Goal: Complete application form: Complete application form

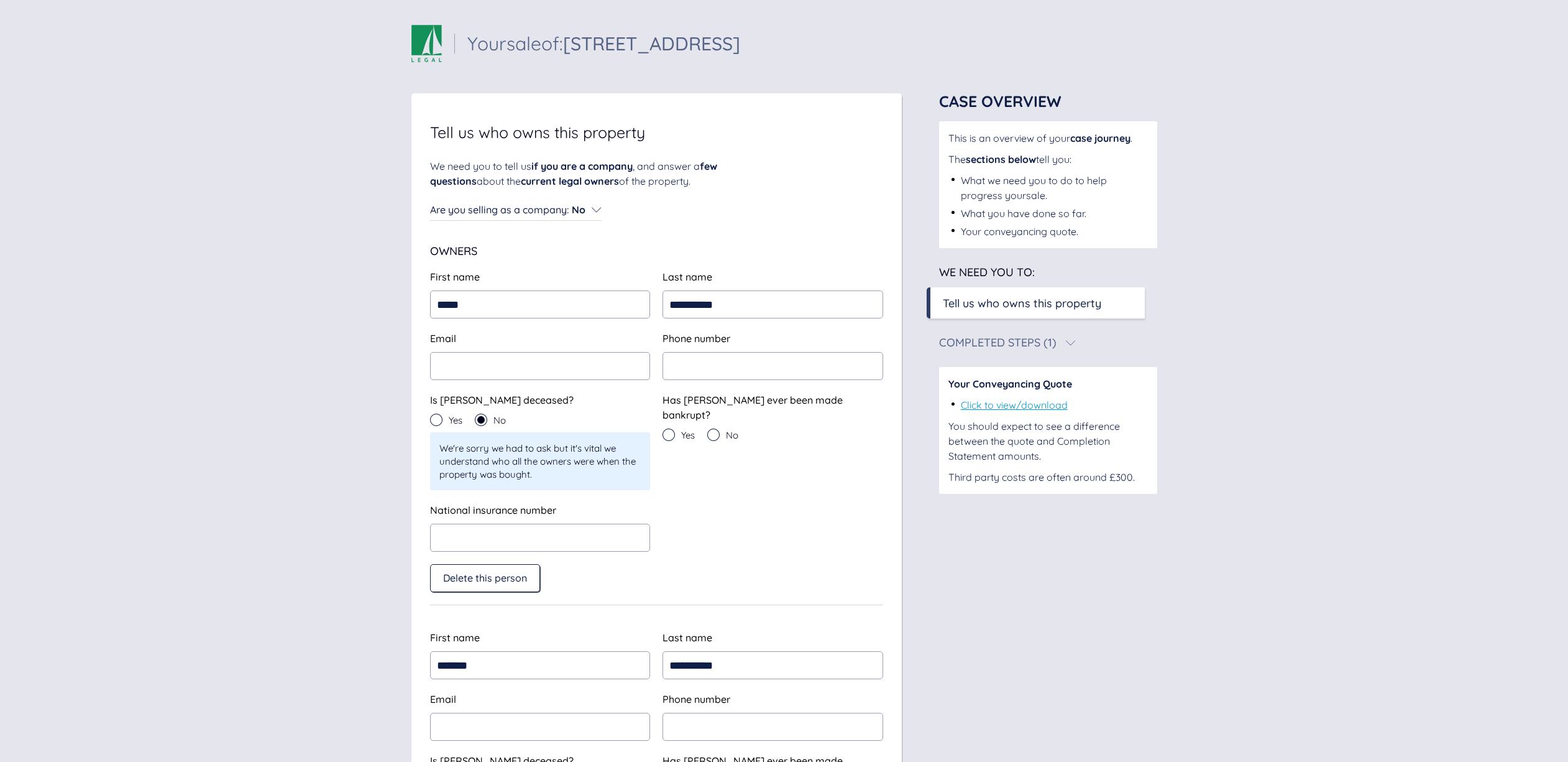
scroll to position [9, 0]
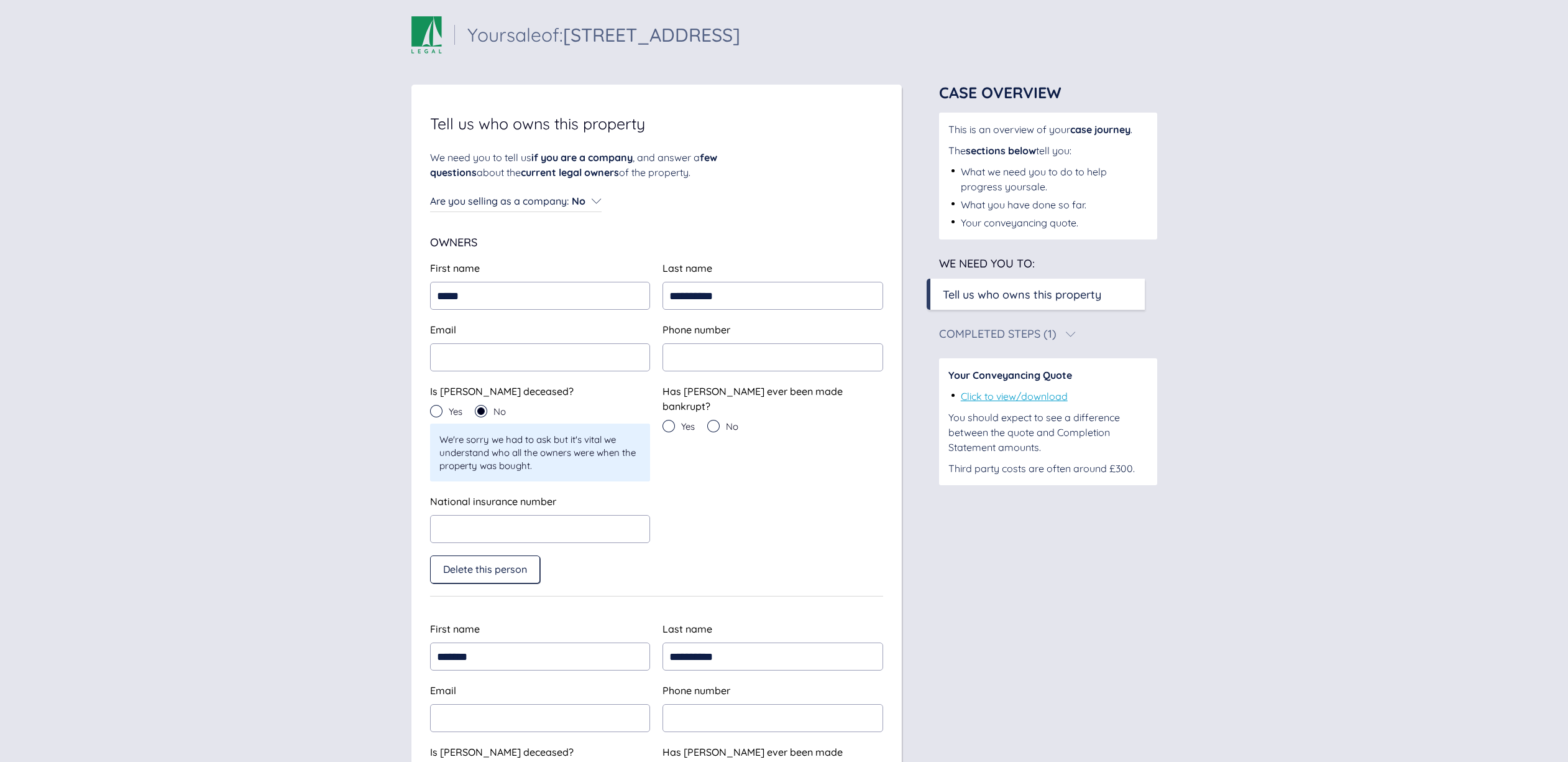
click at [710, 420] on icon at bounding box center [714, 426] width 12 height 12
click at [437, 411] on icon at bounding box center [437, 411] width 12 height 12
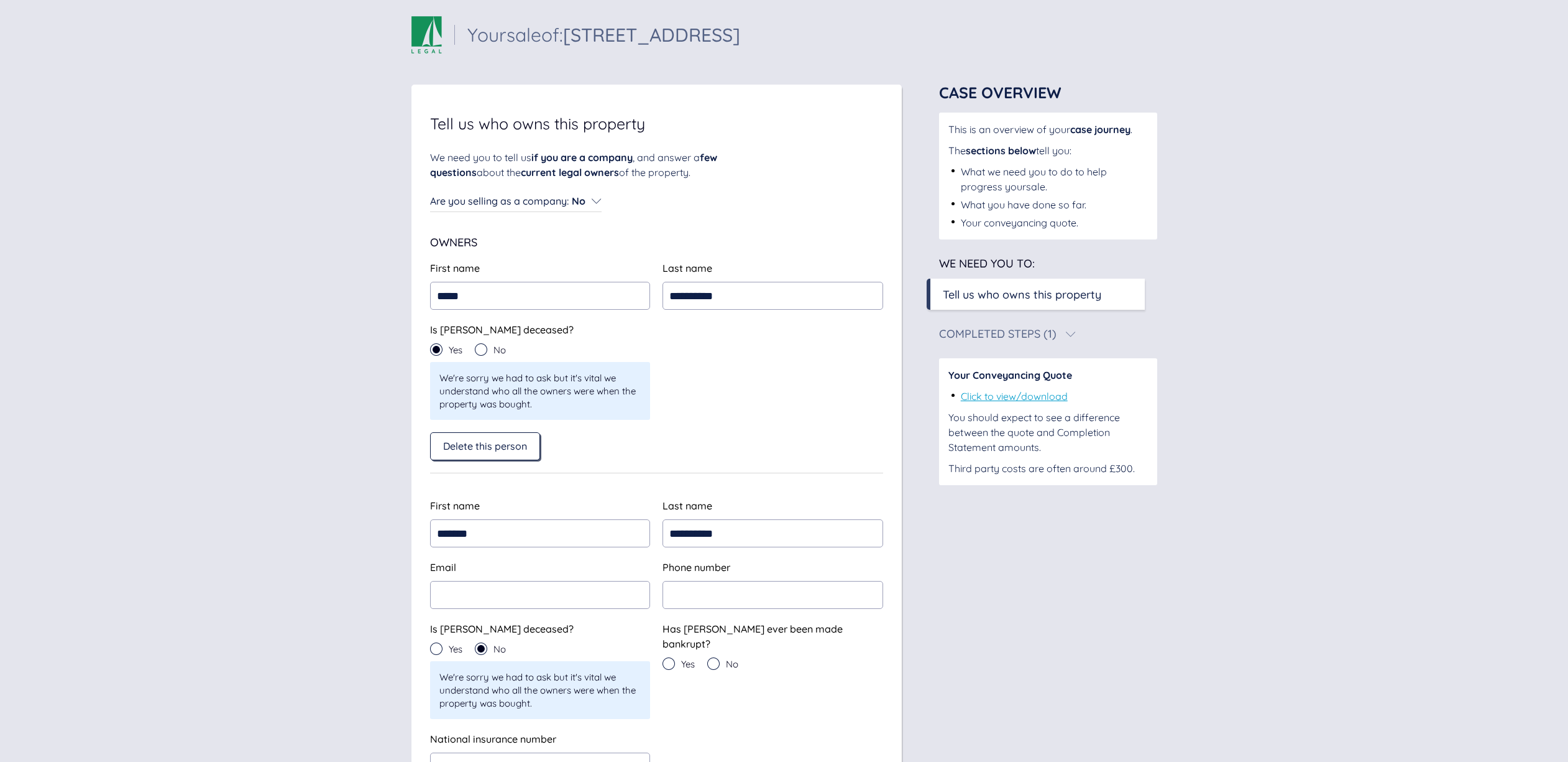
click at [481, 448] on span "Delete this person" at bounding box center [485, 446] width 84 height 11
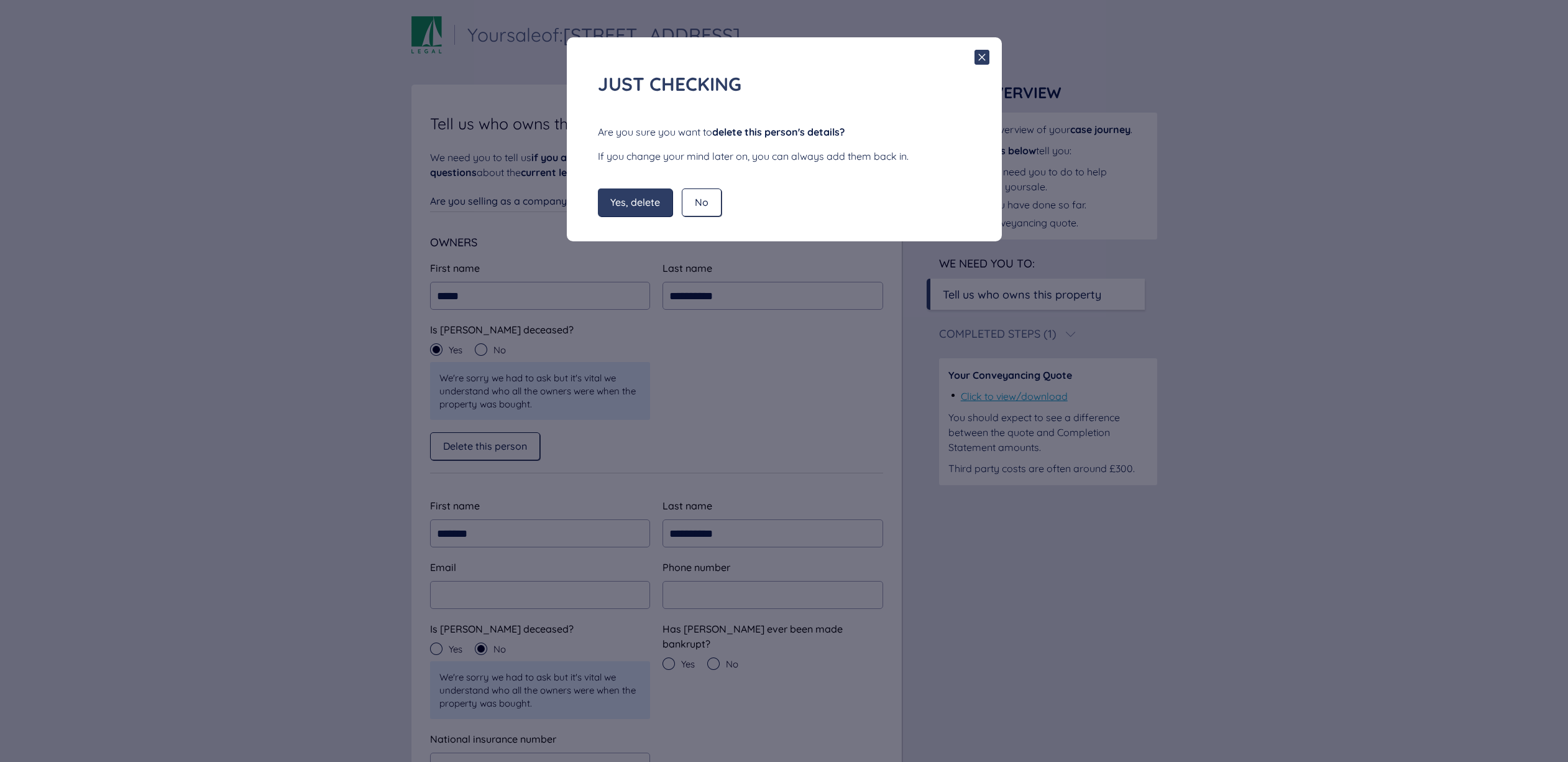
click at [705, 202] on span "No" at bounding box center [702, 202] width 14 height 11
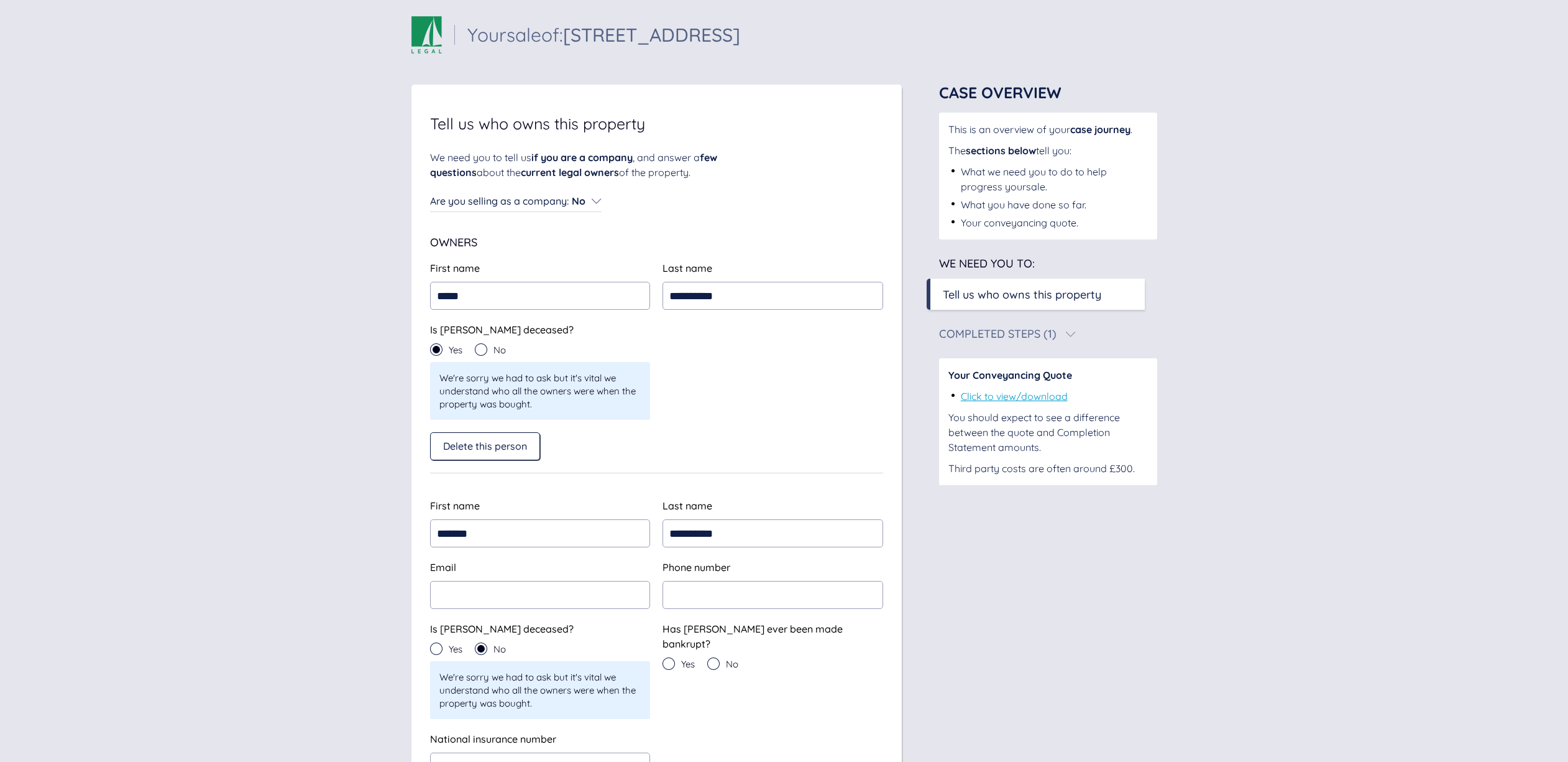
scroll to position [10, 0]
click at [434, 649] on icon at bounding box center [437, 648] width 12 height 12
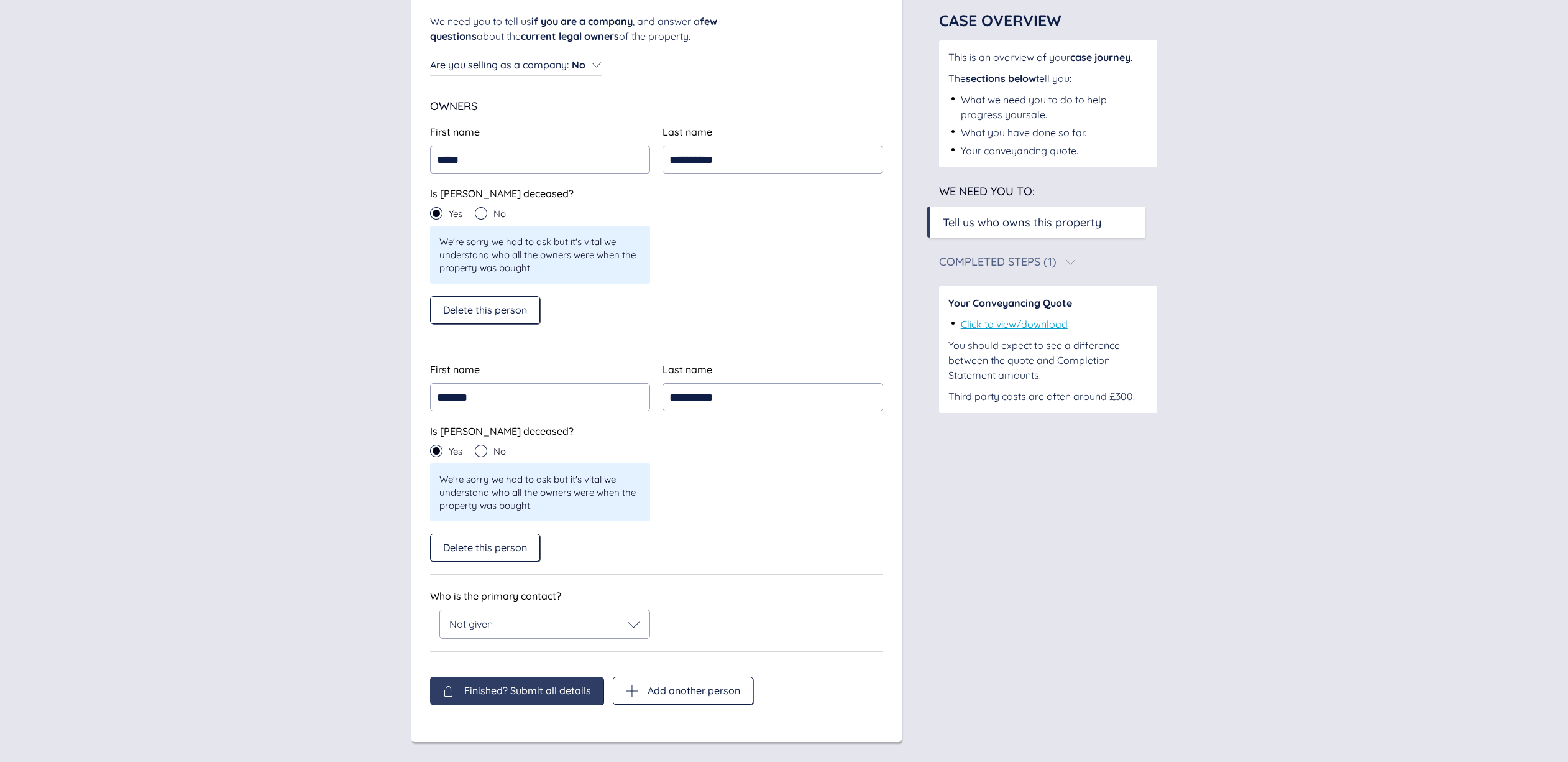
scroll to position [146, 0]
click at [528, 624] on div "Not given" at bounding box center [545, 624] width 191 height 12
click at [498, 684] on div "Melanie Jane Everingham" at bounding box center [545, 684] width 210 height 31
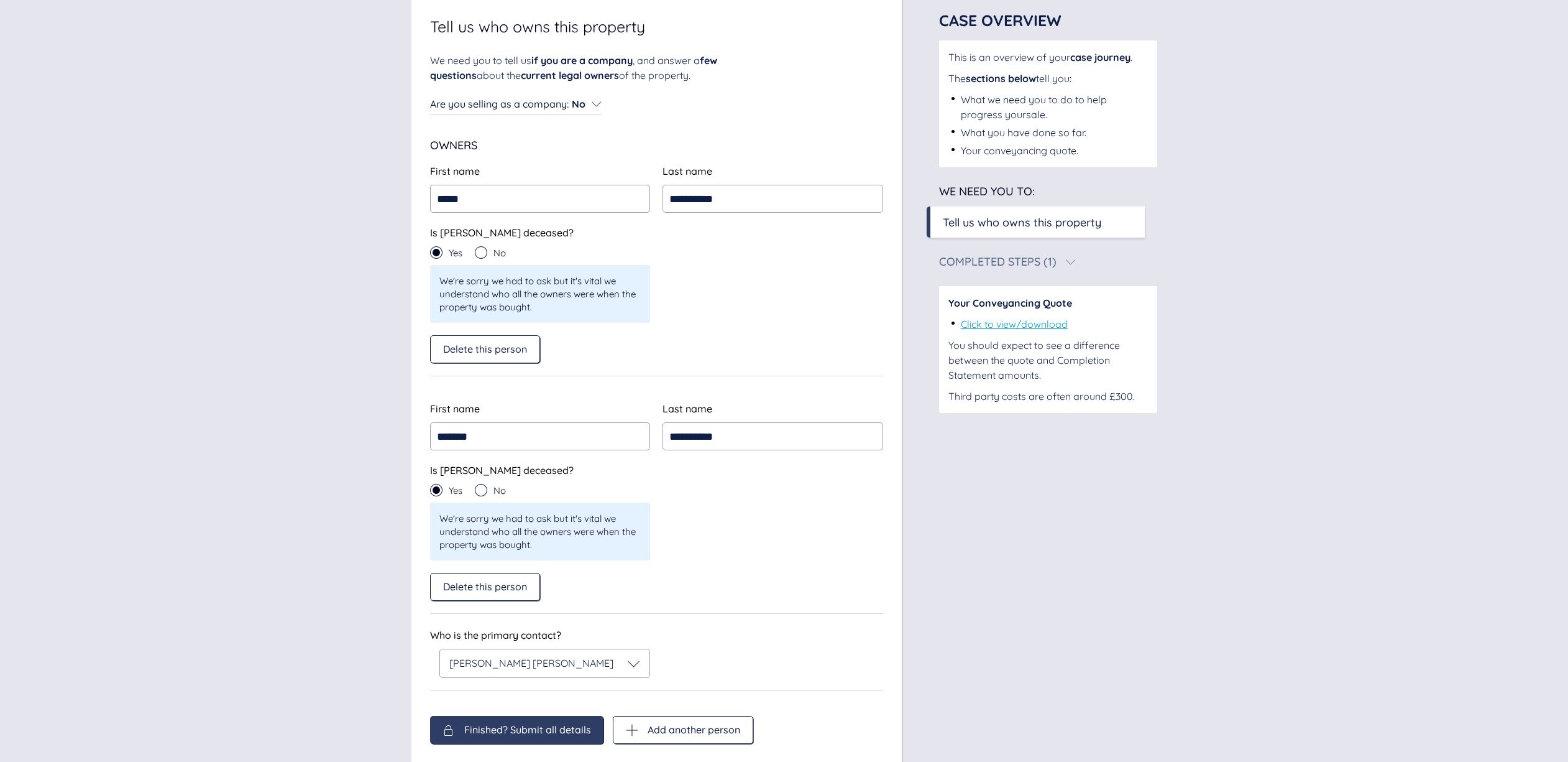
click at [533, 716] on div "Finished? Submit all details" at bounding box center [517, 730] width 173 height 28
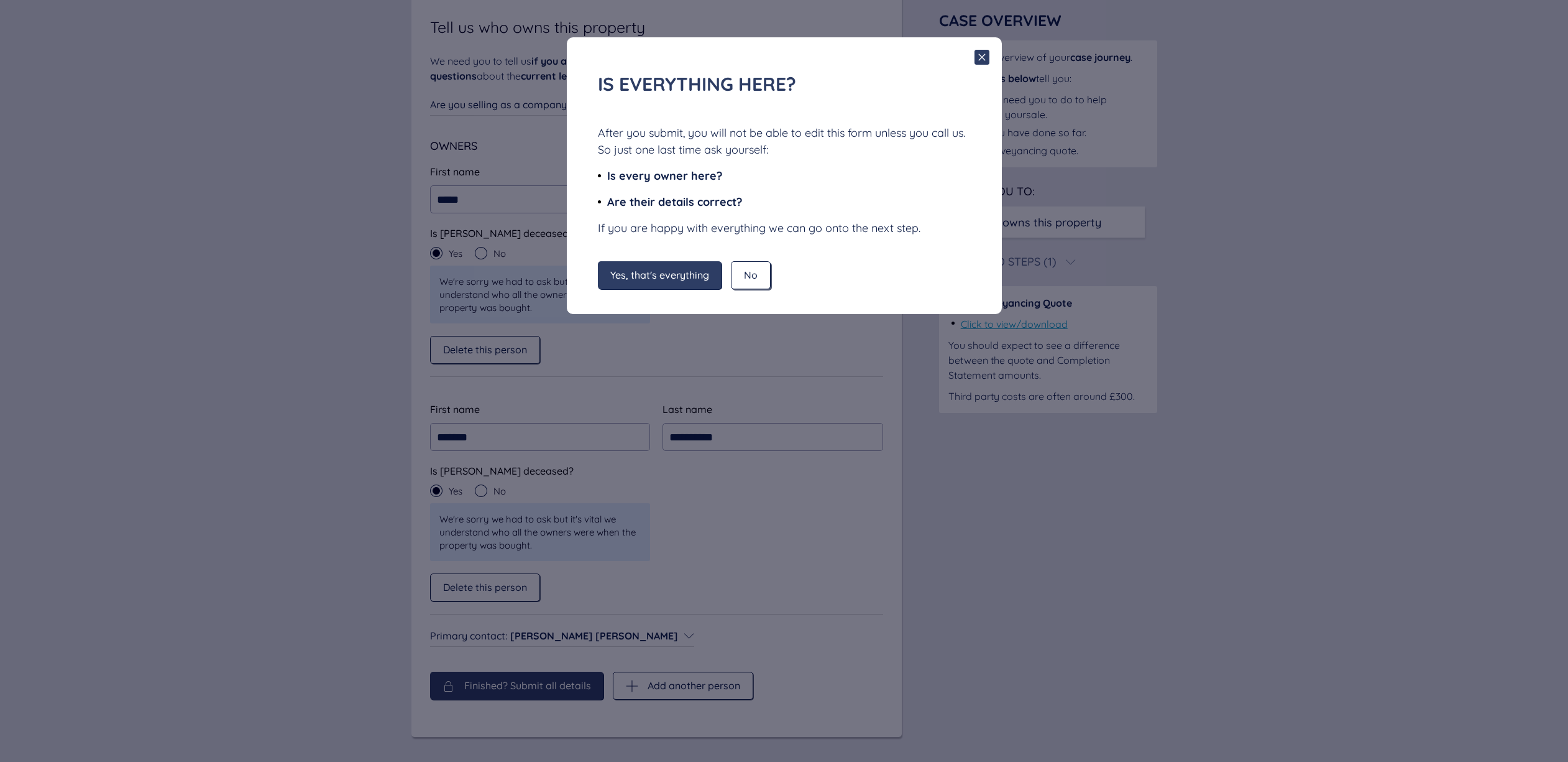
click at [747, 277] on span "No" at bounding box center [751, 275] width 14 height 11
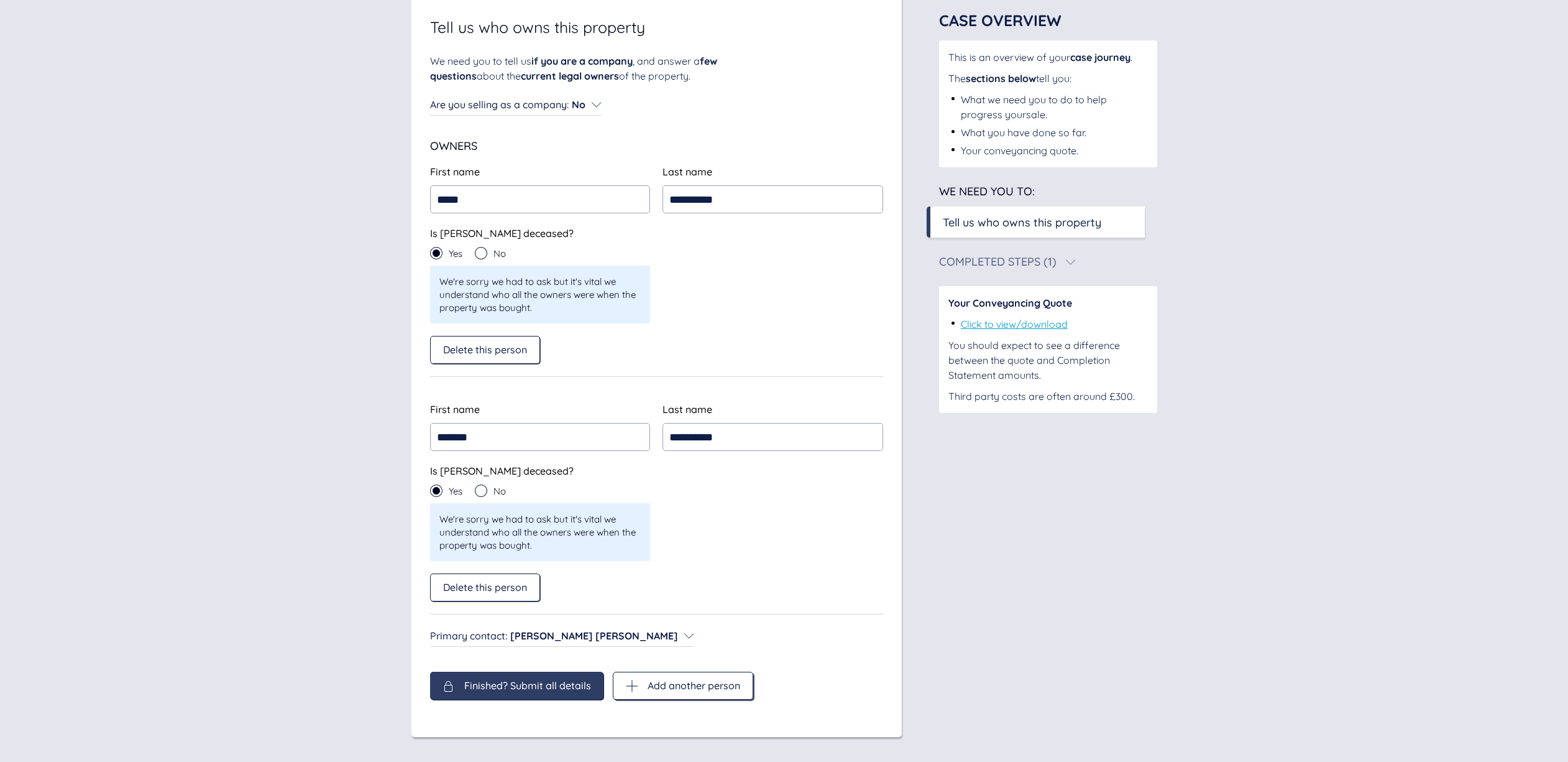
click at [676, 688] on span "Add another person" at bounding box center [694, 685] width 93 height 11
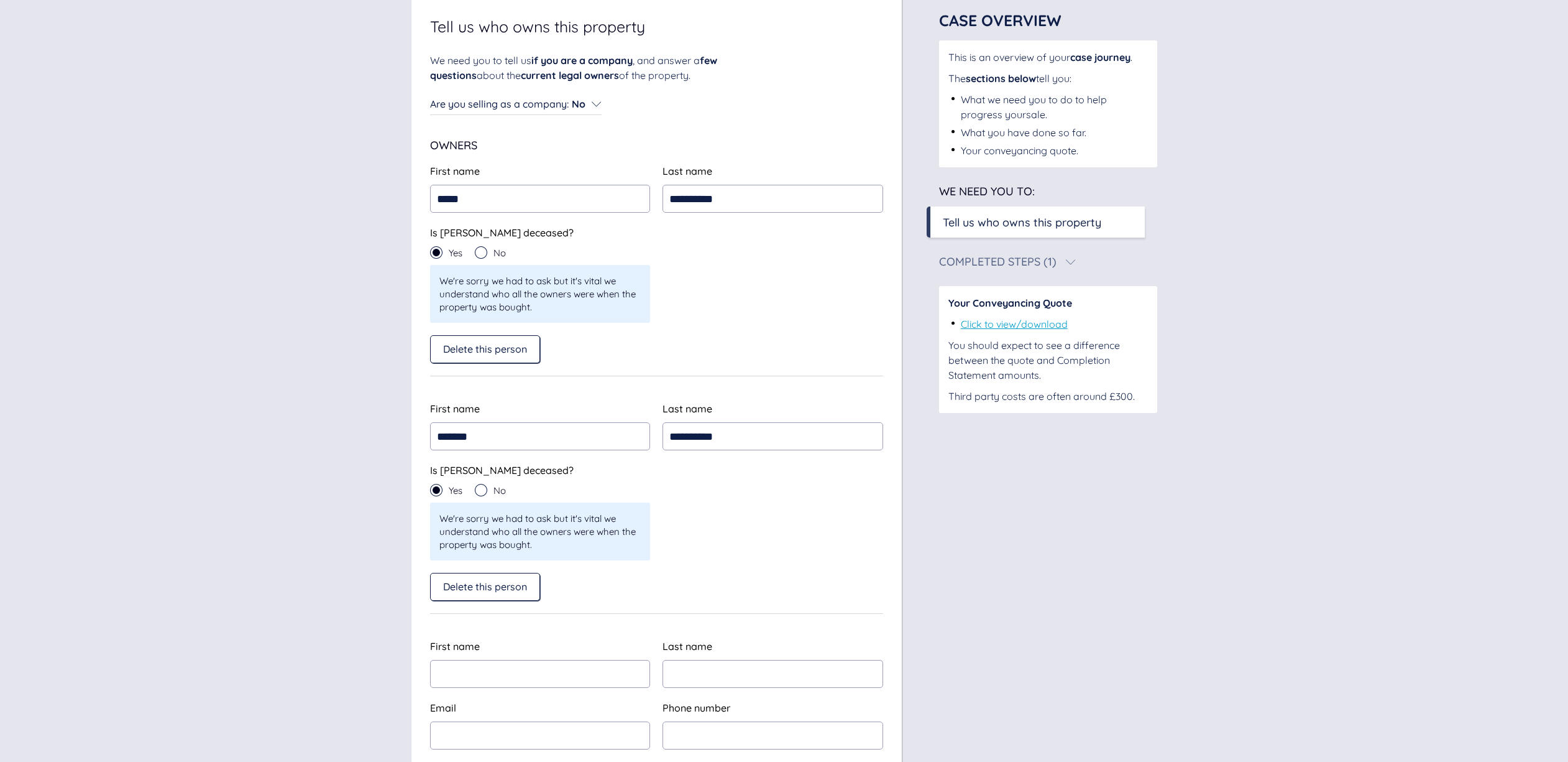
scroll to position [146, 0]
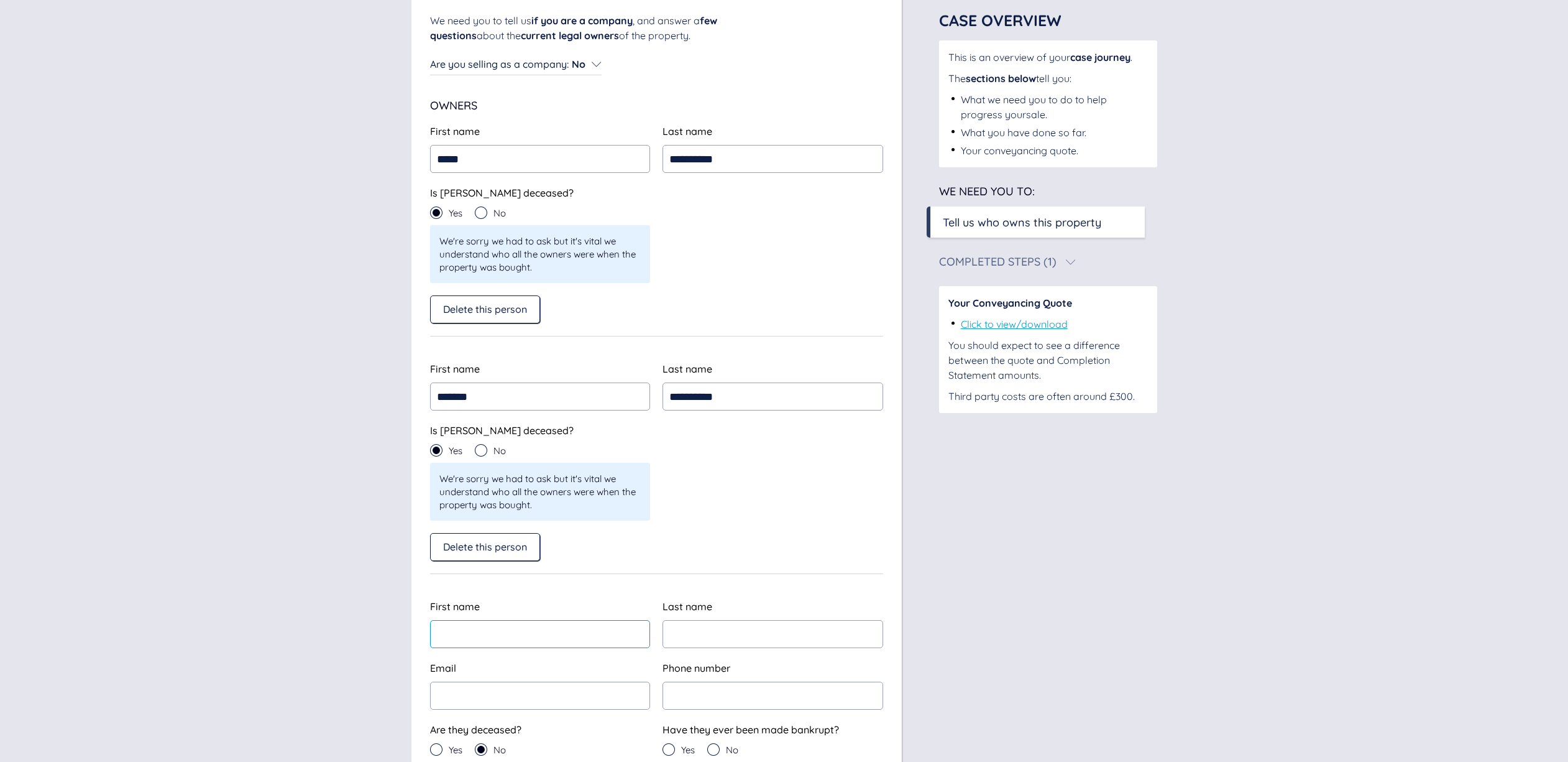
click at [496, 635] on input "text" at bounding box center [540, 633] width 221 height 28
type input "**********"
click at [693, 631] on input "text" at bounding box center [773, 633] width 221 height 28
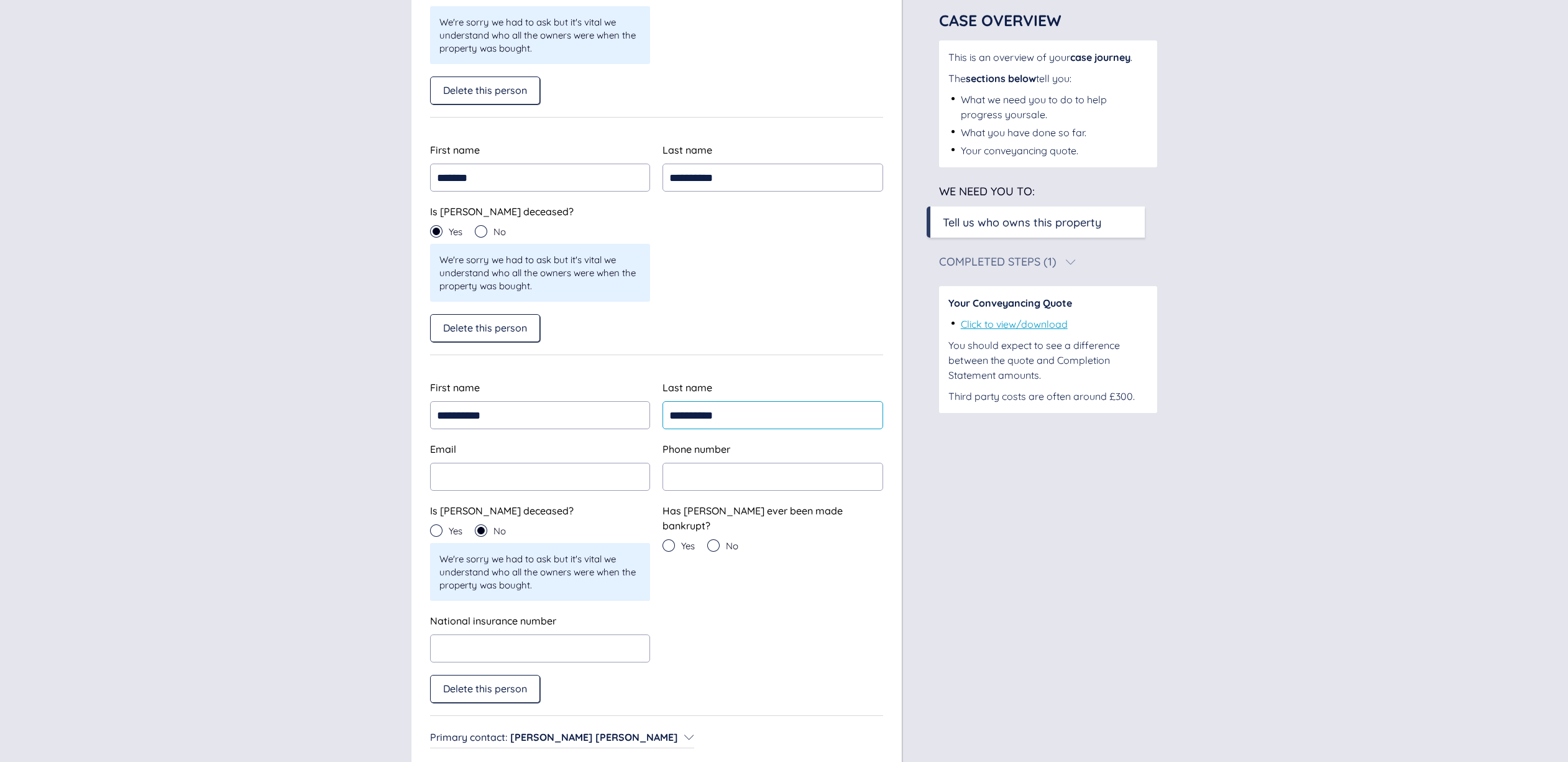
scroll to position [367, 0]
type input "**********"
click at [490, 472] on input "email" at bounding box center [540, 475] width 221 height 28
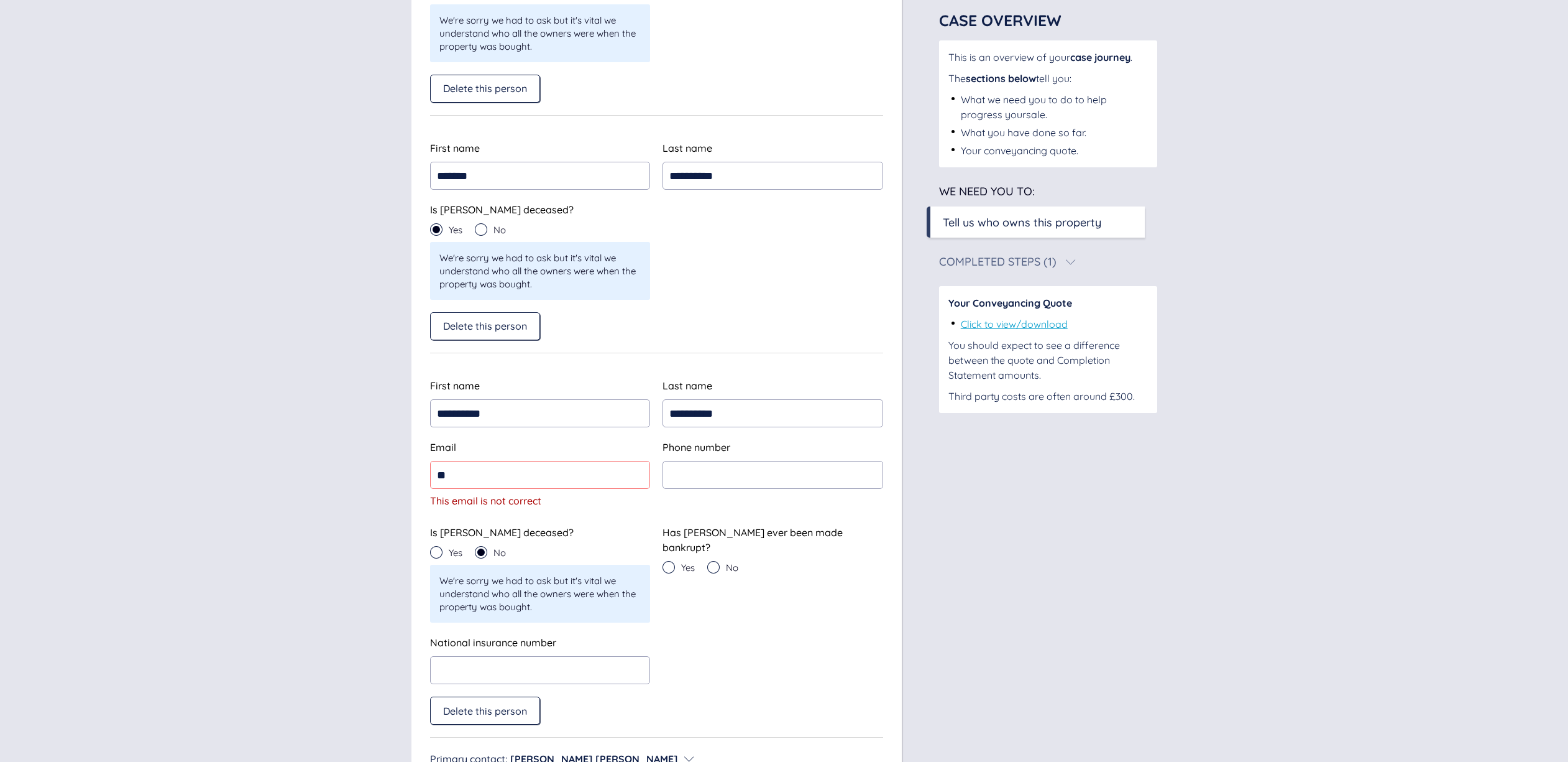
scroll to position [367, 0]
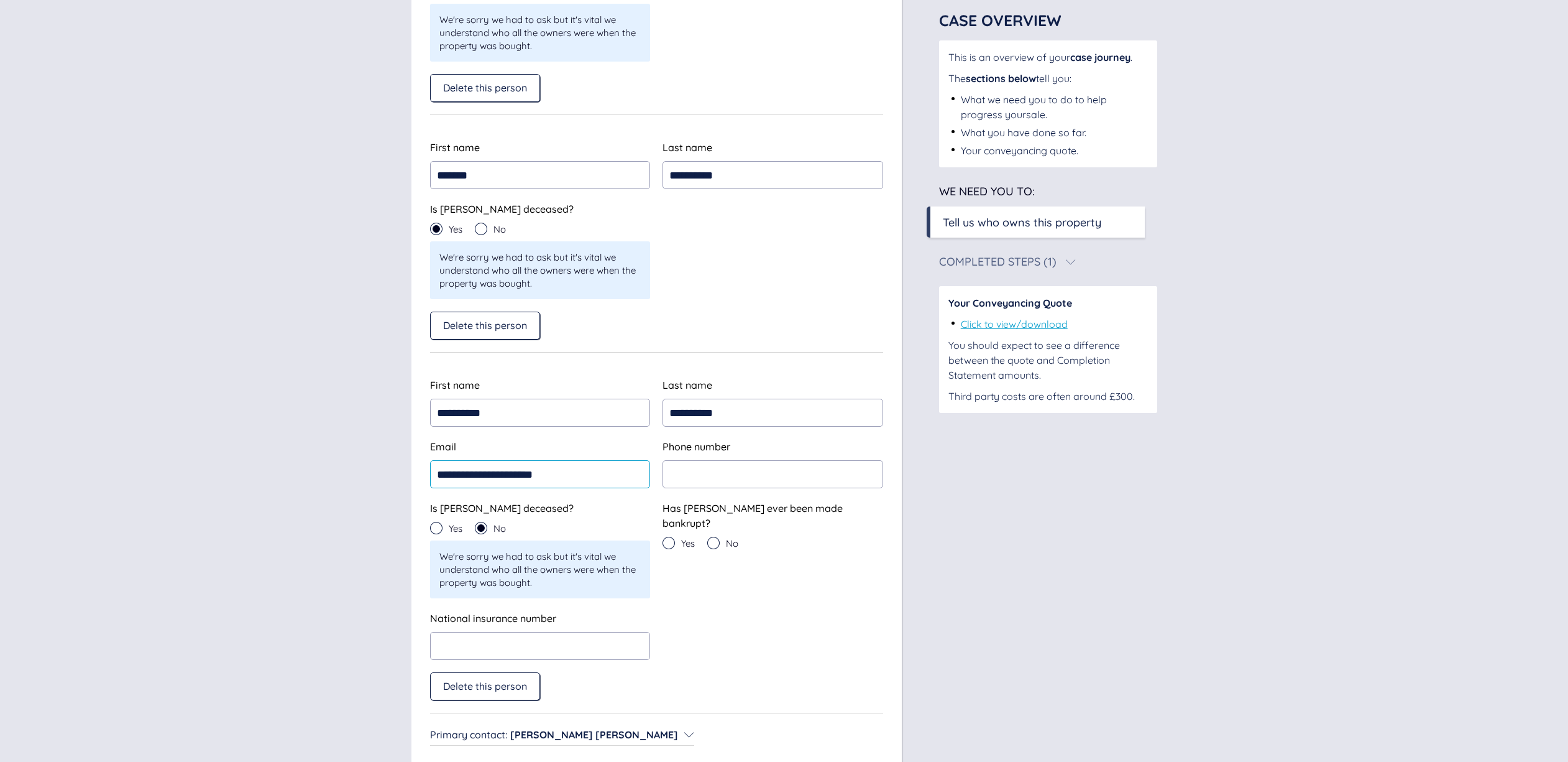
type input "**********"
click at [683, 477] on input "tel" at bounding box center [773, 474] width 221 height 28
type input "**********"
click at [716, 536] on icon at bounding box center [714, 543] width 12 height 12
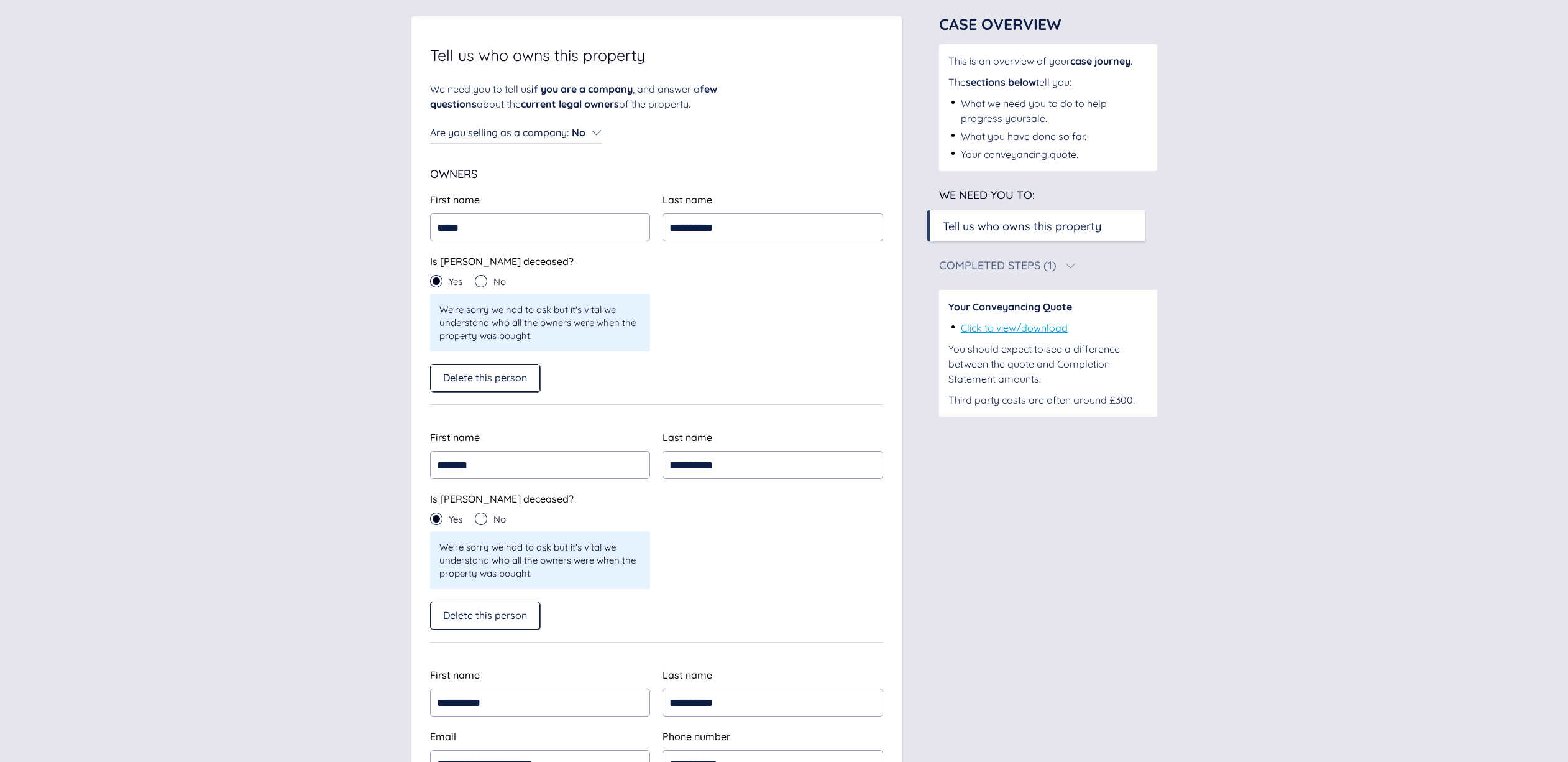
scroll to position [76, 0]
click at [503, 380] on span "Delete this person" at bounding box center [485, 379] width 84 height 11
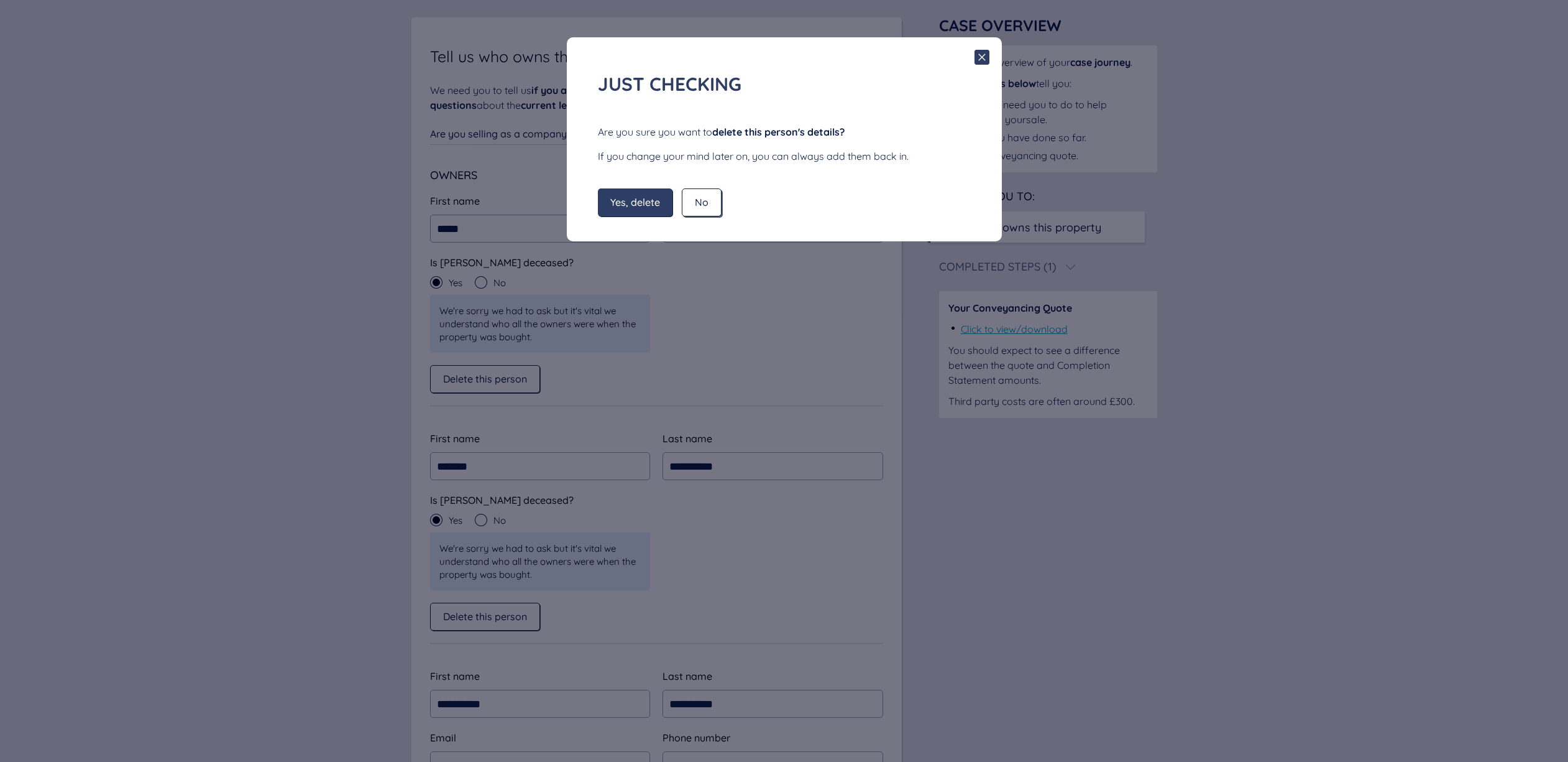
click at [706, 211] on div "No" at bounding box center [702, 202] width 40 height 28
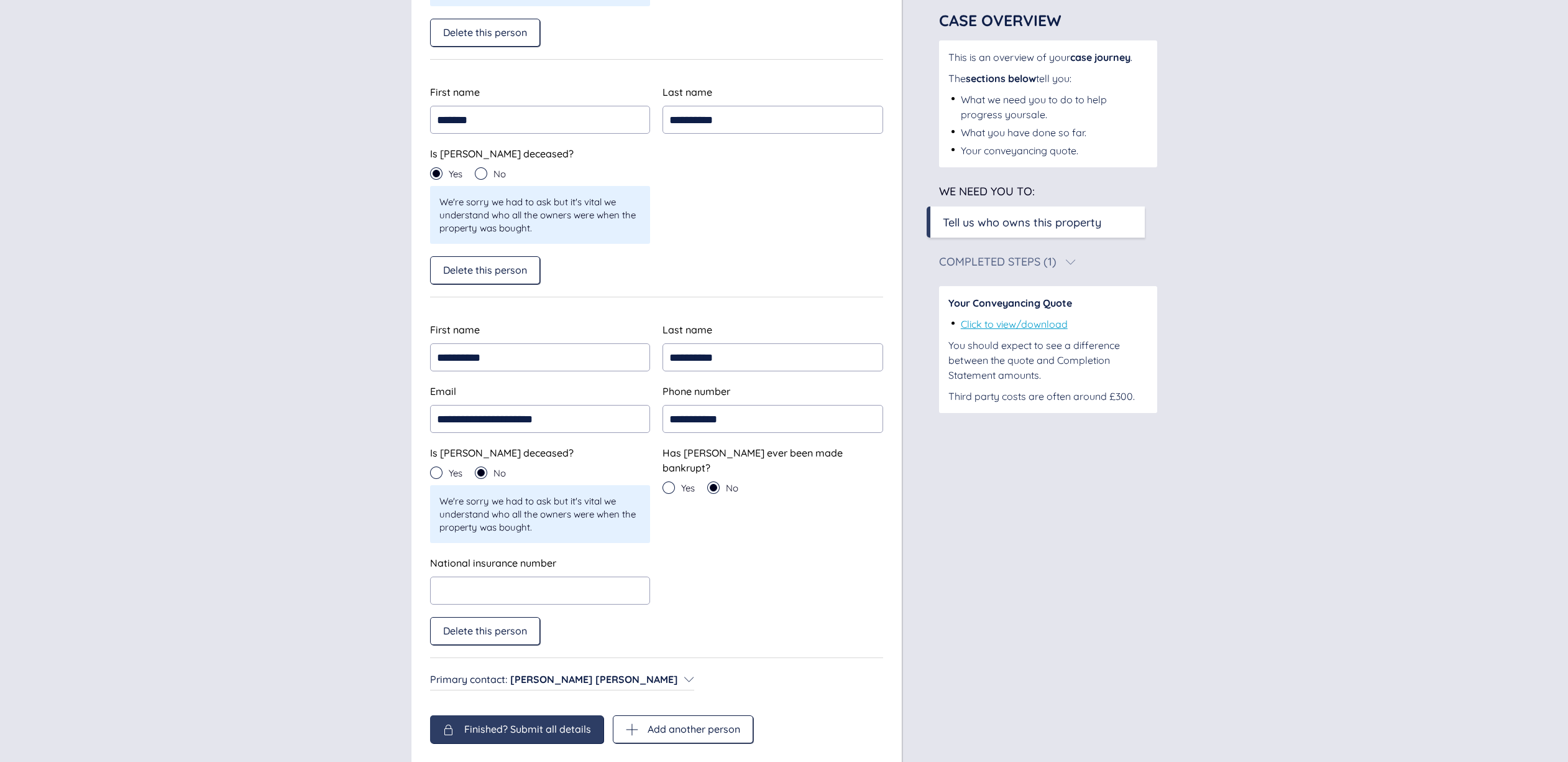
scroll to position [466, 0]
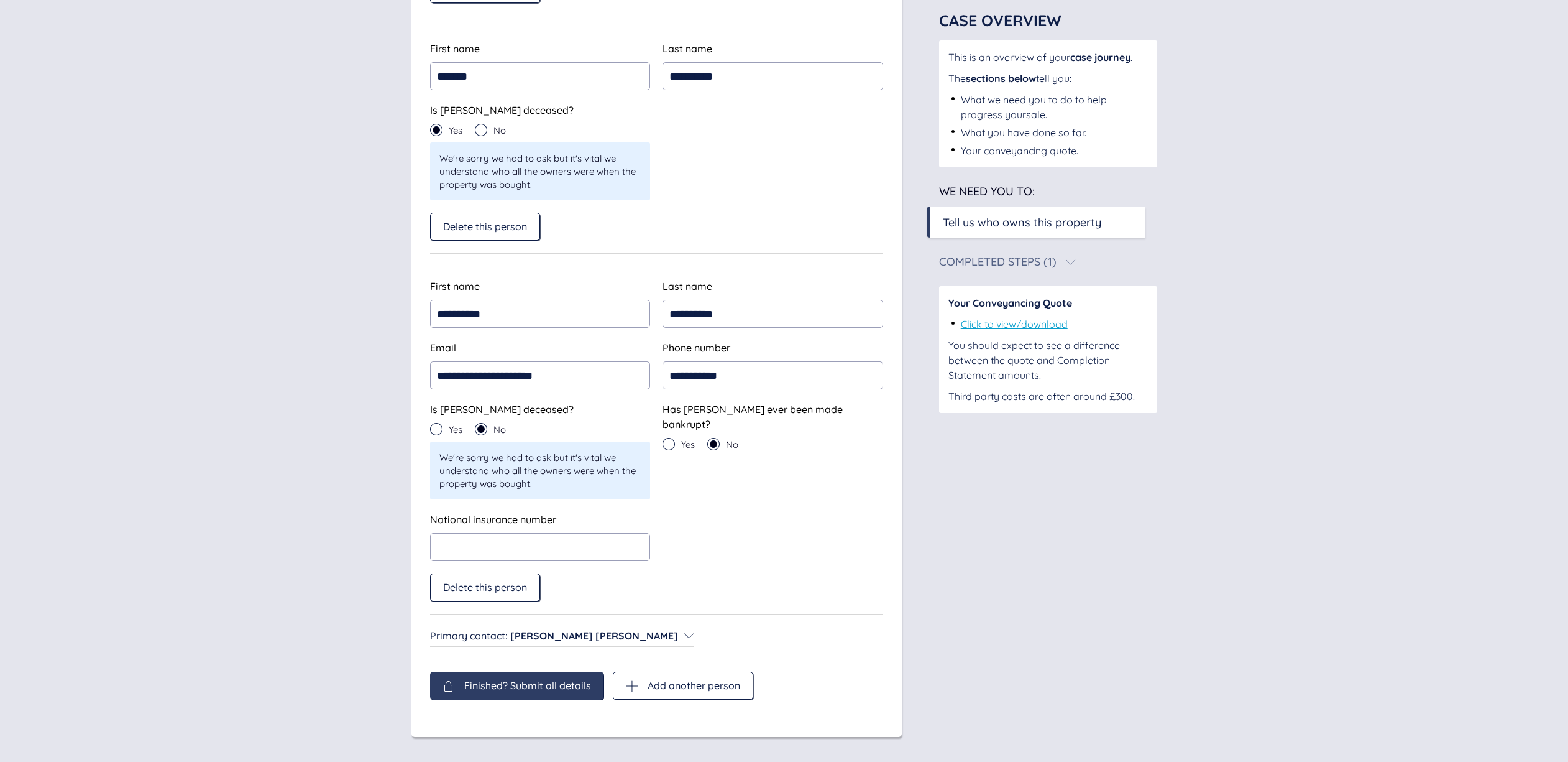
click at [608, 637] on span "[PERSON_NAME] [PERSON_NAME]" at bounding box center [594, 635] width 168 height 12
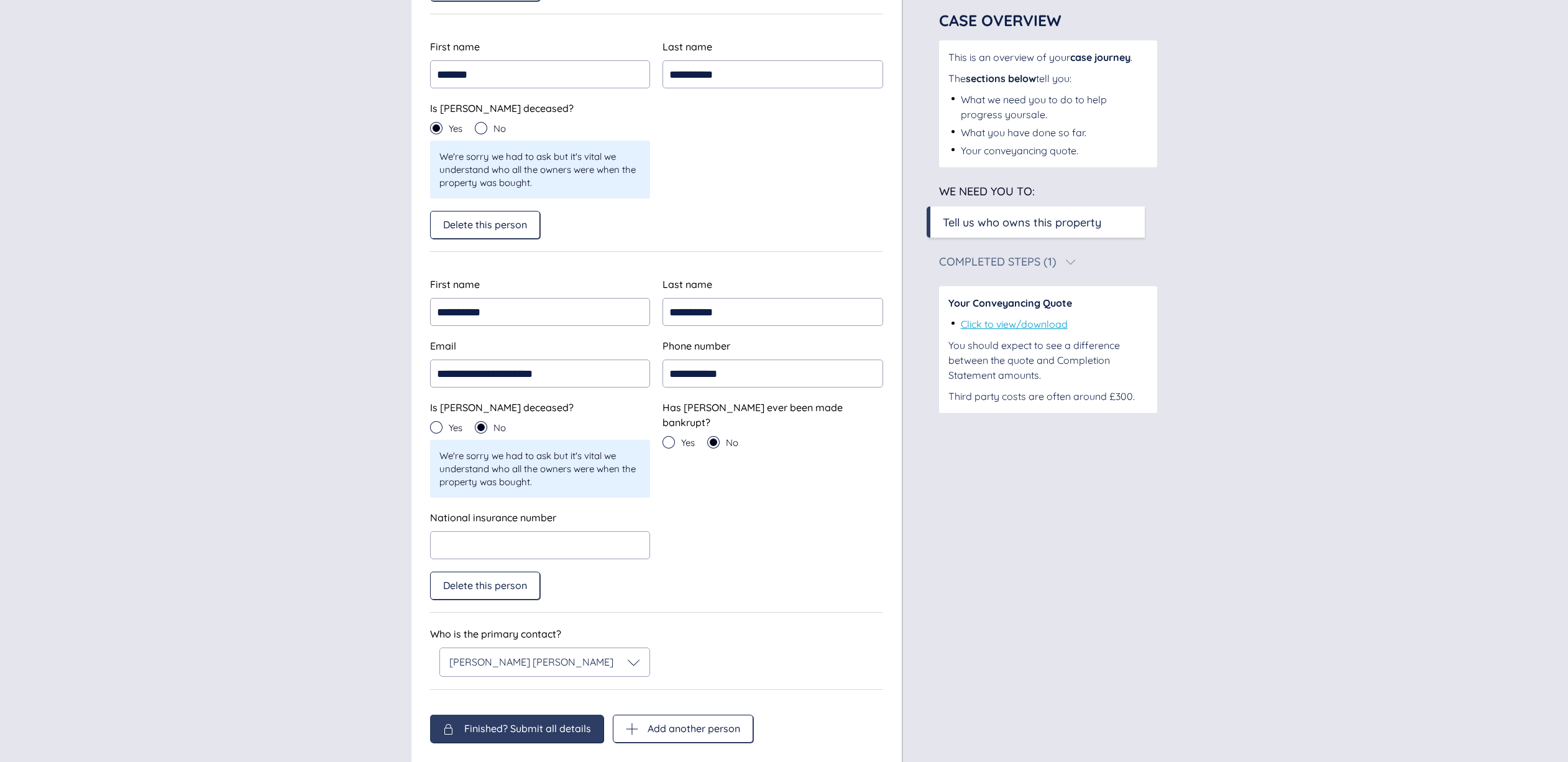
scroll to position [510, 0]
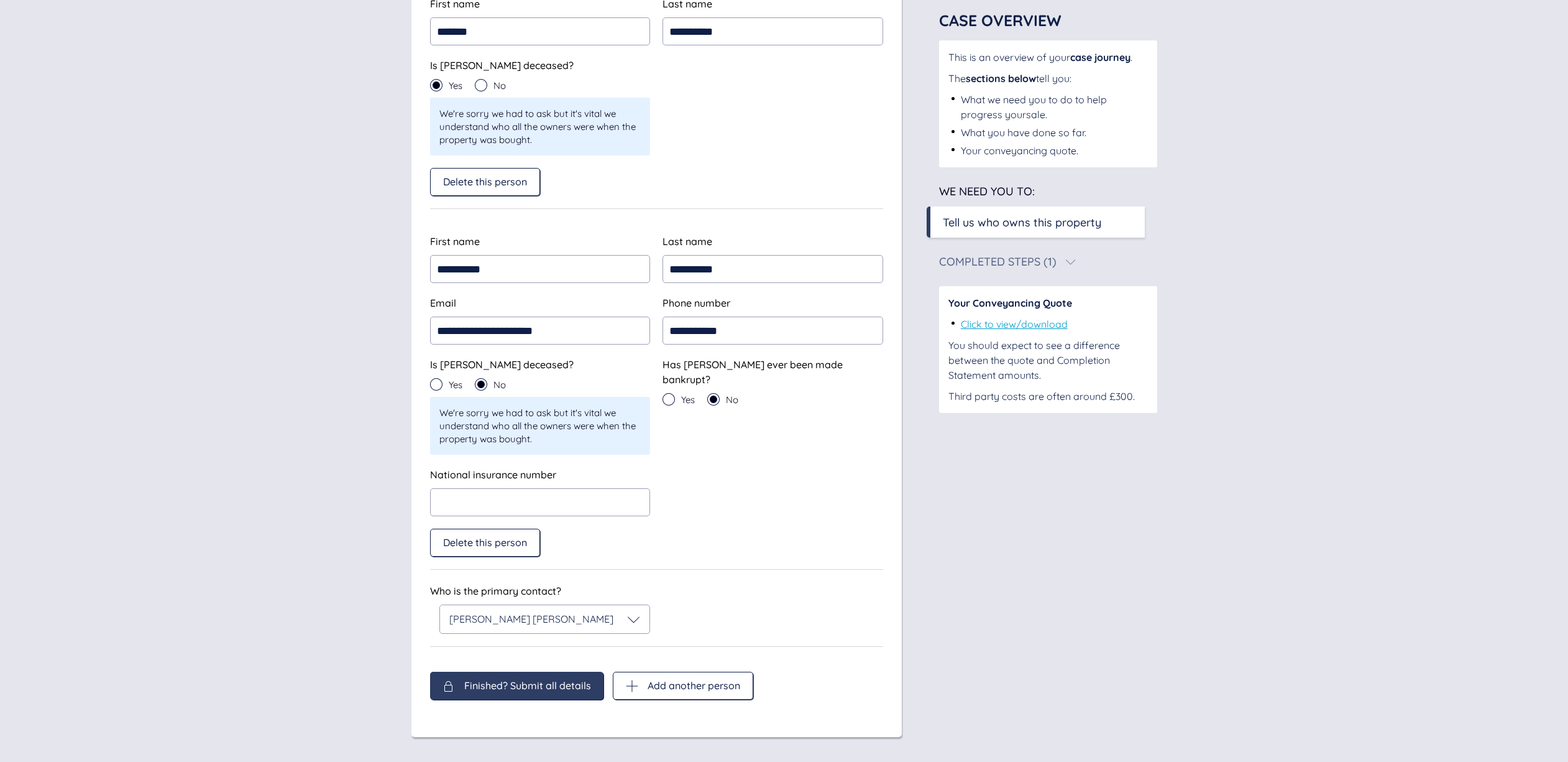
click at [1028, 327] on link "Click to view/download" at bounding box center [1015, 324] width 107 height 12
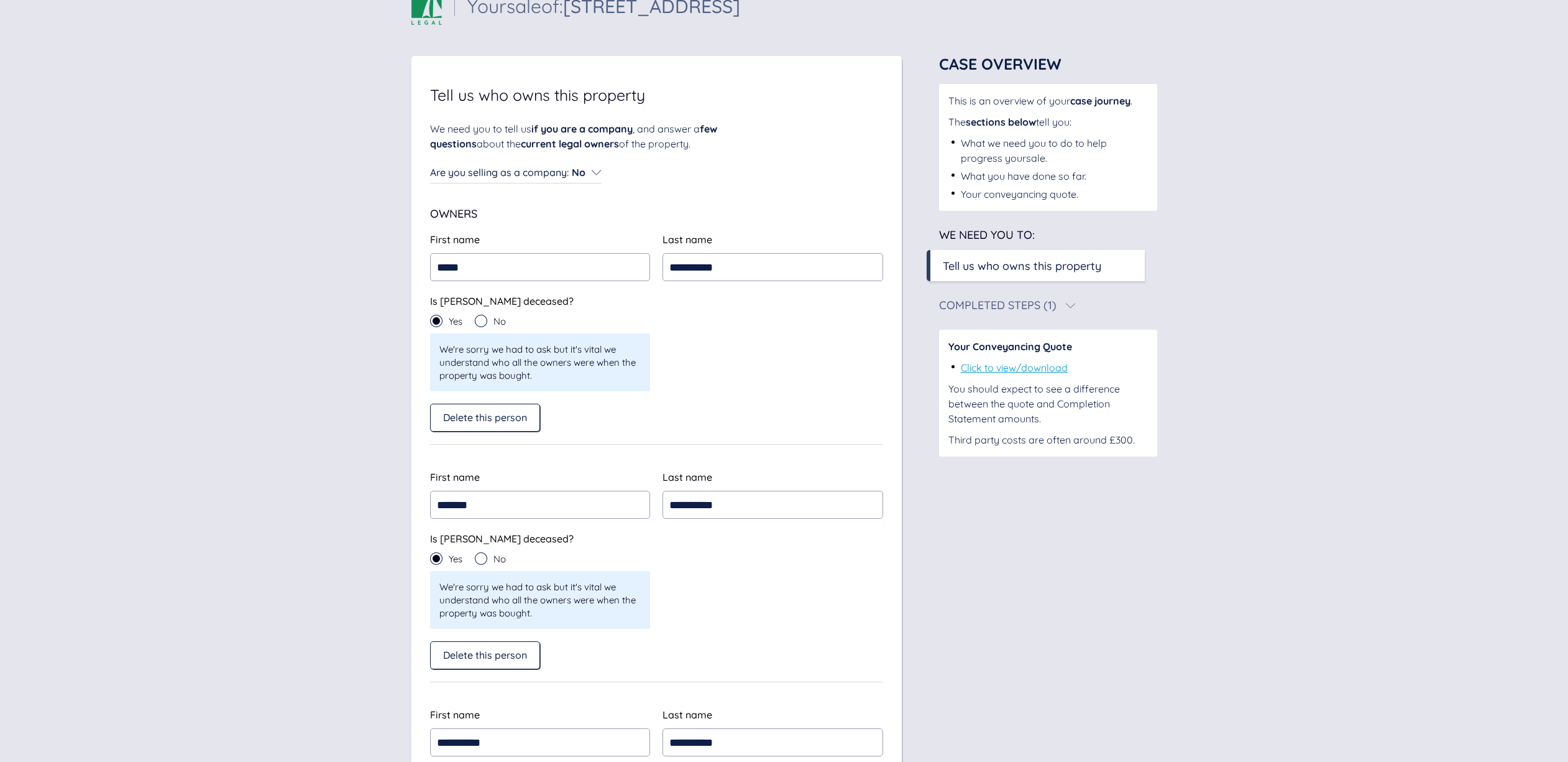
scroll to position [0, 0]
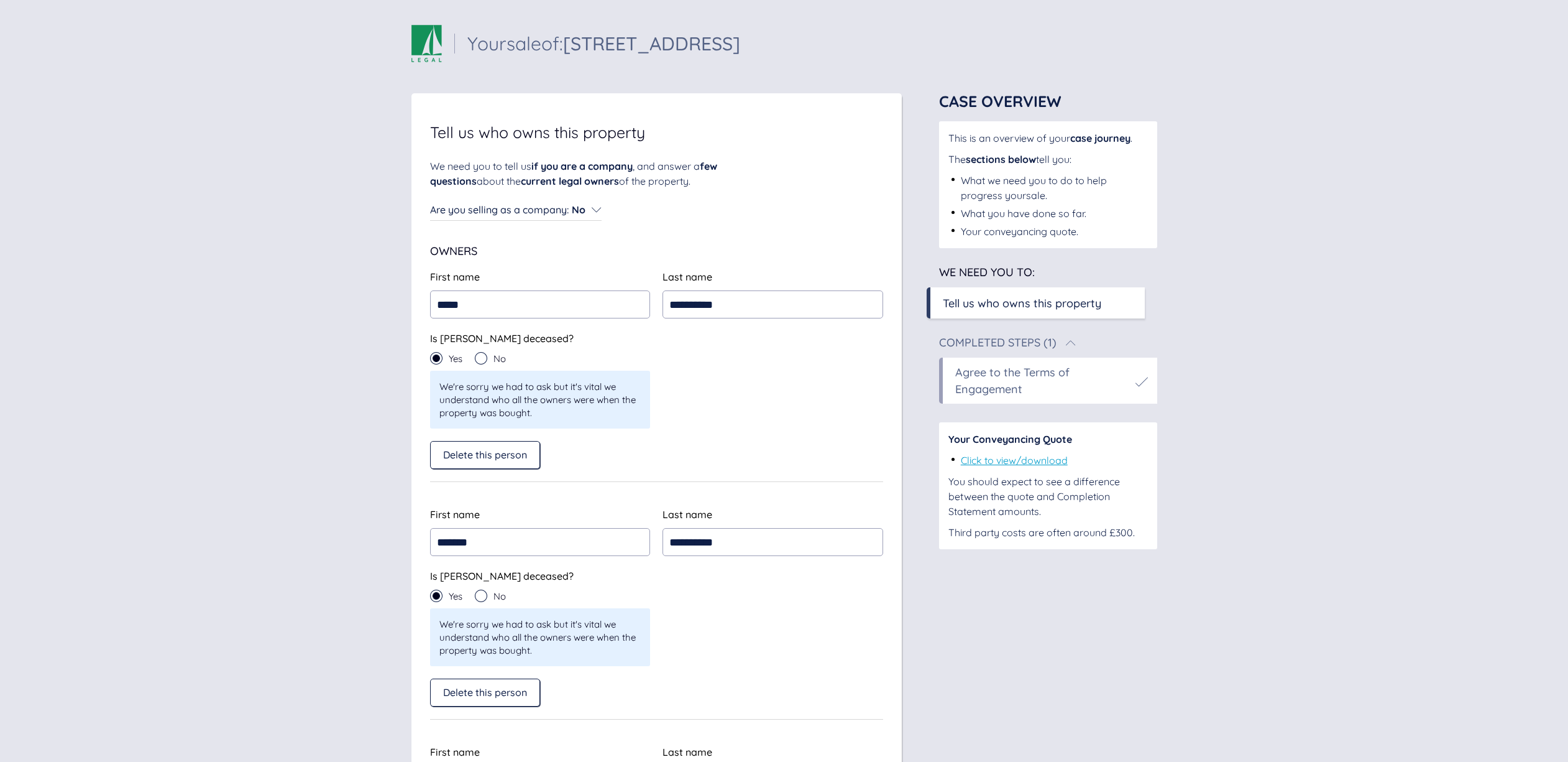
click at [1013, 308] on div "Tell us who owns this property" at bounding box center [1022, 303] width 159 height 17
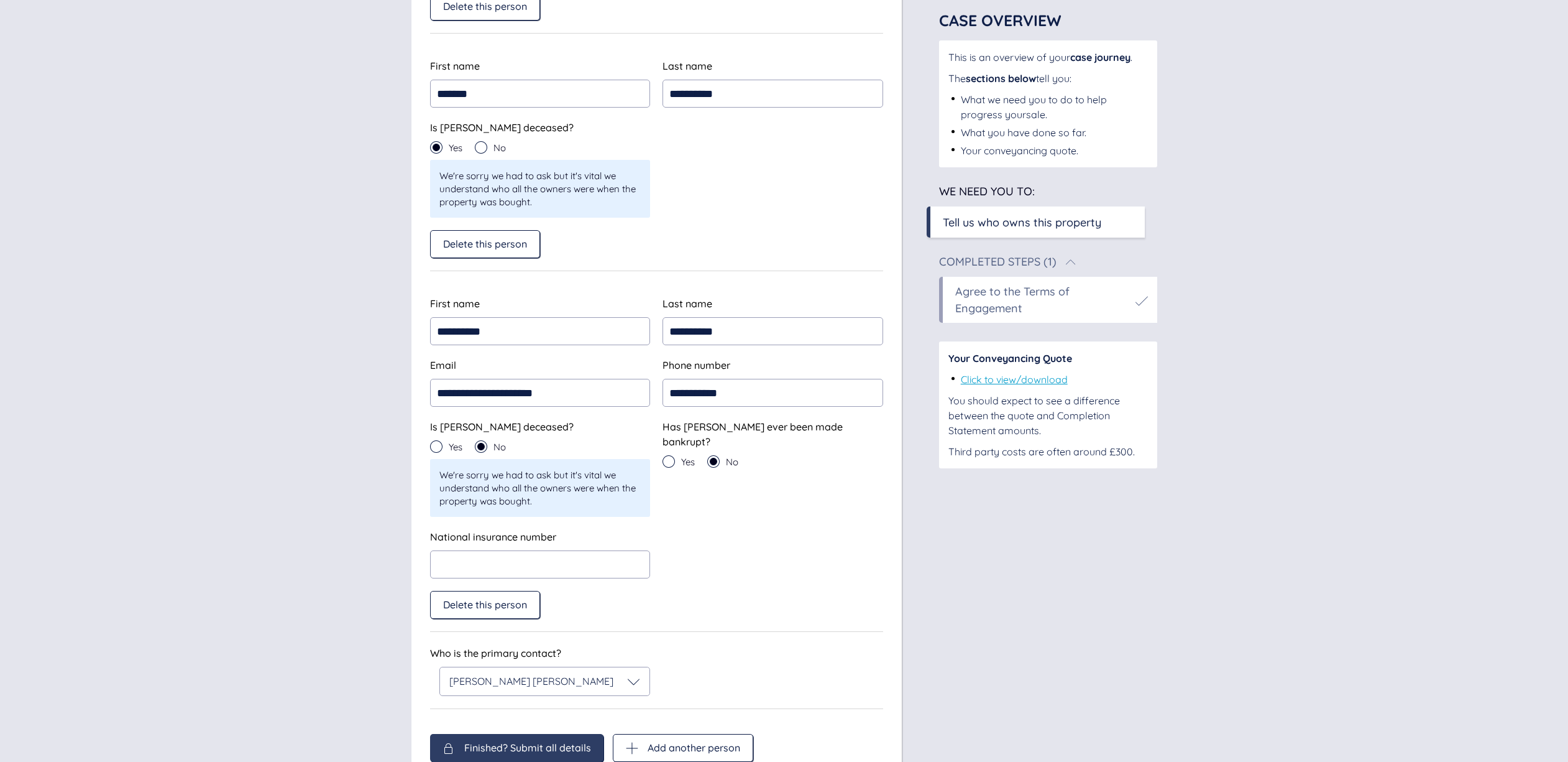
scroll to position [452, 0]
click at [454, 560] on input "text" at bounding box center [540, 560] width 221 height 28
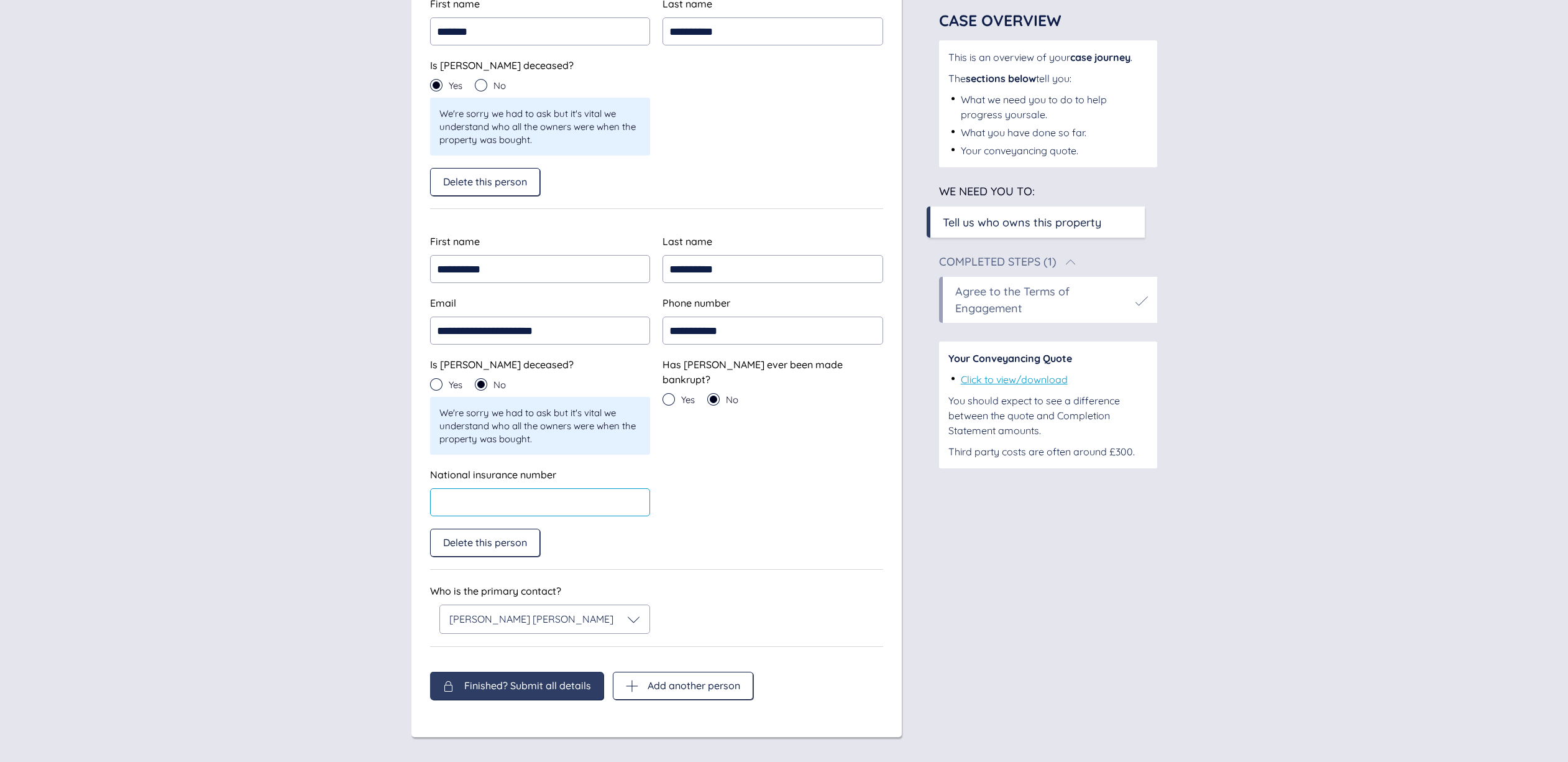
click at [450, 499] on input "text" at bounding box center [540, 502] width 221 height 28
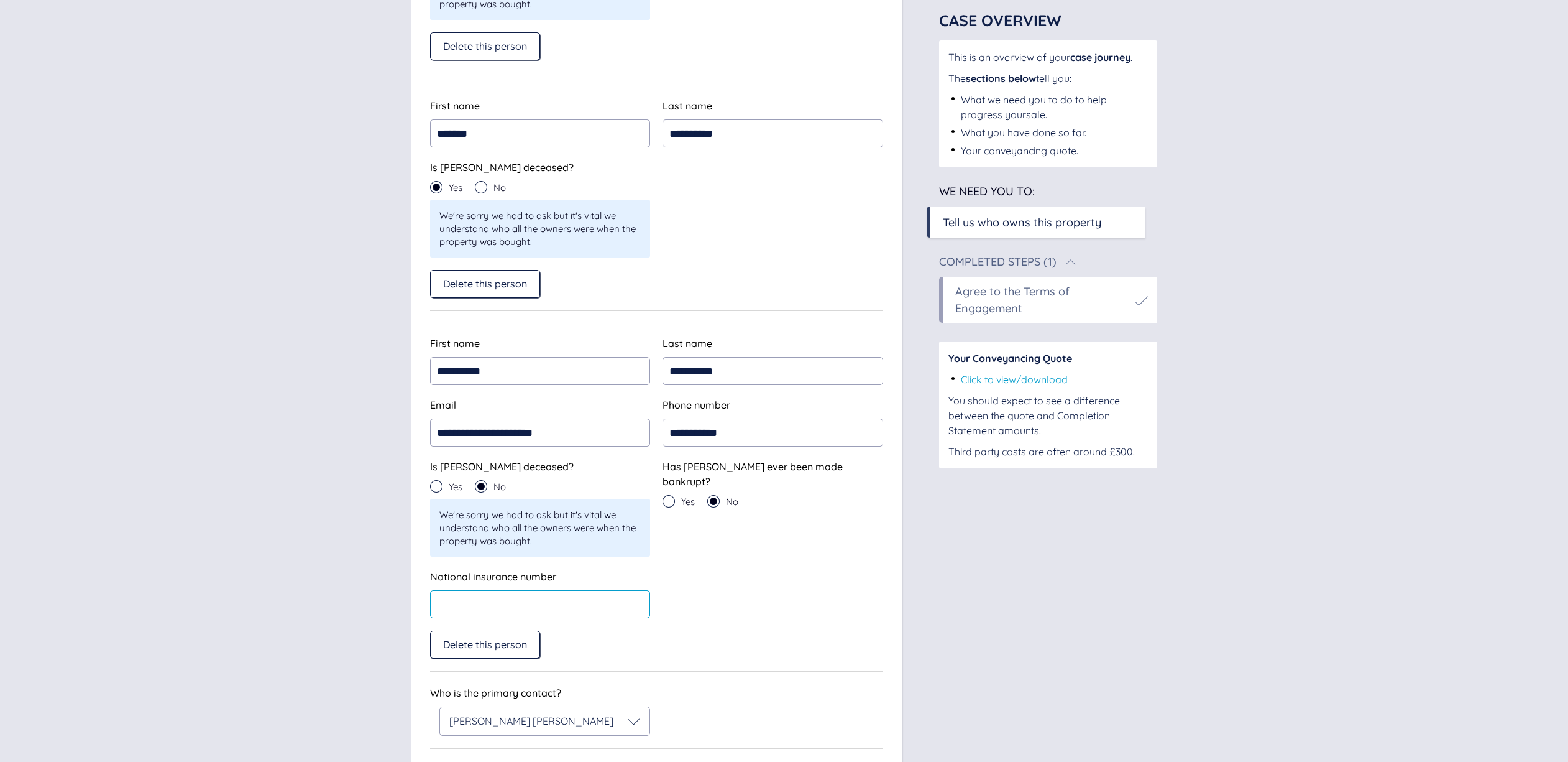
scroll to position [419, 0]
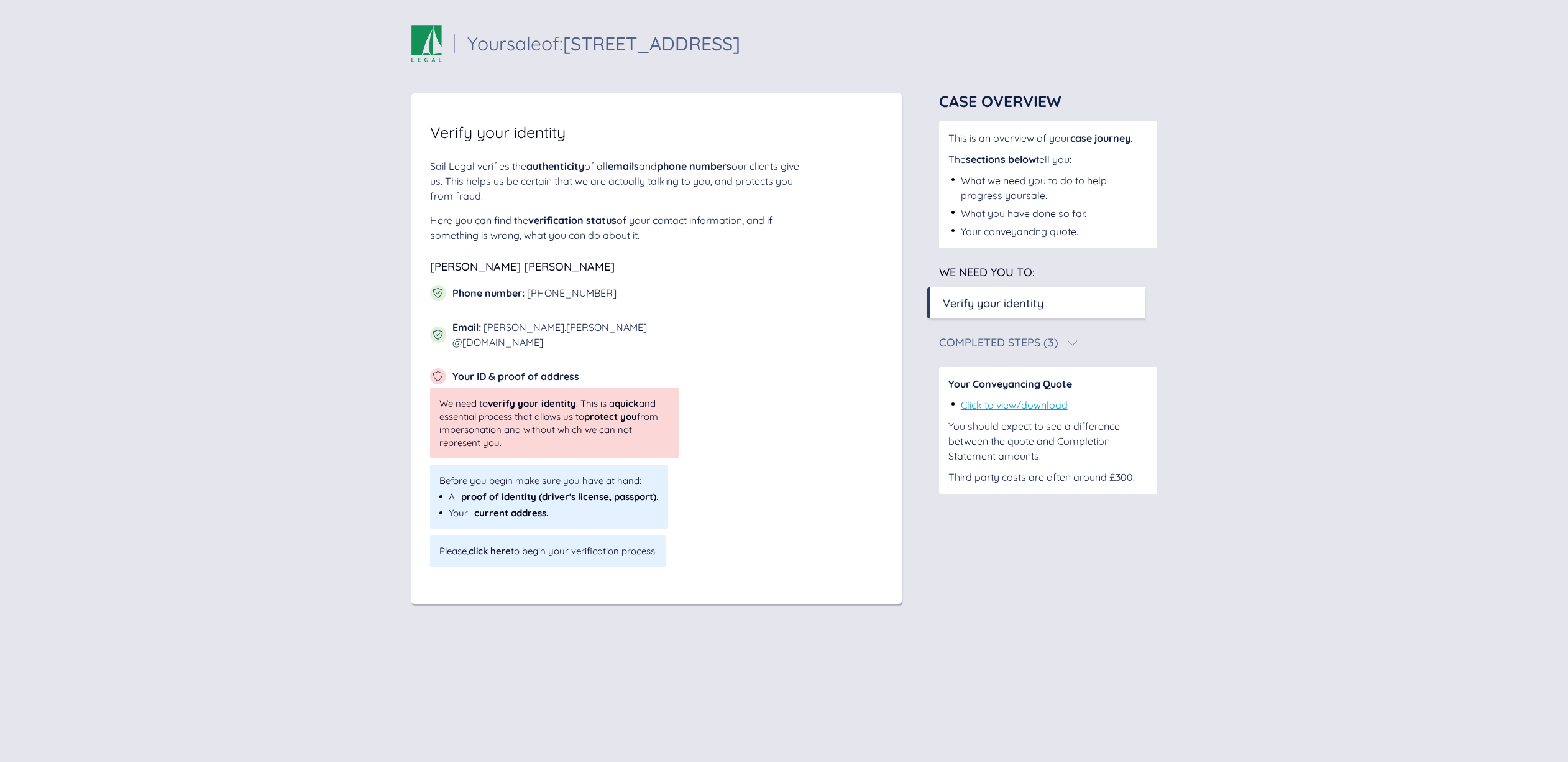
click at [496, 545] on div "click here" at bounding box center [489, 550] width 42 height 12
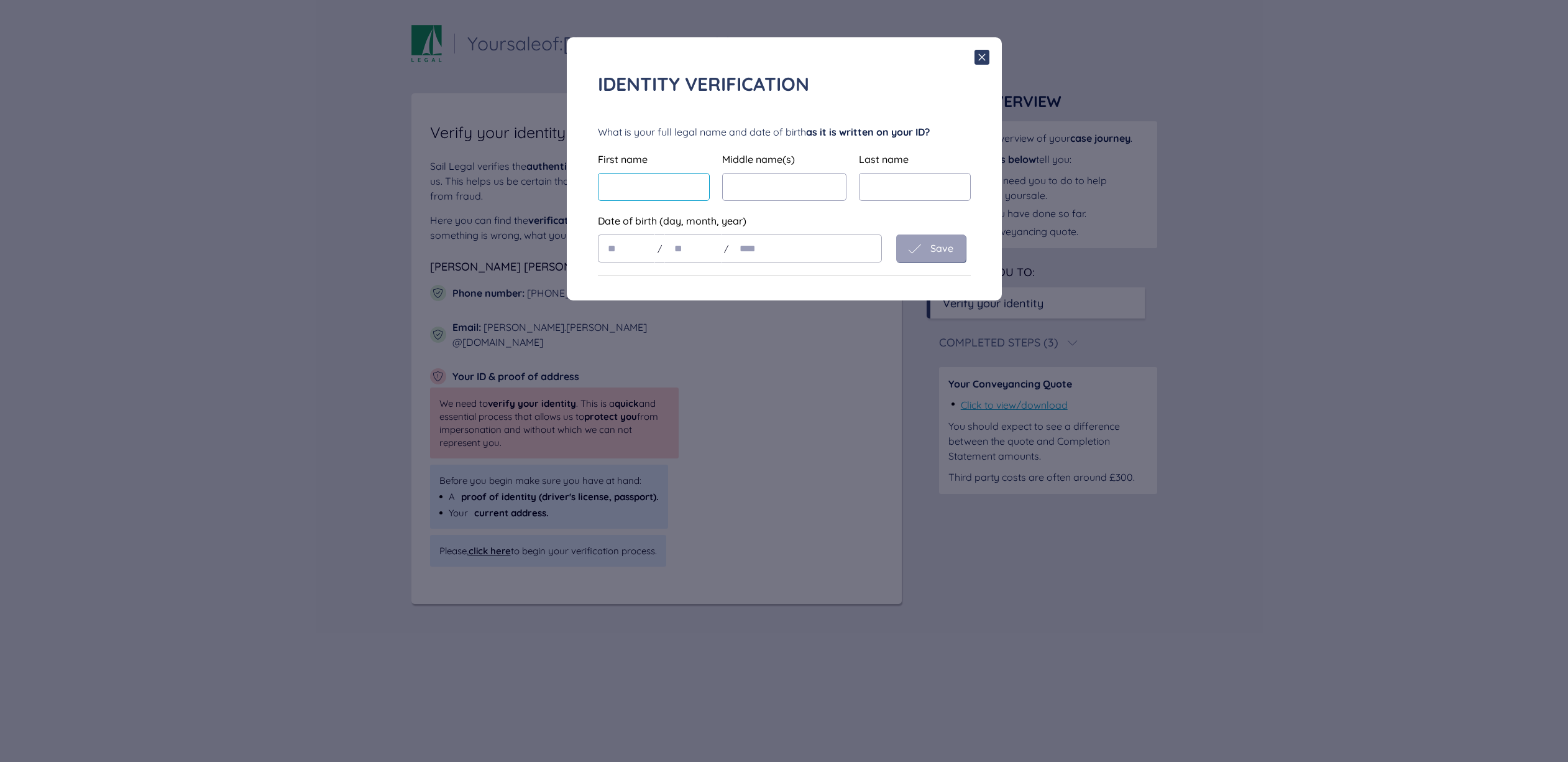
click at [639, 183] on input "text" at bounding box center [654, 186] width 112 height 28
type input "*******"
click at [745, 178] on input "text" at bounding box center [784, 186] width 124 height 28
type input "****"
click at [874, 186] on input "text" at bounding box center [915, 186] width 112 height 28
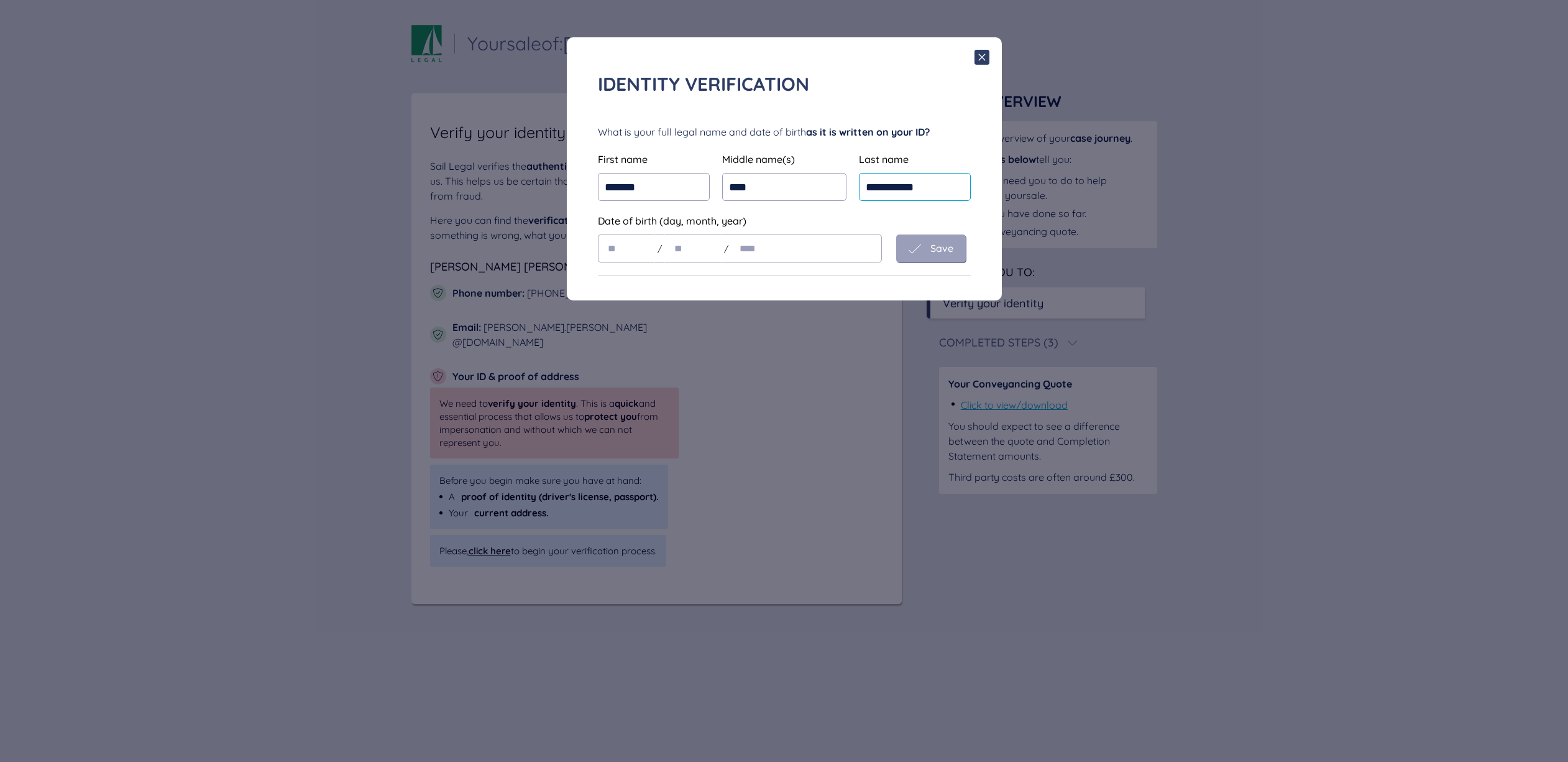
drag, startPoint x: 870, startPoint y: 187, endPoint x: 861, endPoint y: 188, distance: 9.1
click at [861, 188] on input "**********" at bounding box center [915, 186] width 112 height 28
click at [909, 187] on input "**********" at bounding box center [915, 186] width 112 height 28
type input "**********"
click at [626, 248] on input "text" at bounding box center [626, 248] width 57 height 28
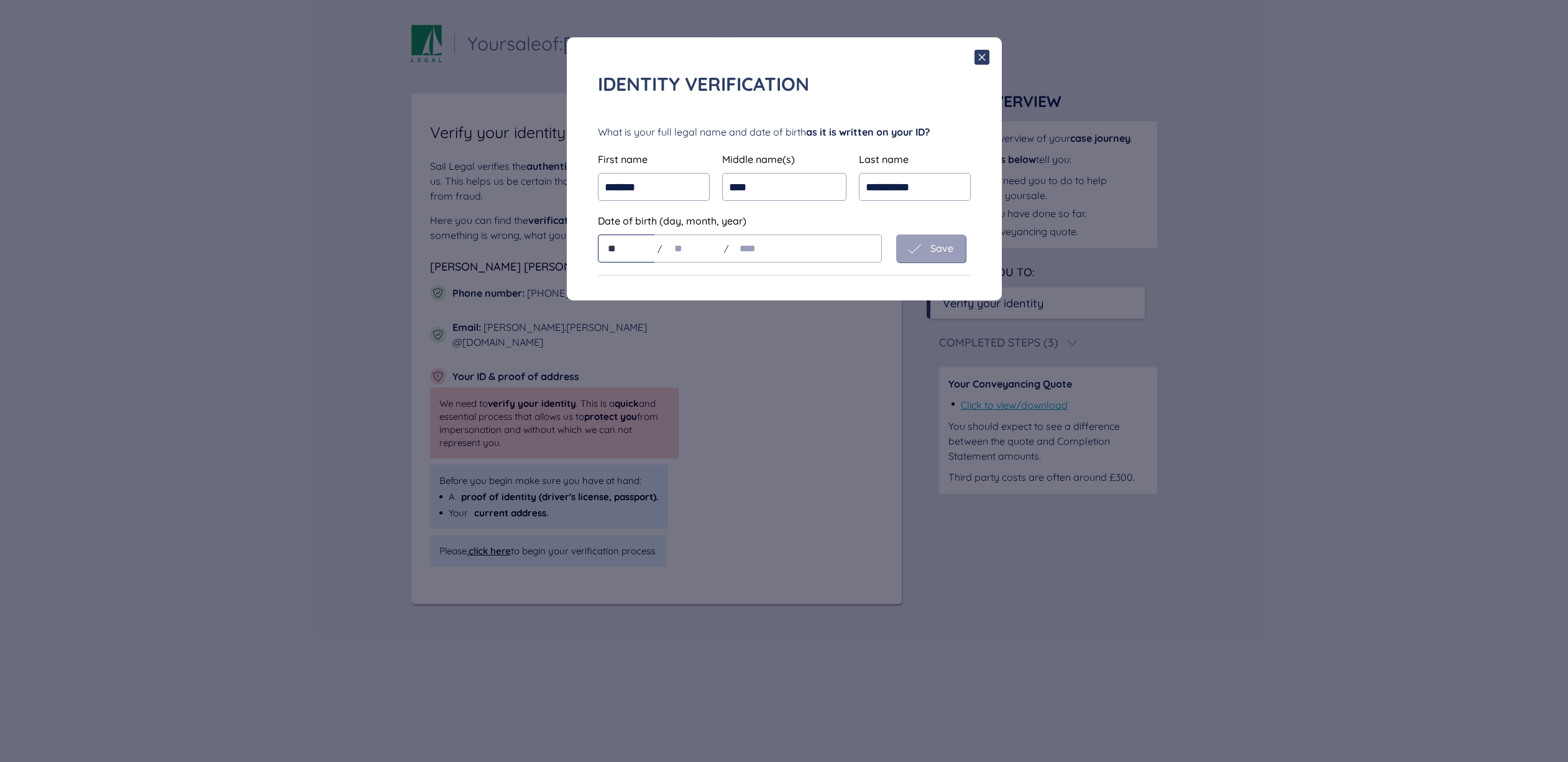
type input "**"
type input "****"
click at [931, 250] on span "Save" at bounding box center [942, 248] width 23 height 11
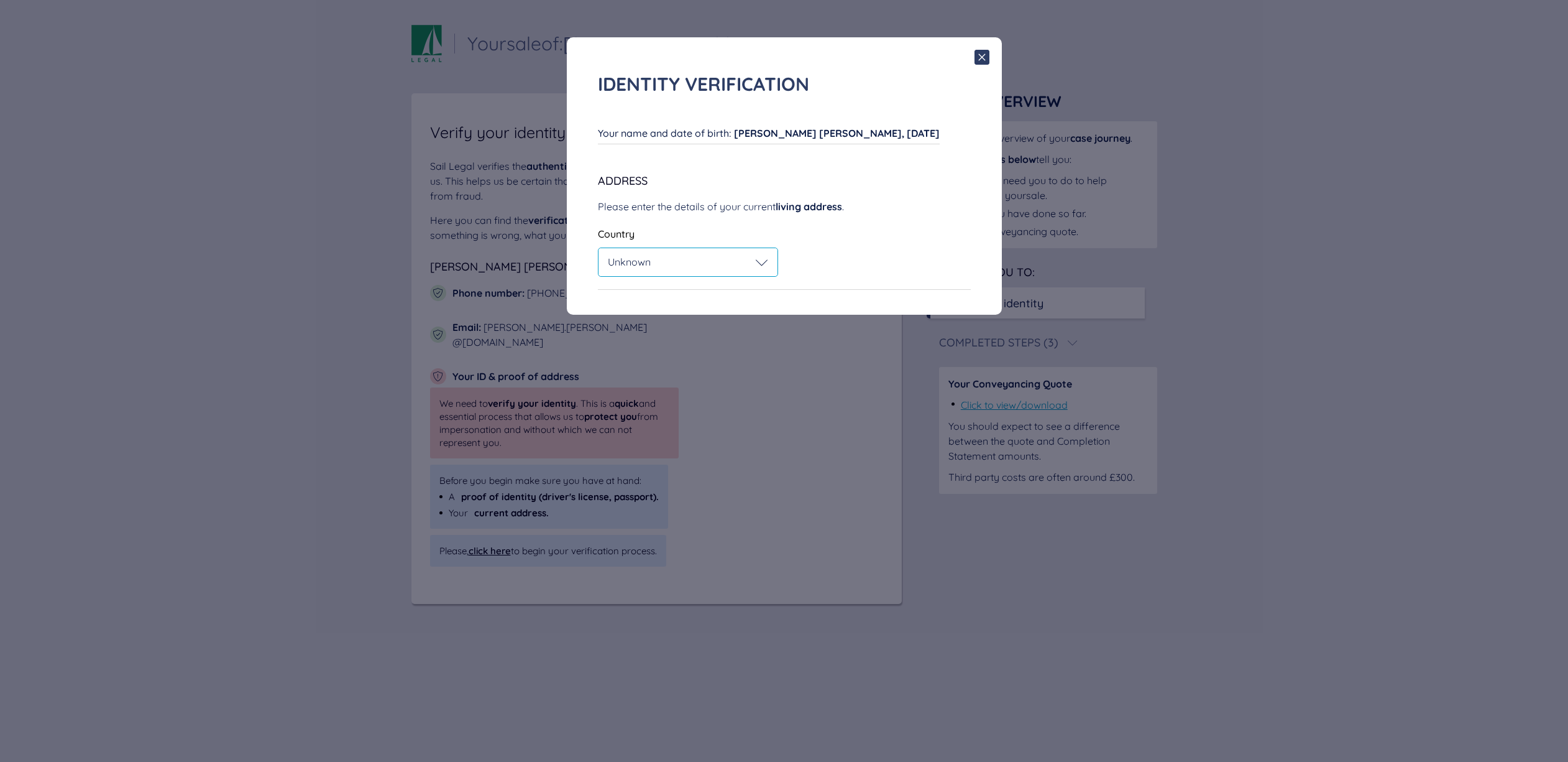
click at [681, 261] on div "Unknown" at bounding box center [687, 263] width 160 height 12
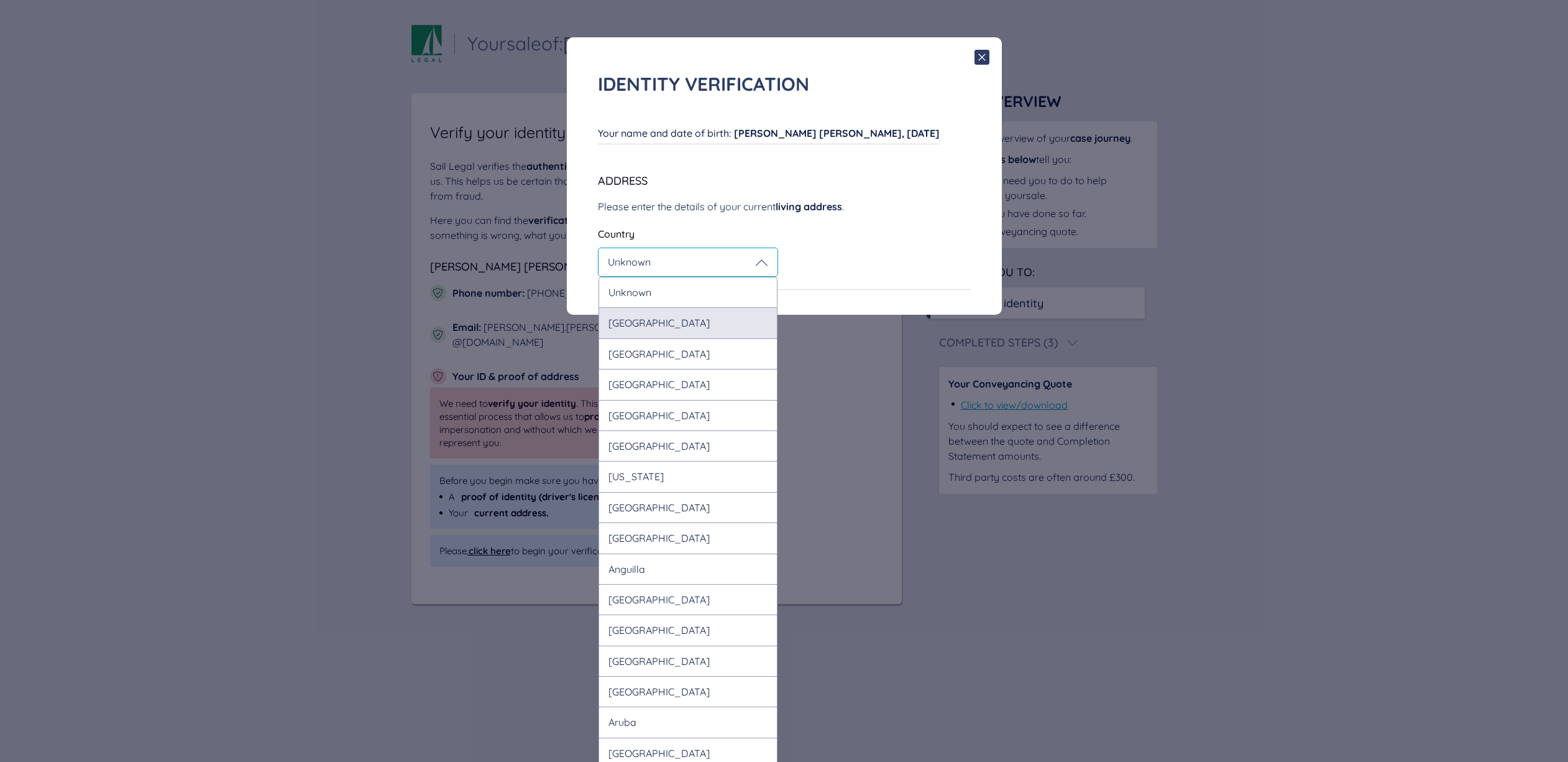
click at [663, 327] on div "United Kingdom" at bounding box center [688, 323] width 179 height 30
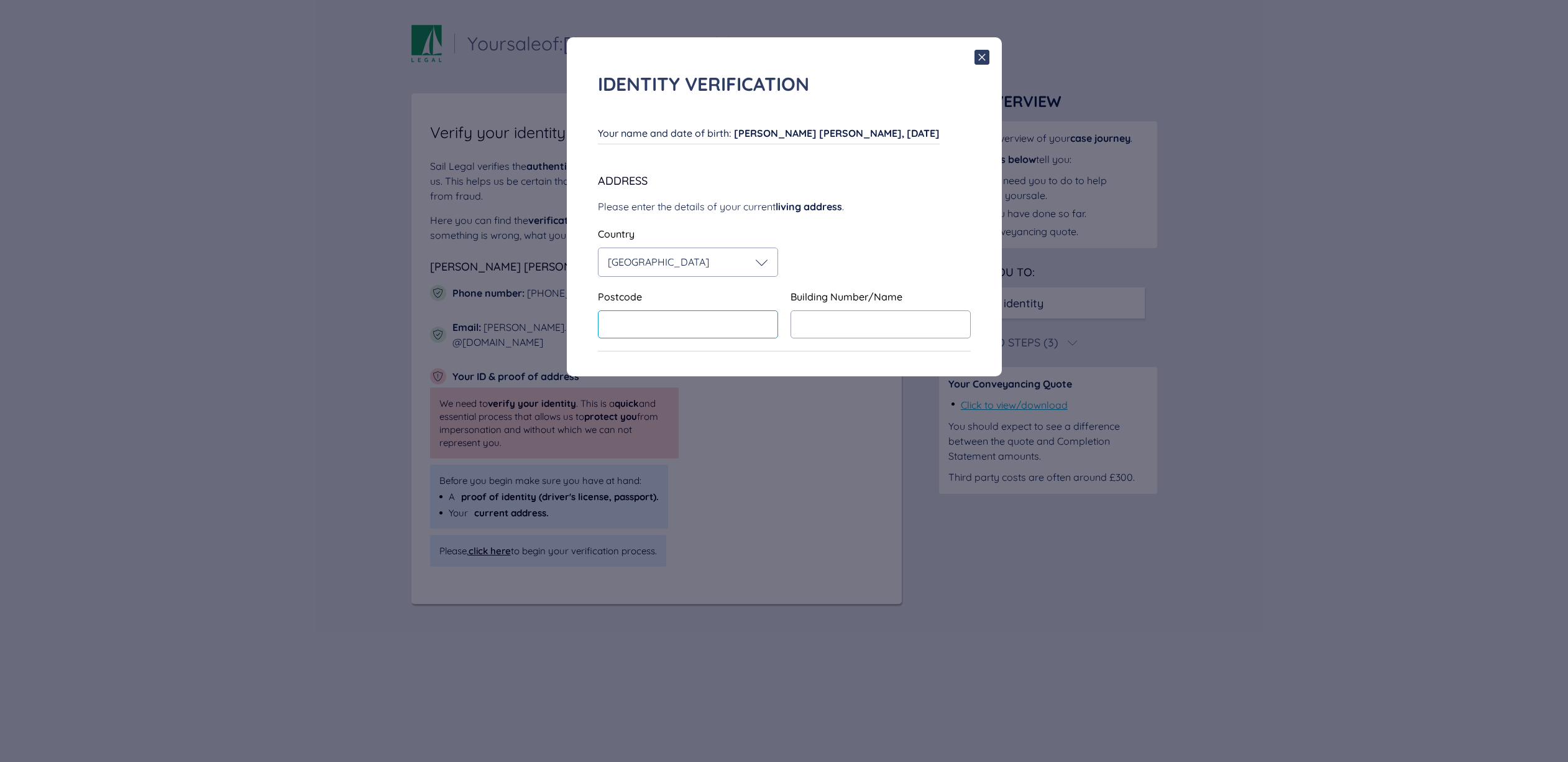
click at [677, 323] on input "text" at bounding box center [688, 324] width 180 height 28
type input "*******"
click at [821, 320] on input "text" at bounding box center [881, 324] width 180 height 28
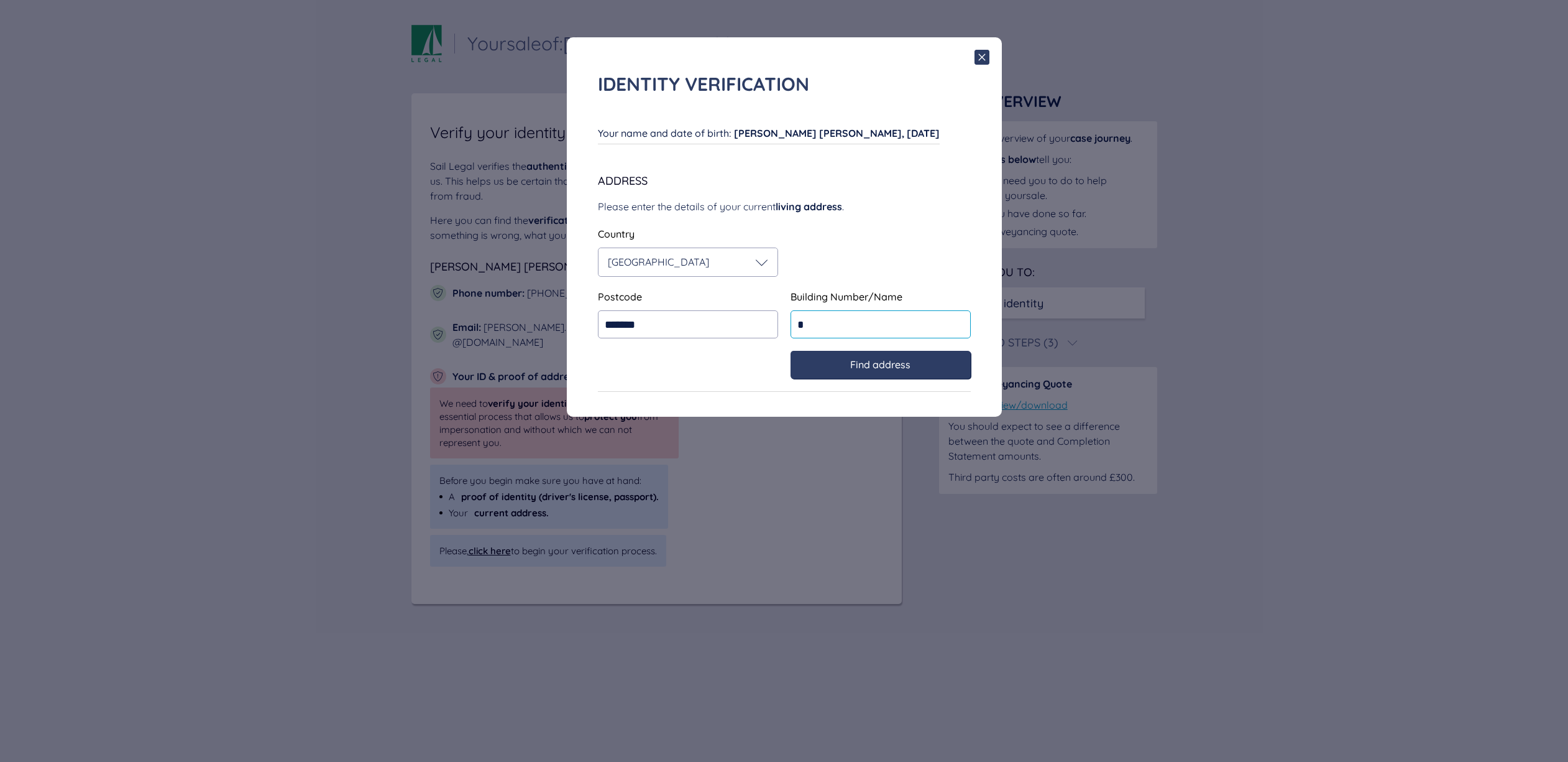
type input "*"
click at [868, 369] on span "Find address" at bounding box center [881, 364] width 60 height 11
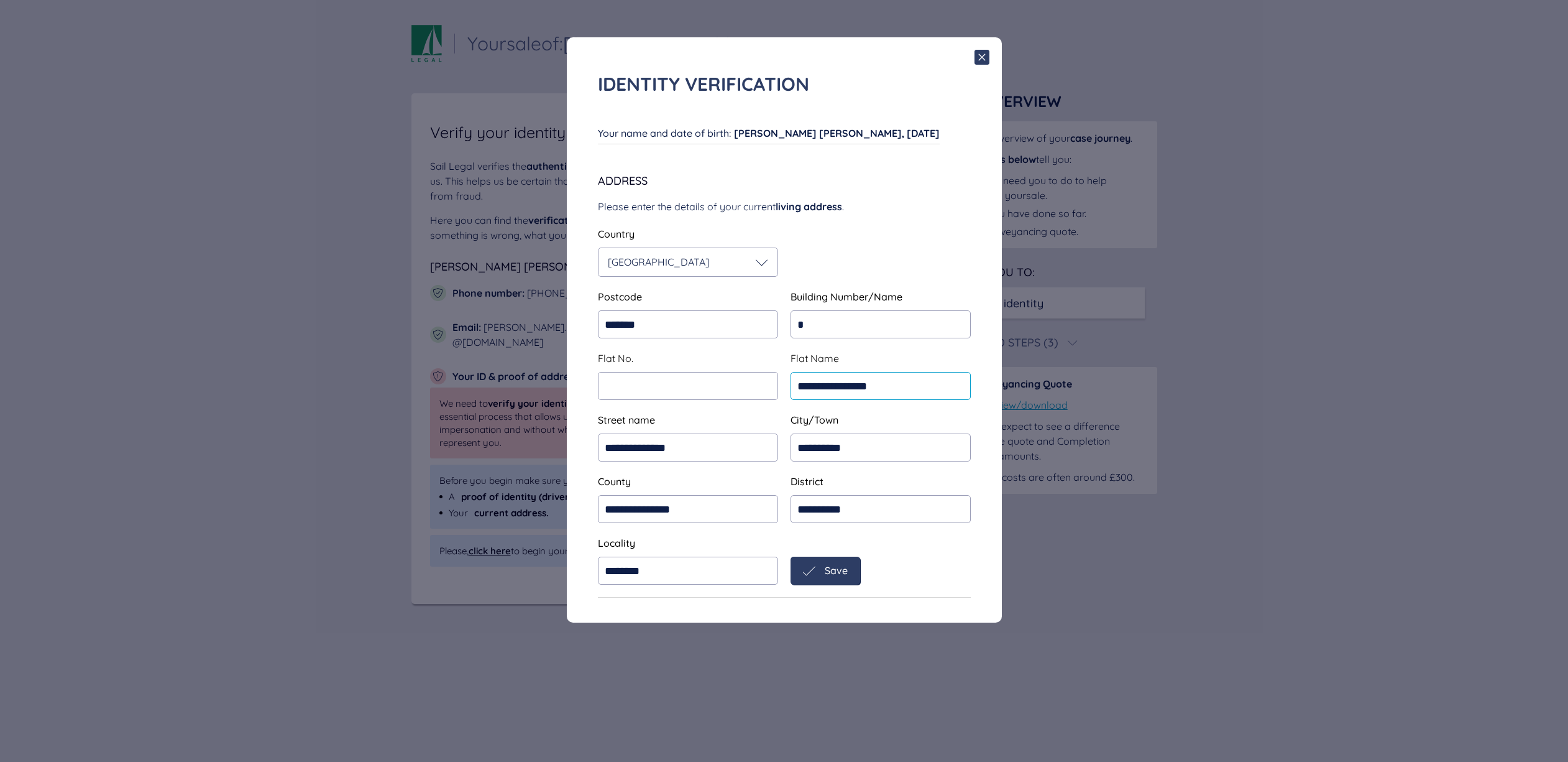
drag, startPoint x: 901, startPoint y: 387, endPoint x: 785, endPoint y: 389, distance: 116.0
click at [785, 389] on div "**********" at bounding box center [784, 375] width 373 height 49
click at [821, 569] on div "Save" at bounding box center [825, 571] width 45 height 12
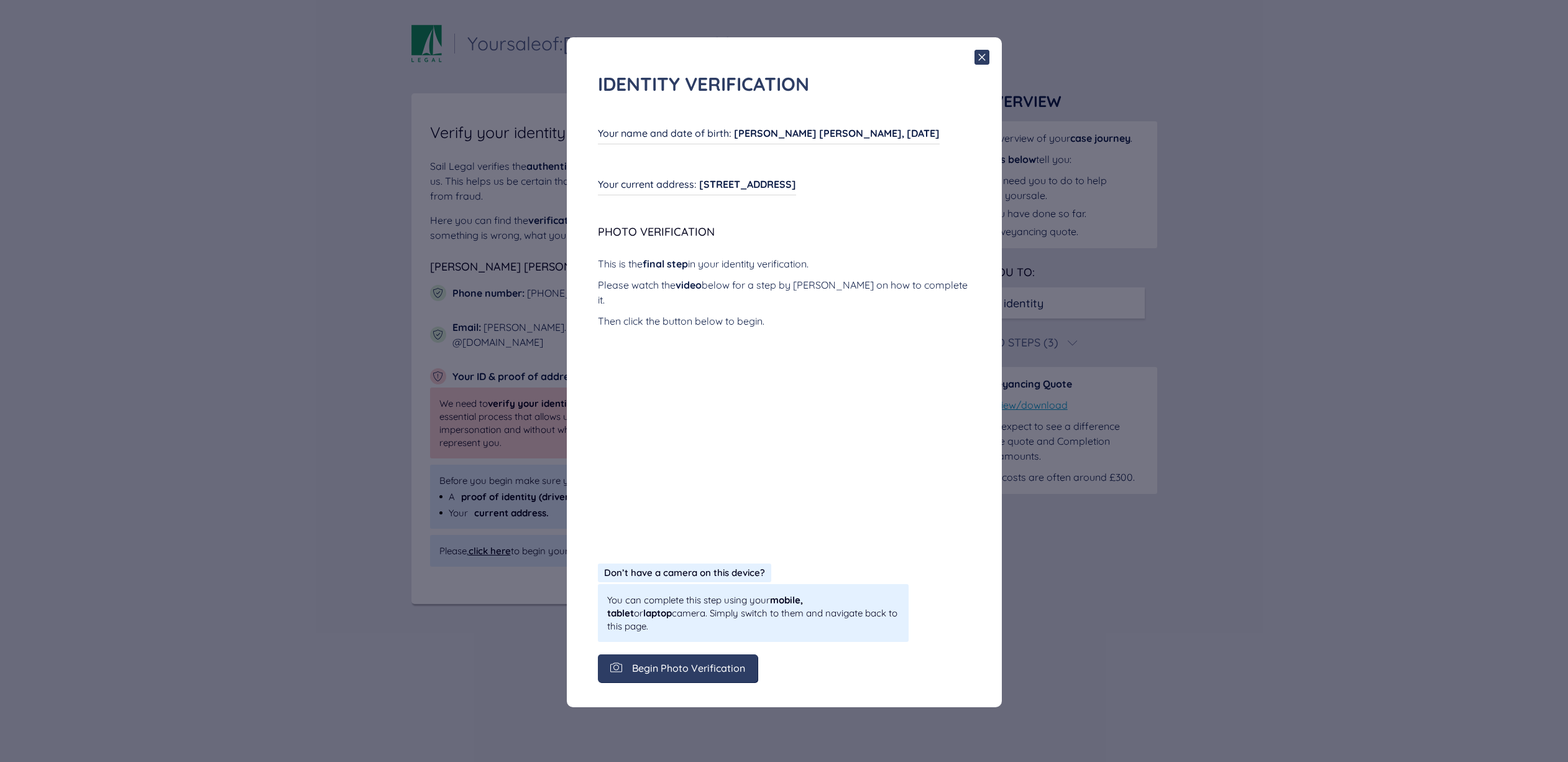
click at [688, 662] on span "Begin Photo Verification" at bounding box center [689, 668] width 113 height 11
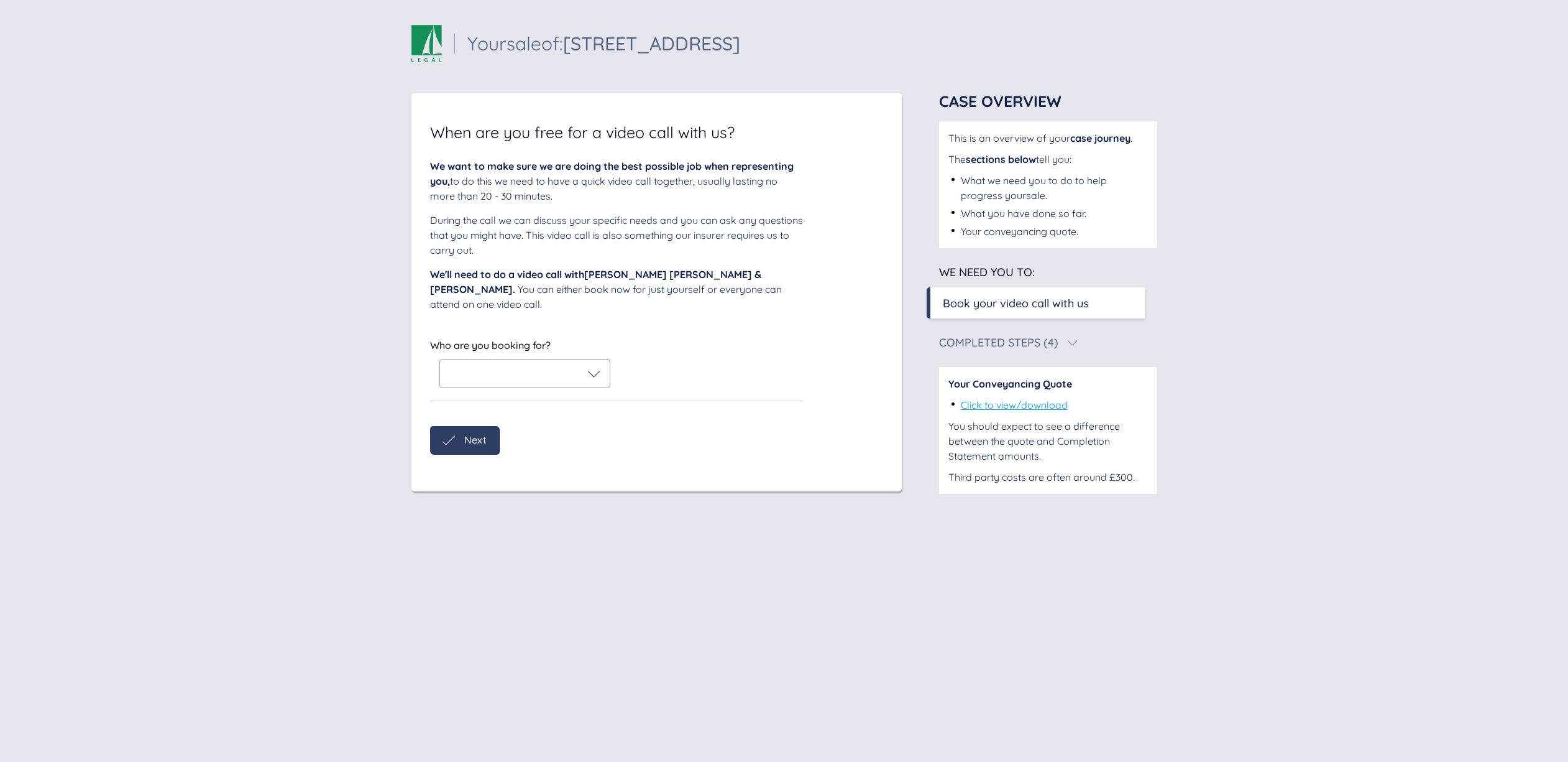
click at [470, 371] on div at bounding box center [525, 373] width 151 height 12
click at [457, 405] on icon at bounding box center [458, 409] width 15 height 15
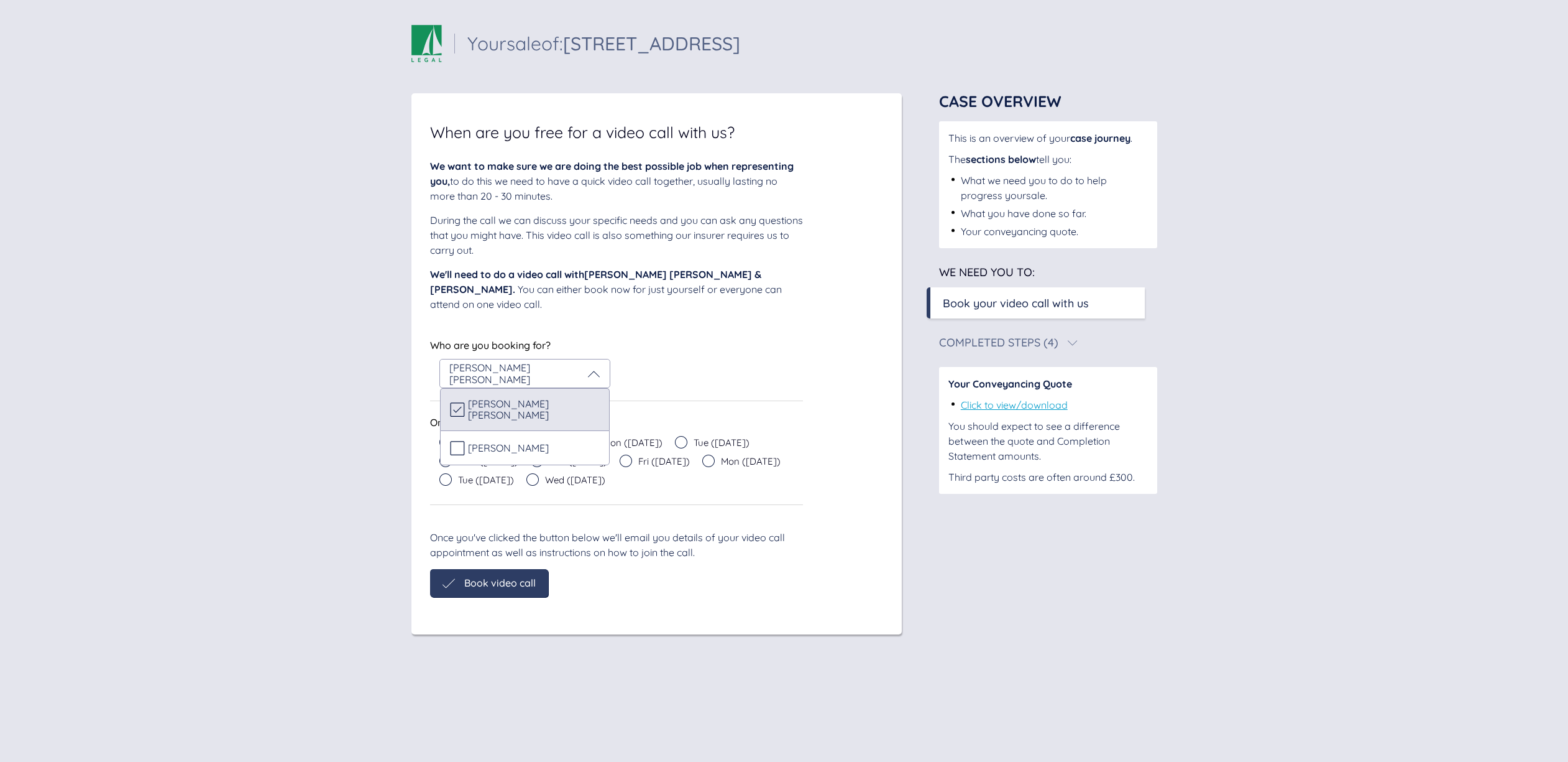
click at [775, 413] on div "On which day? [DATE] Fri ([DATE]) Mon ([DATE]) Tue ([DATE]) Wed ([DATE]) Thu ([…" at bounding box center [617, 453] width 373 height 78
click at [445, 442] on icon at bounding box center [445, 442] width 12 height 12
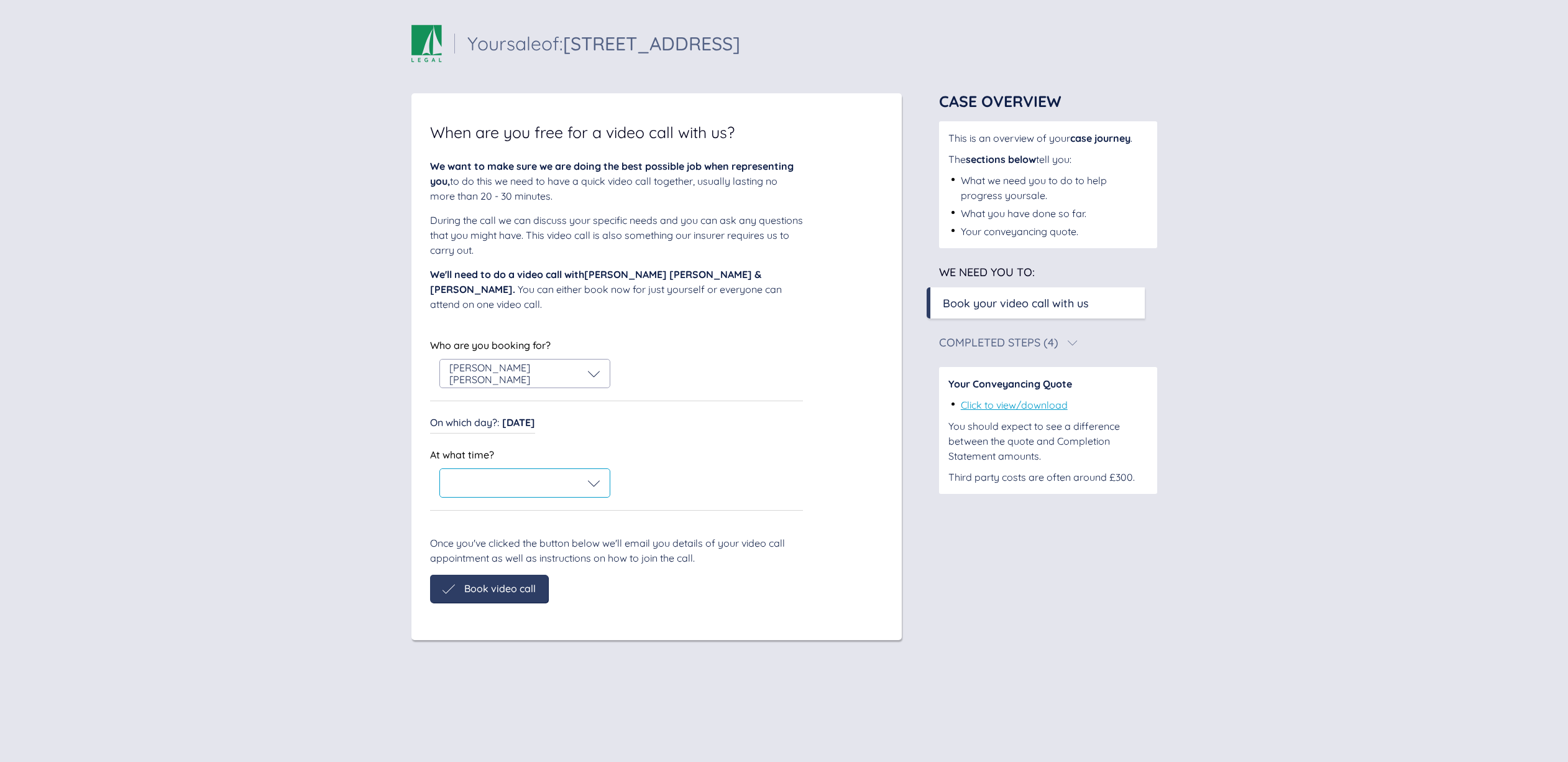
click at [483, 480] on div at bounding box center [525, 483] width 151 height 12
click at [675, 484] on div "At what time?" at bounding box center [617, 471] width 373 height 52
click at [496, 487] on div at bounding box center [525, 483] width 151 height 12
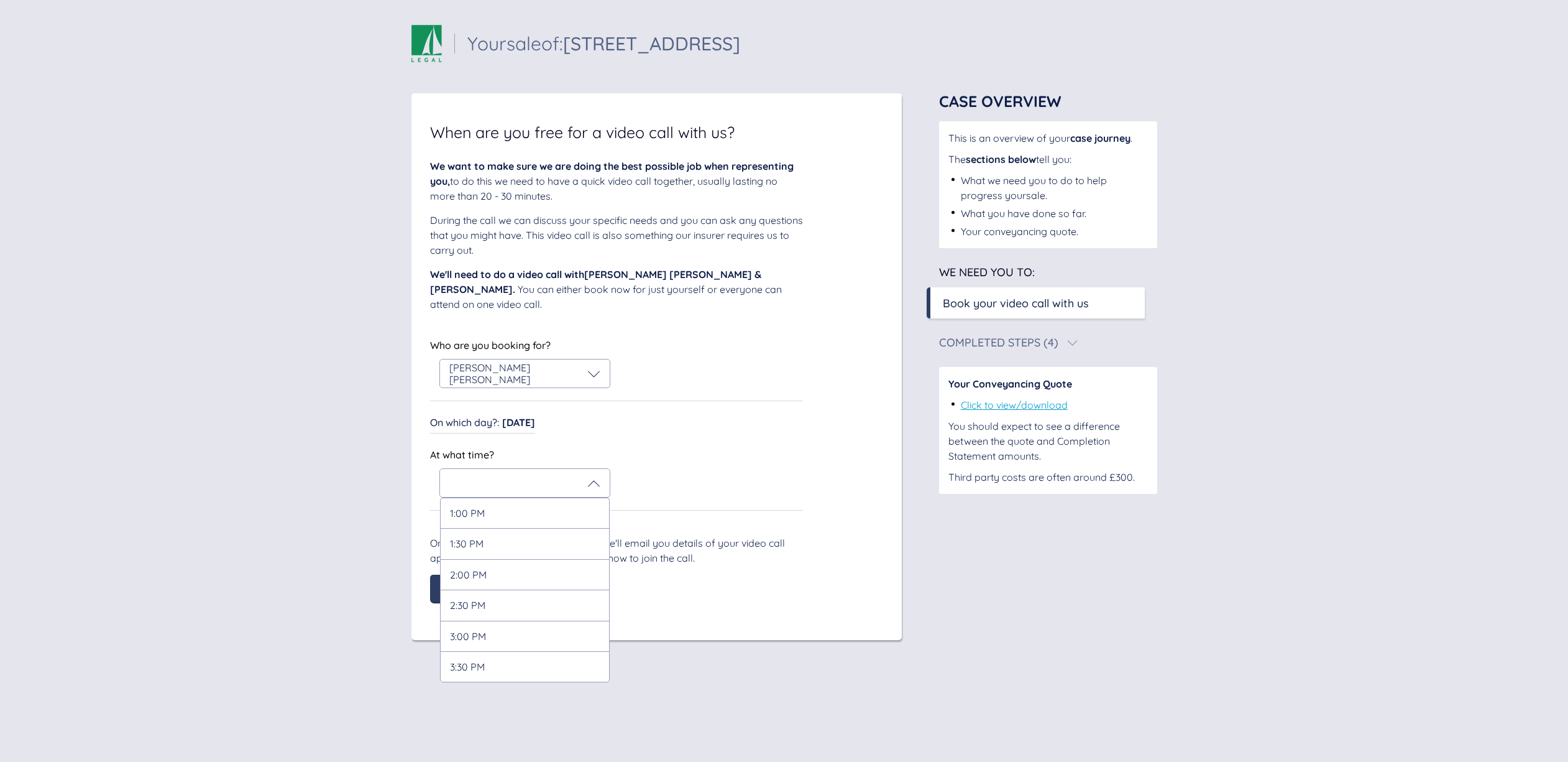
click at [528, 425] on span "[DATE]" at bounding box center [519, 422] width 33 height 12
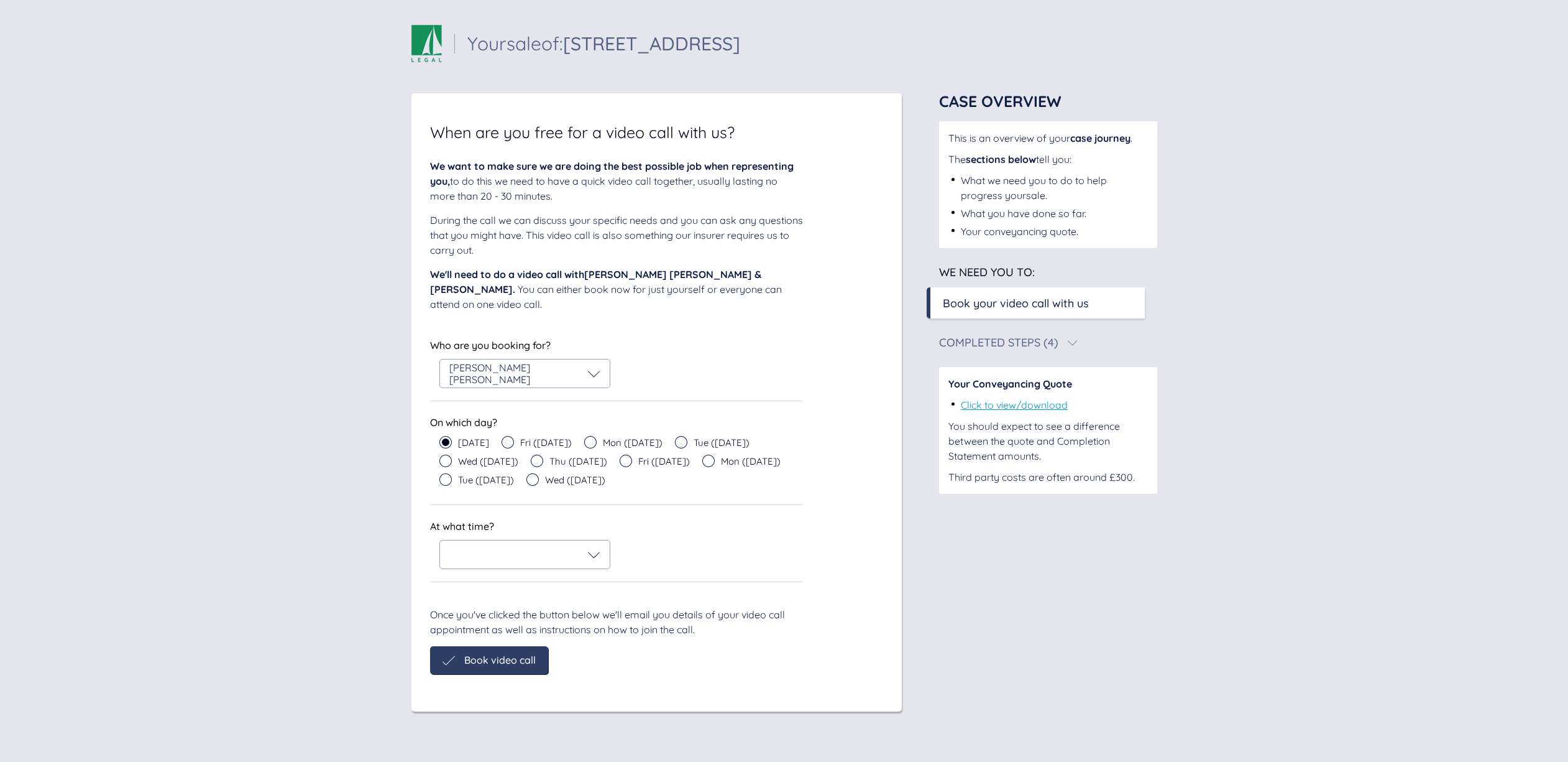
click at [514, 441] on icon at bounding box center [508, 442] width 12 height 12
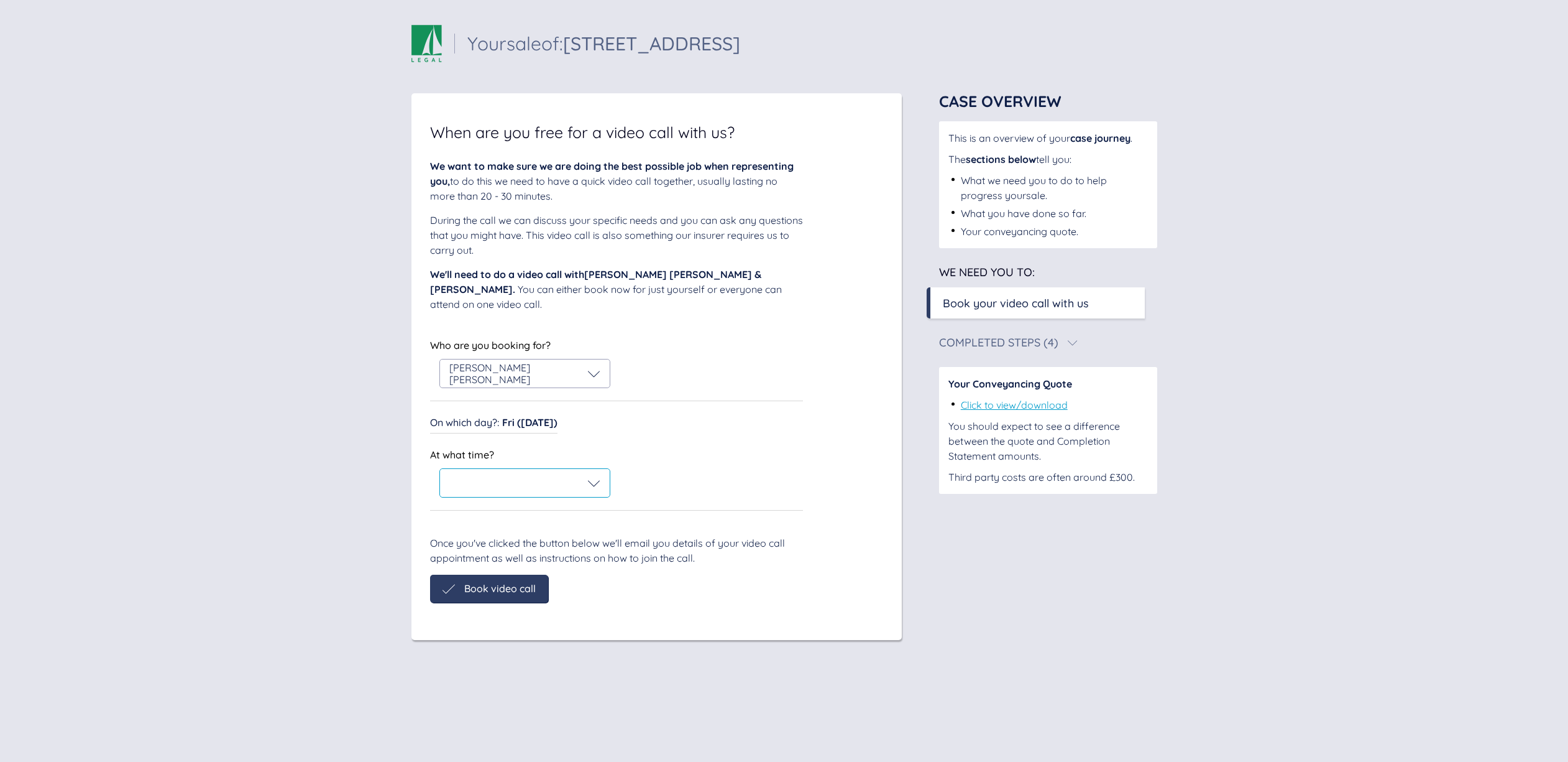
click at [457, 477] on div at bounding box center [525, 483] width 151 height 12
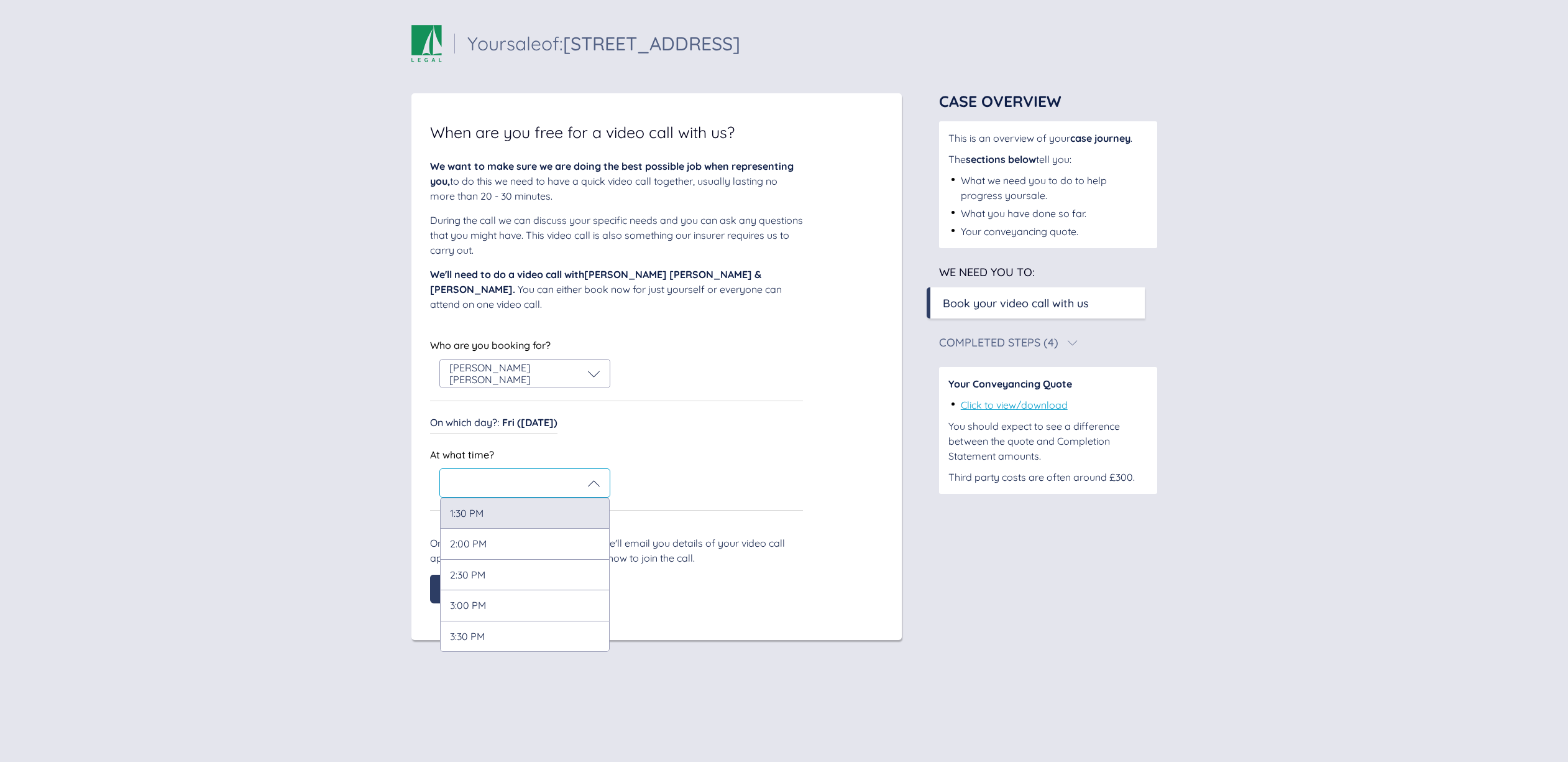
click at [459, 513] on div "1:30 PM" at bounding box center [524, 512] width 170 height 30
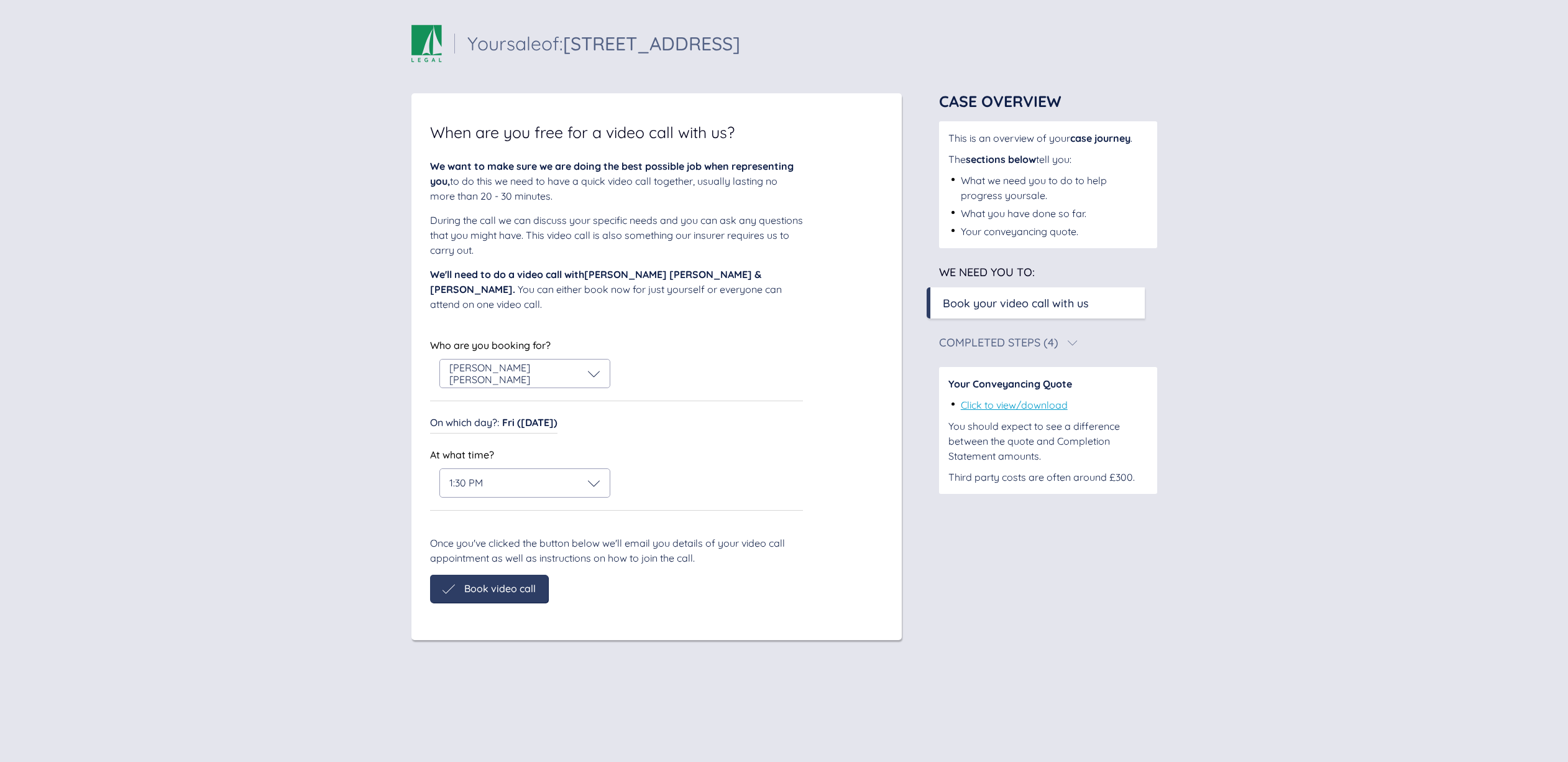
click at [502, 589] on div "When are you free for a video call with us? We want to make sure we are doing t…" at bounding box center [656, 367] width 490 height 547
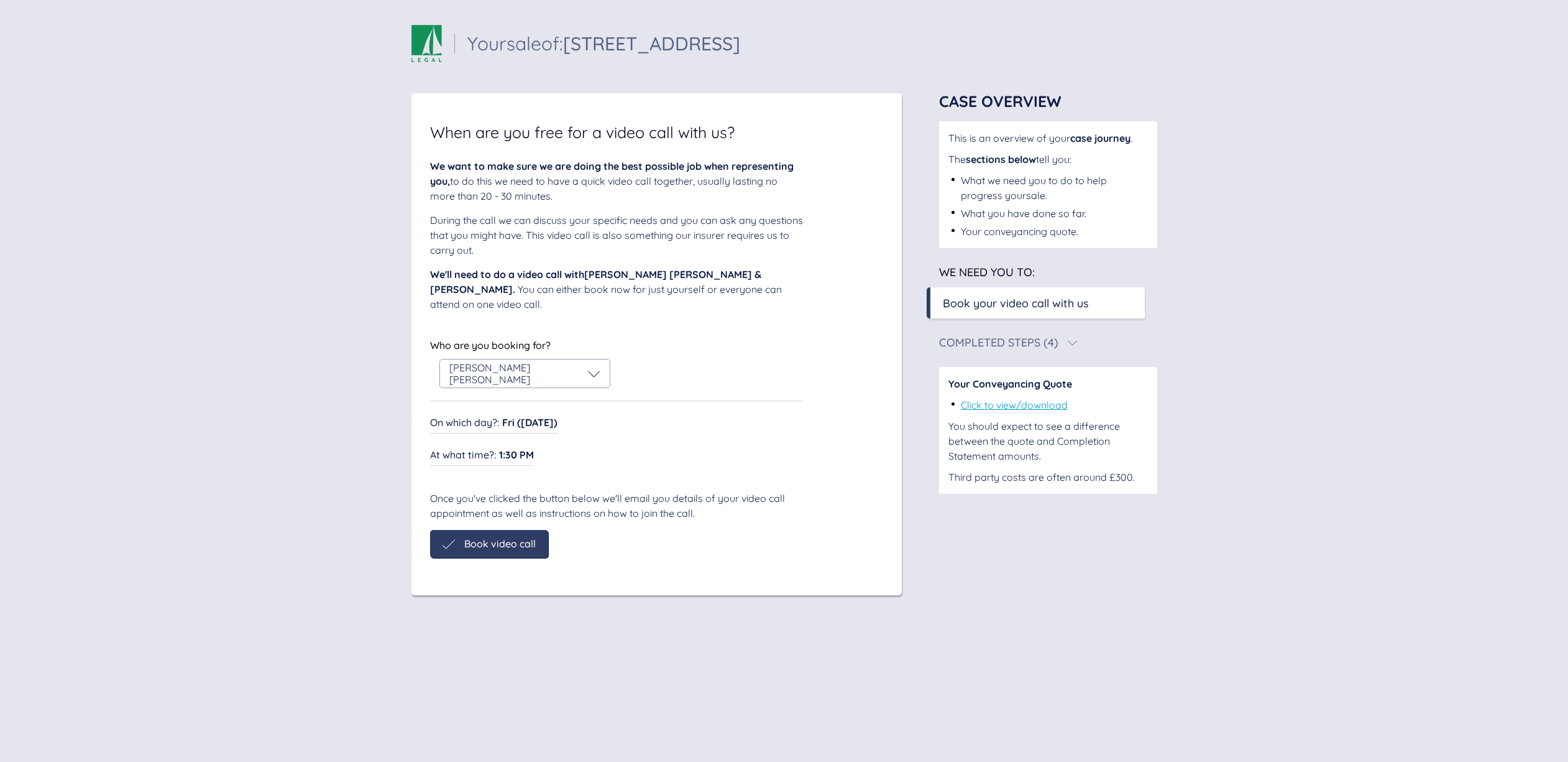
click at [497, 548] on span "Book video call" at bounding box center [500, 543] width 71 height 11
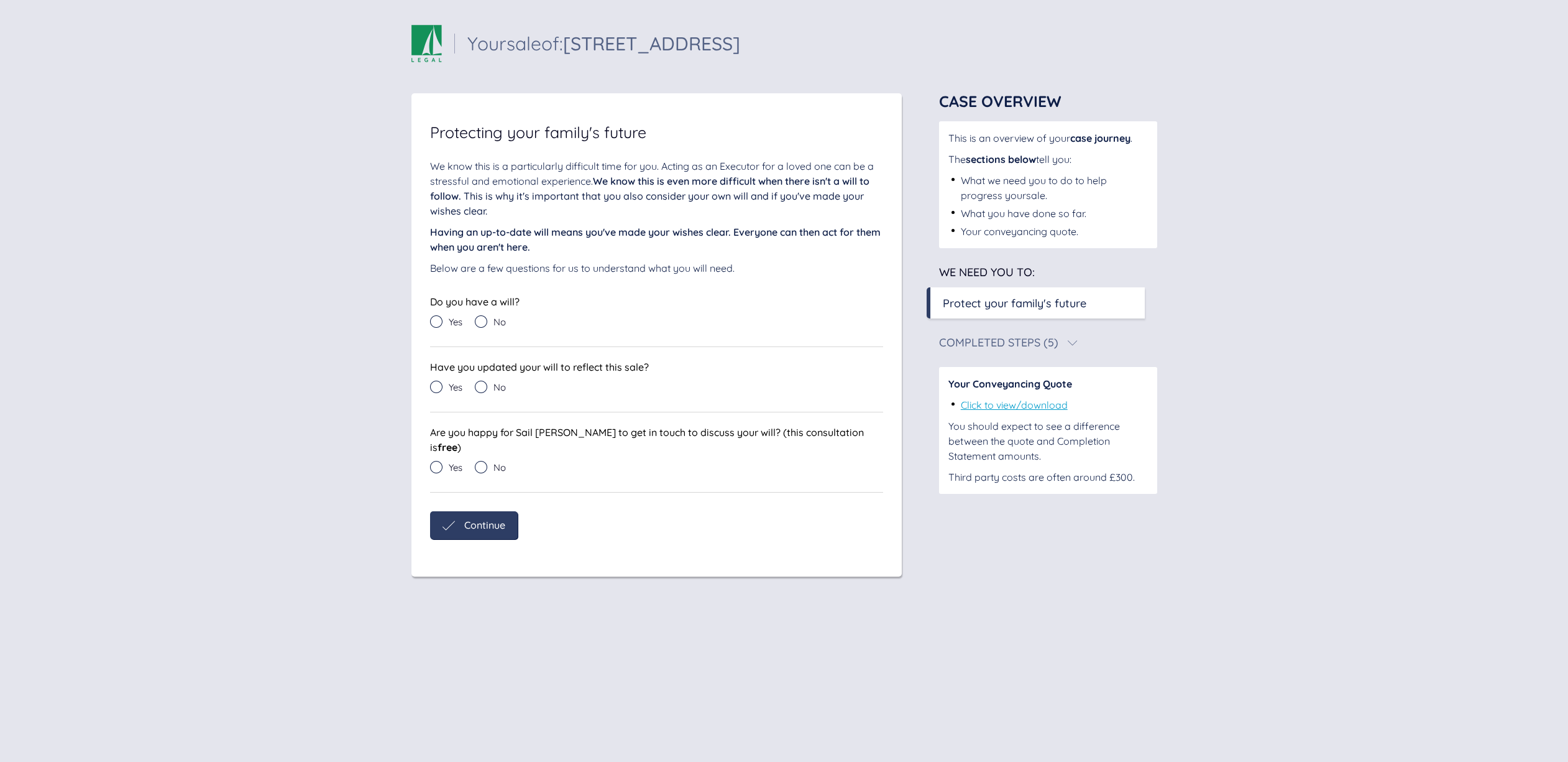
click at [437, 321] on icon at bounding box center [437, 321] width 12 height 12
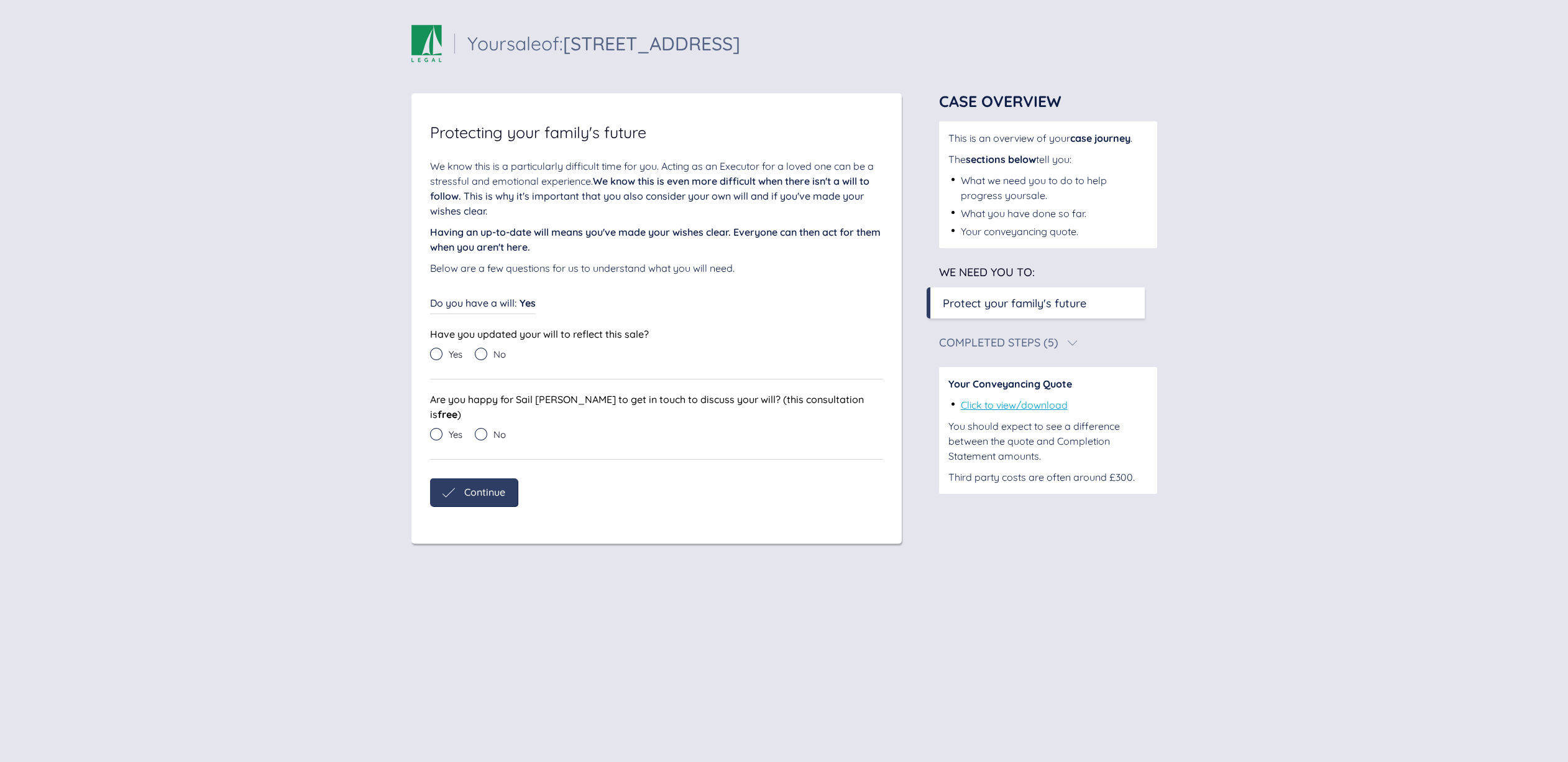
click at [483, 355] on icon at bounding box center [481, 353] width 12 height 12
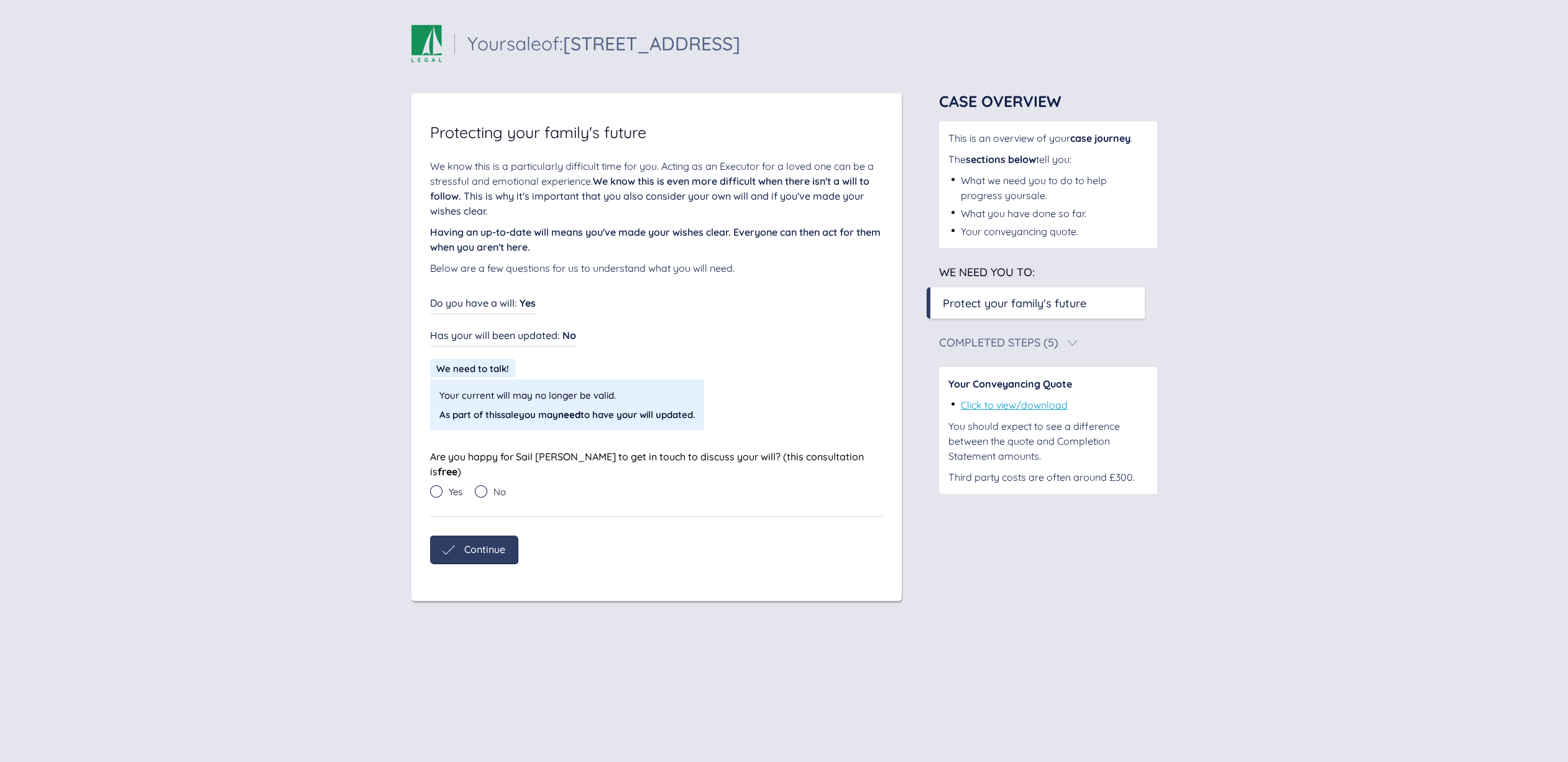
click at [482, 485] on icon at bounding box center [481, 491] width 12 height 12
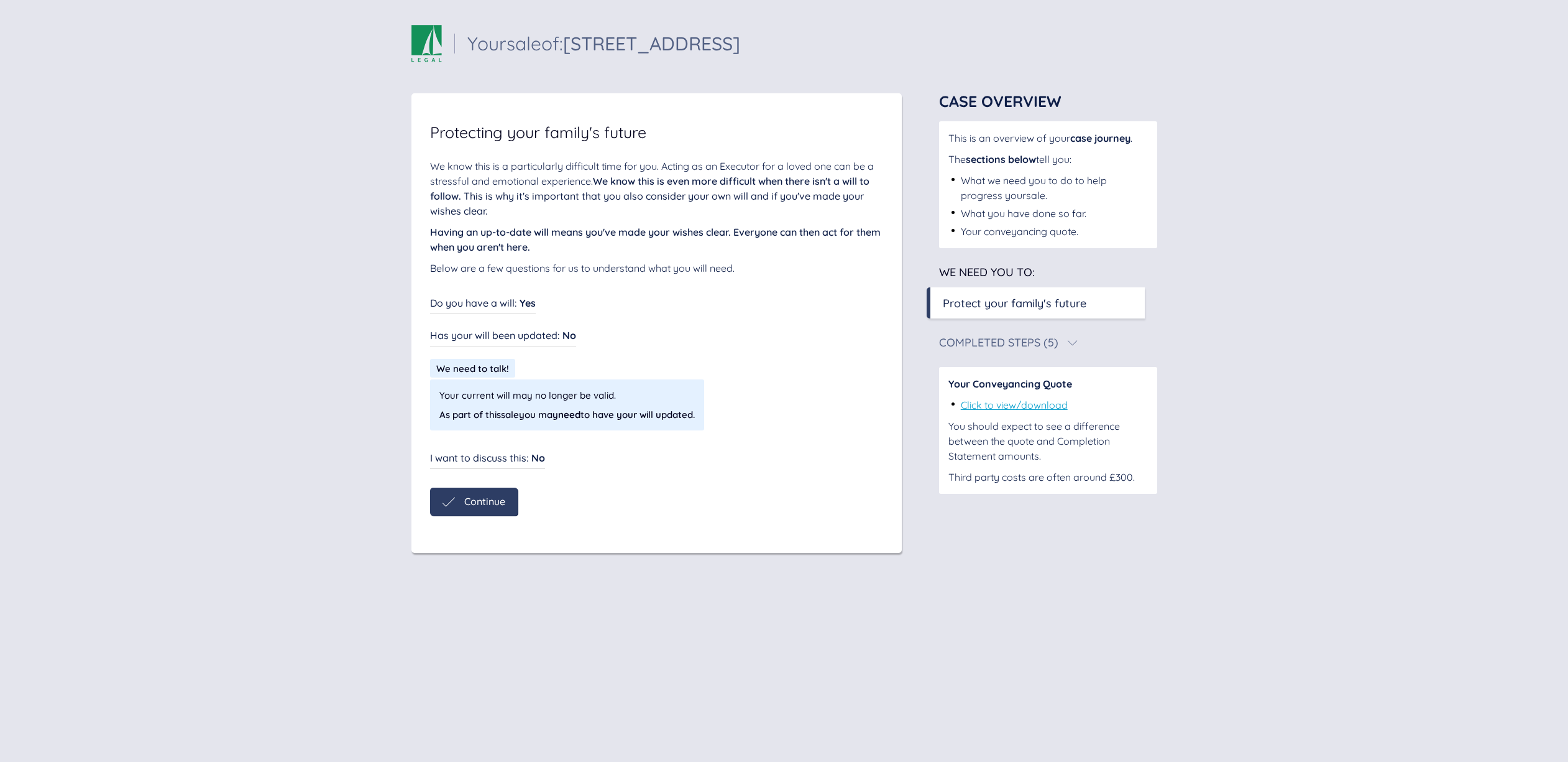
click at [488, 504] on span "Continue" at bounding box center [485, 501] width 41 height 11
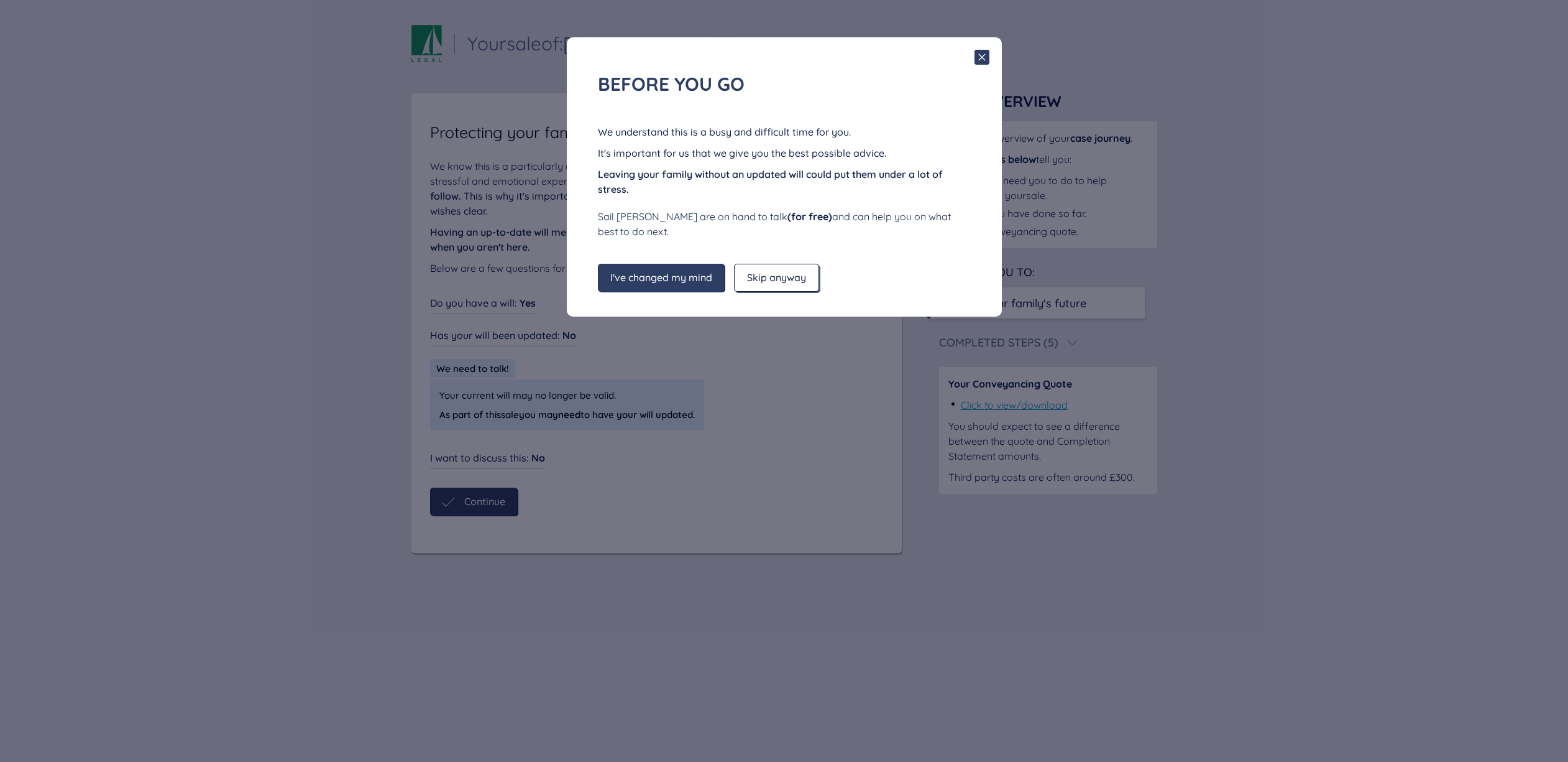
click at [794, 280] on span "Skip anyway" at bounding box center [777, 277] width 59 height 11
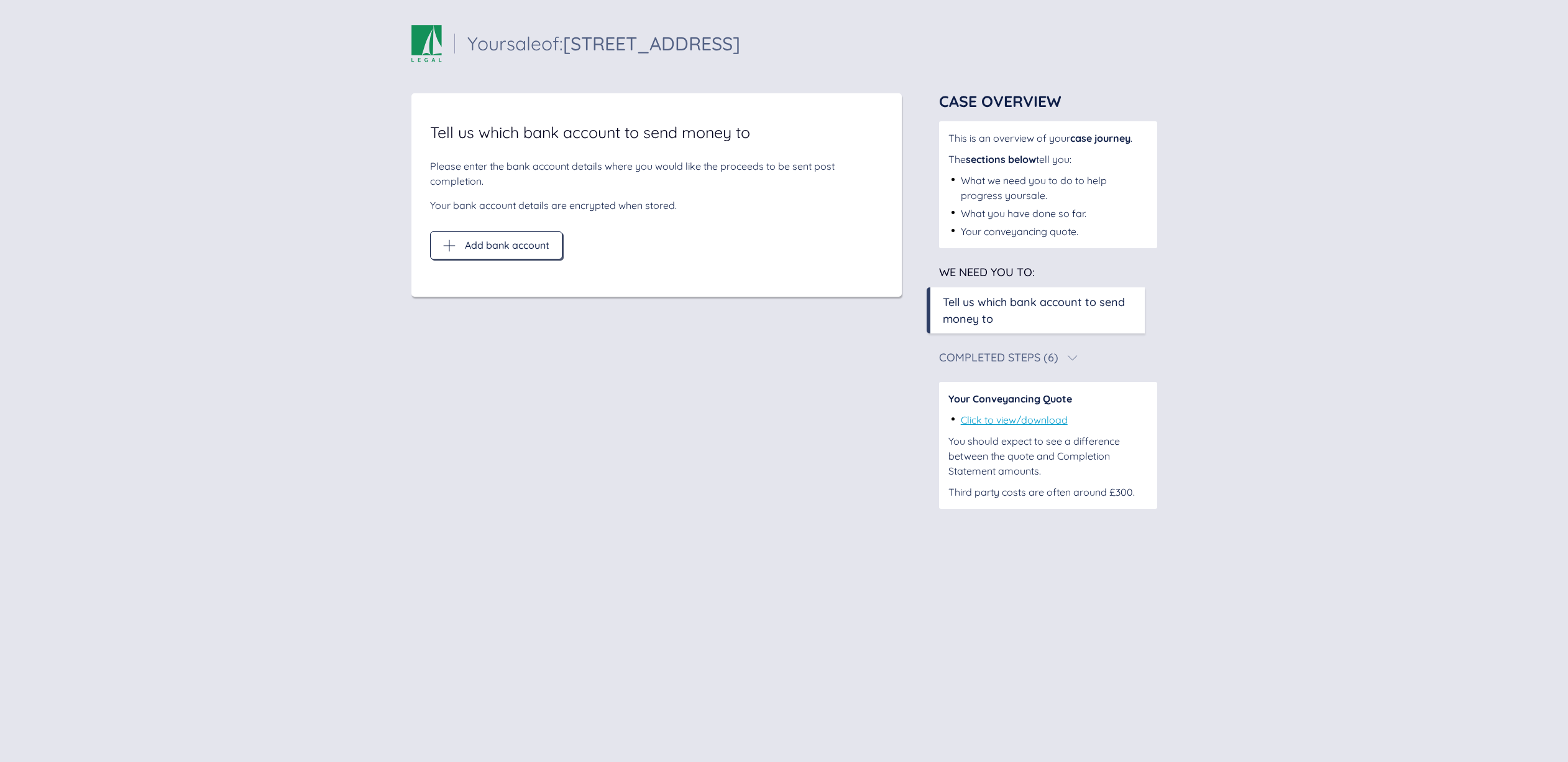
click at [502, 246] on span "Add bank account" at bounding box center [507, 245] width 85 height 11
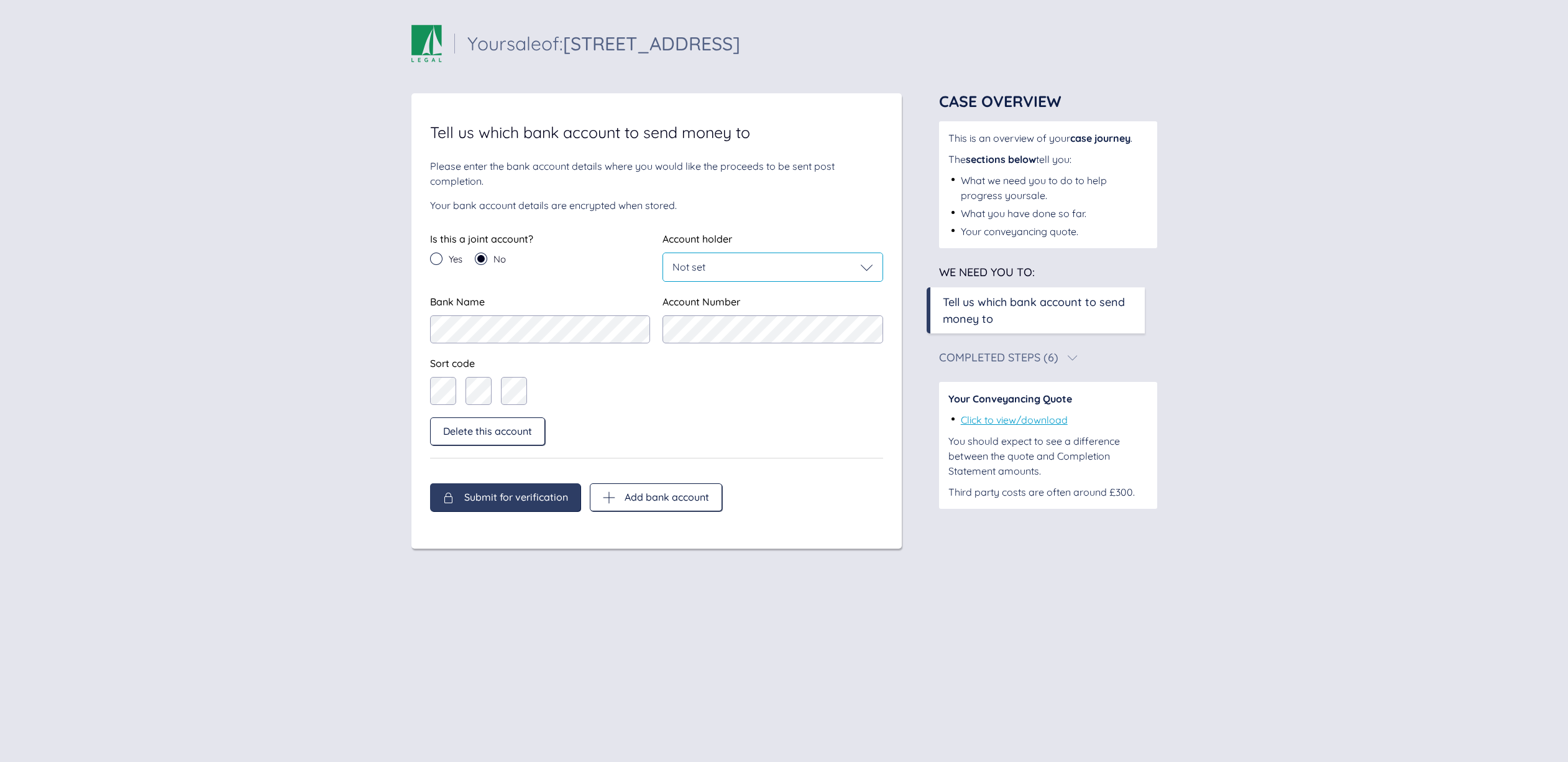
click at [707, 268] on div "Not set" at bounding box center [692, 267] width 39 height 11
click at [736, 418] on div "[PERSON_NAME] [PERSON_NAME]" at bounding box center [773, 420] width 219 height 31
click at [667, 502] on span "Add bank account" at bounding box center [667, 497] width 85 height 11
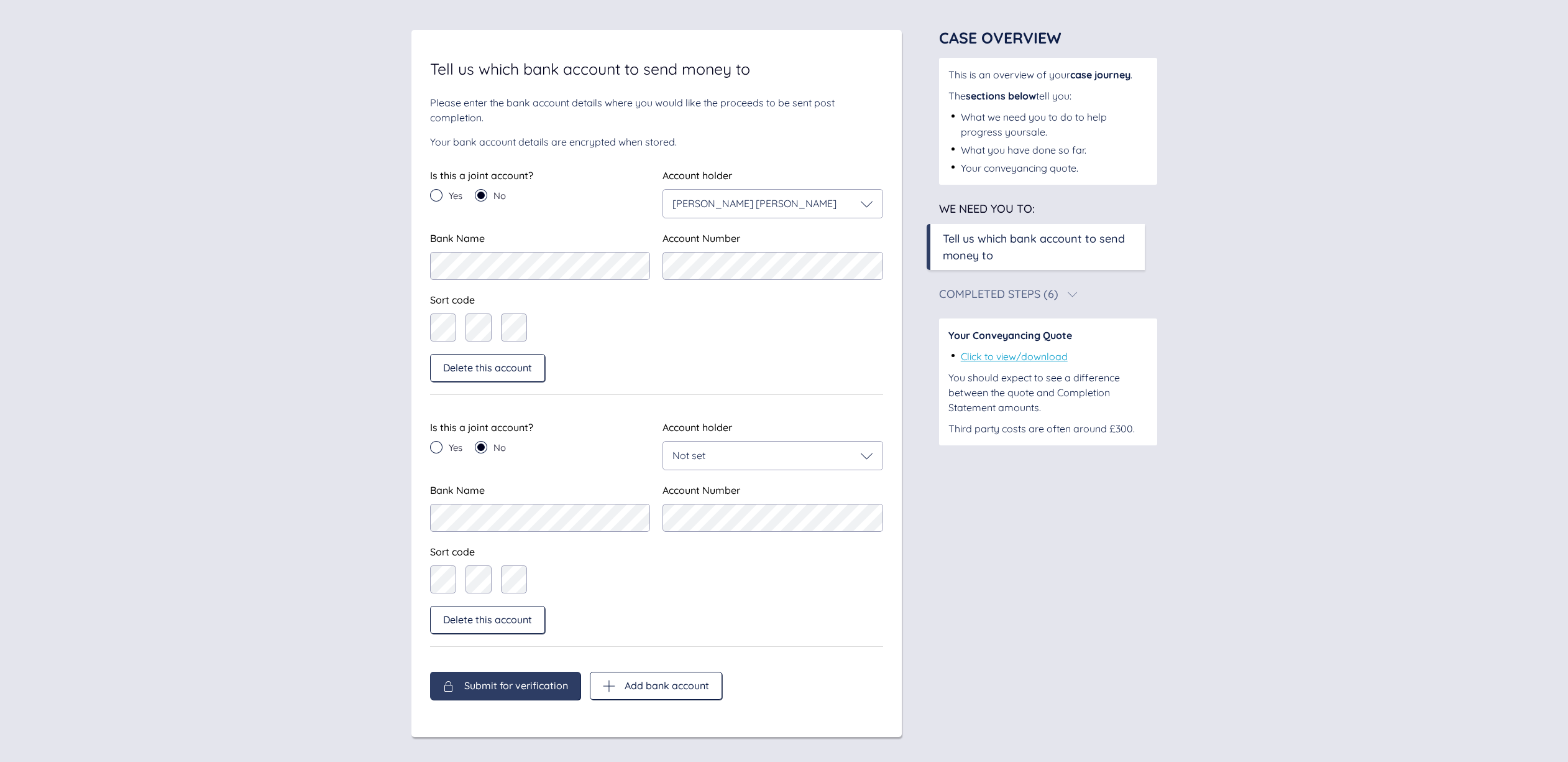
scroll to position [63, 0]
click at [516, 688] on span "Submit for verification" at bounding box center [516, 685] width 104 height 11
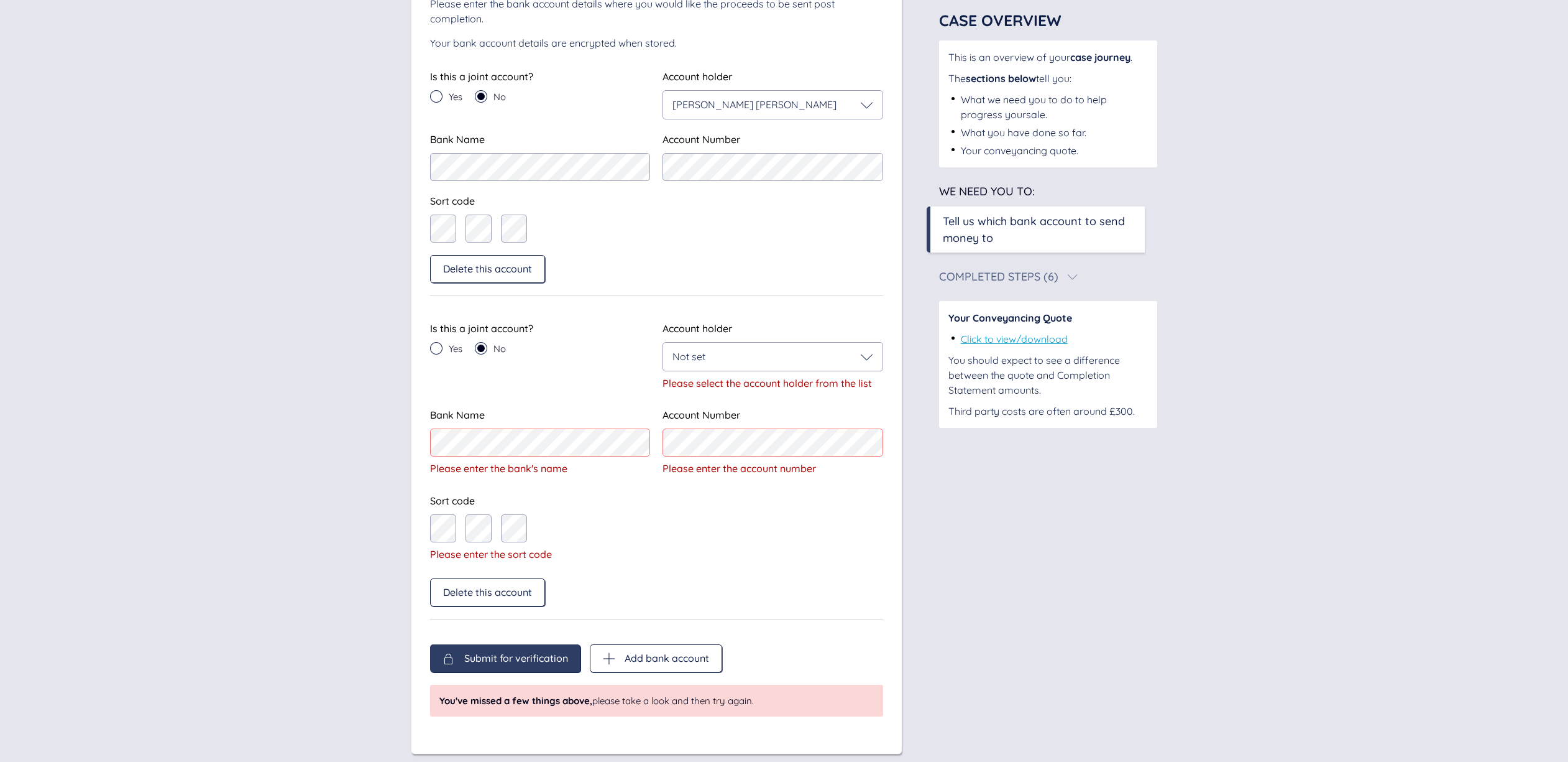
scroll to position [179, 0]
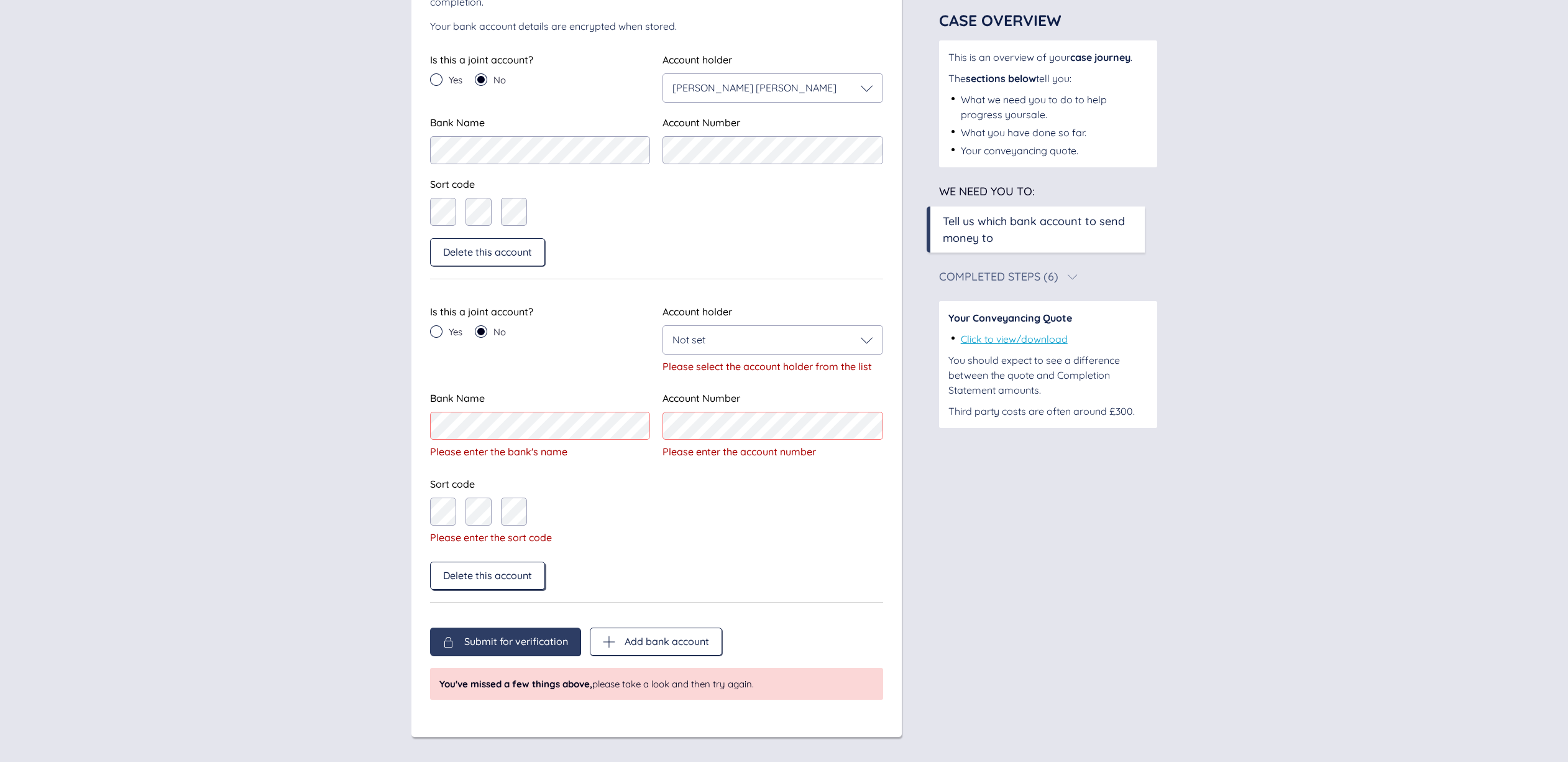
click at [507, 580] on span "Delete this account" at bounding box center [487, 575] width 89 height 11
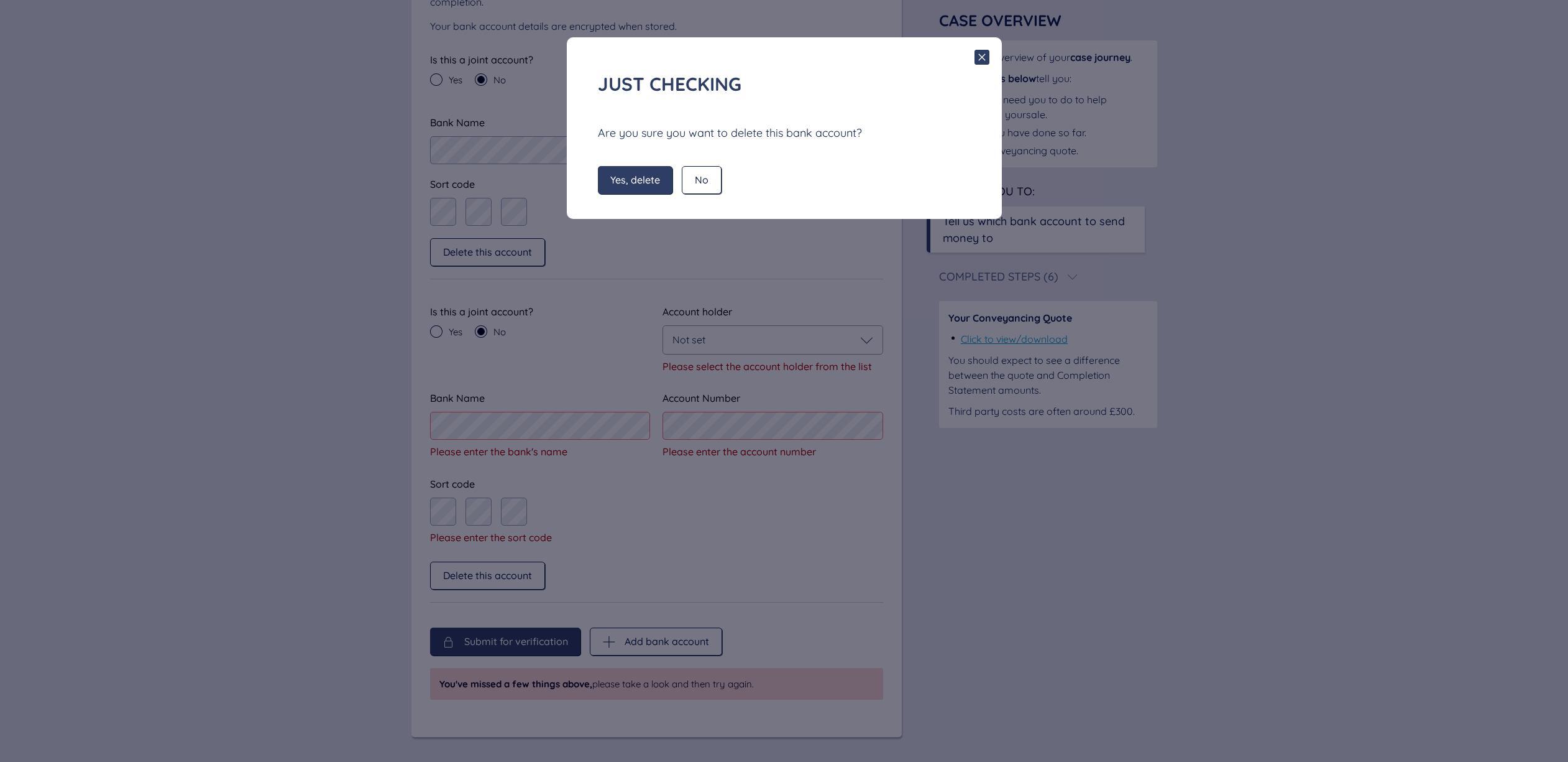
click at [643, 179] on span "Yes, delete" at bounding box center [635, 179] width 49 height 11
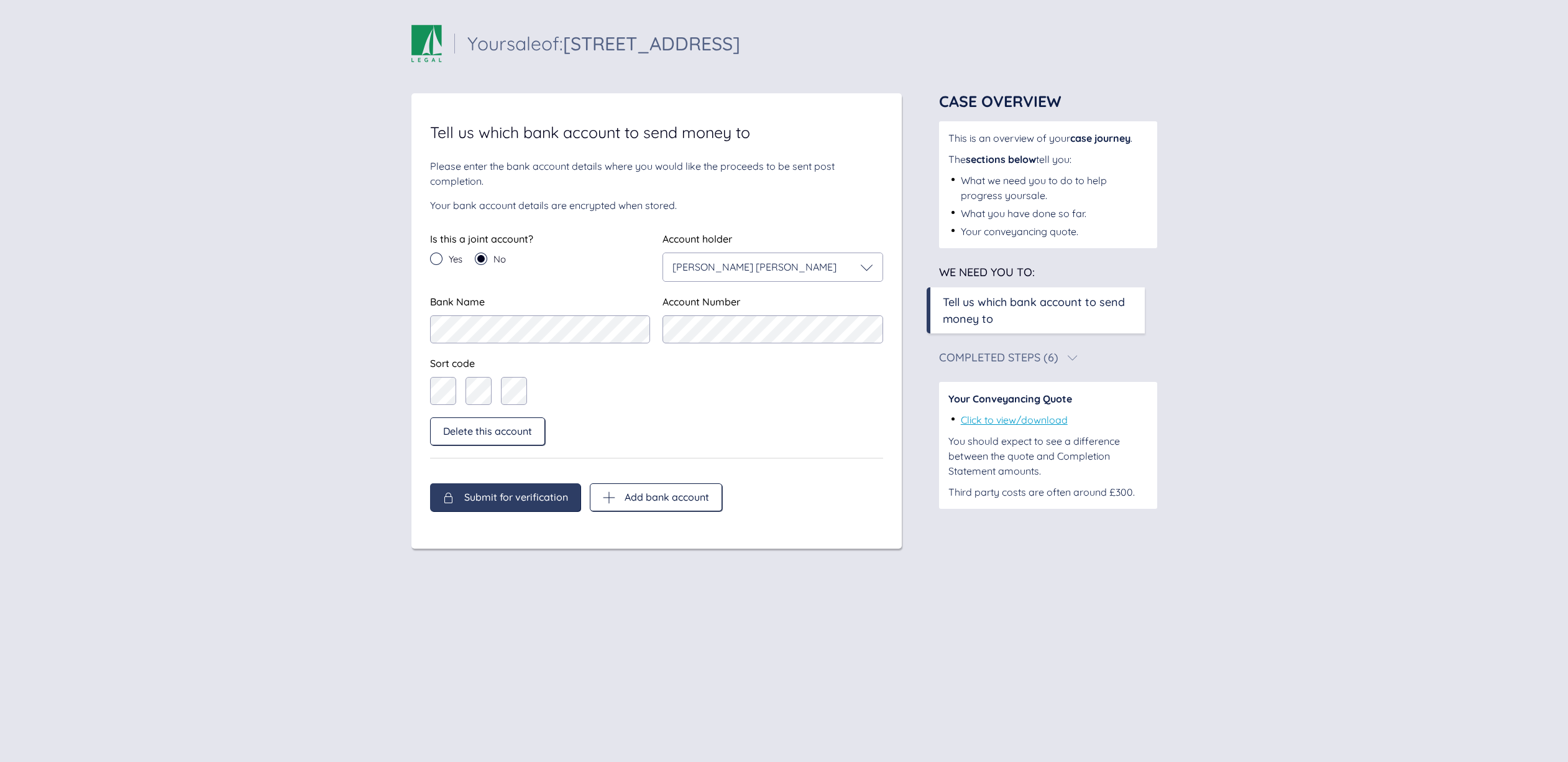
scroll to position [0, 0]
click at [523, 503] on div "Submit for verification" at bounding box center [505, 497] width 151 height 28
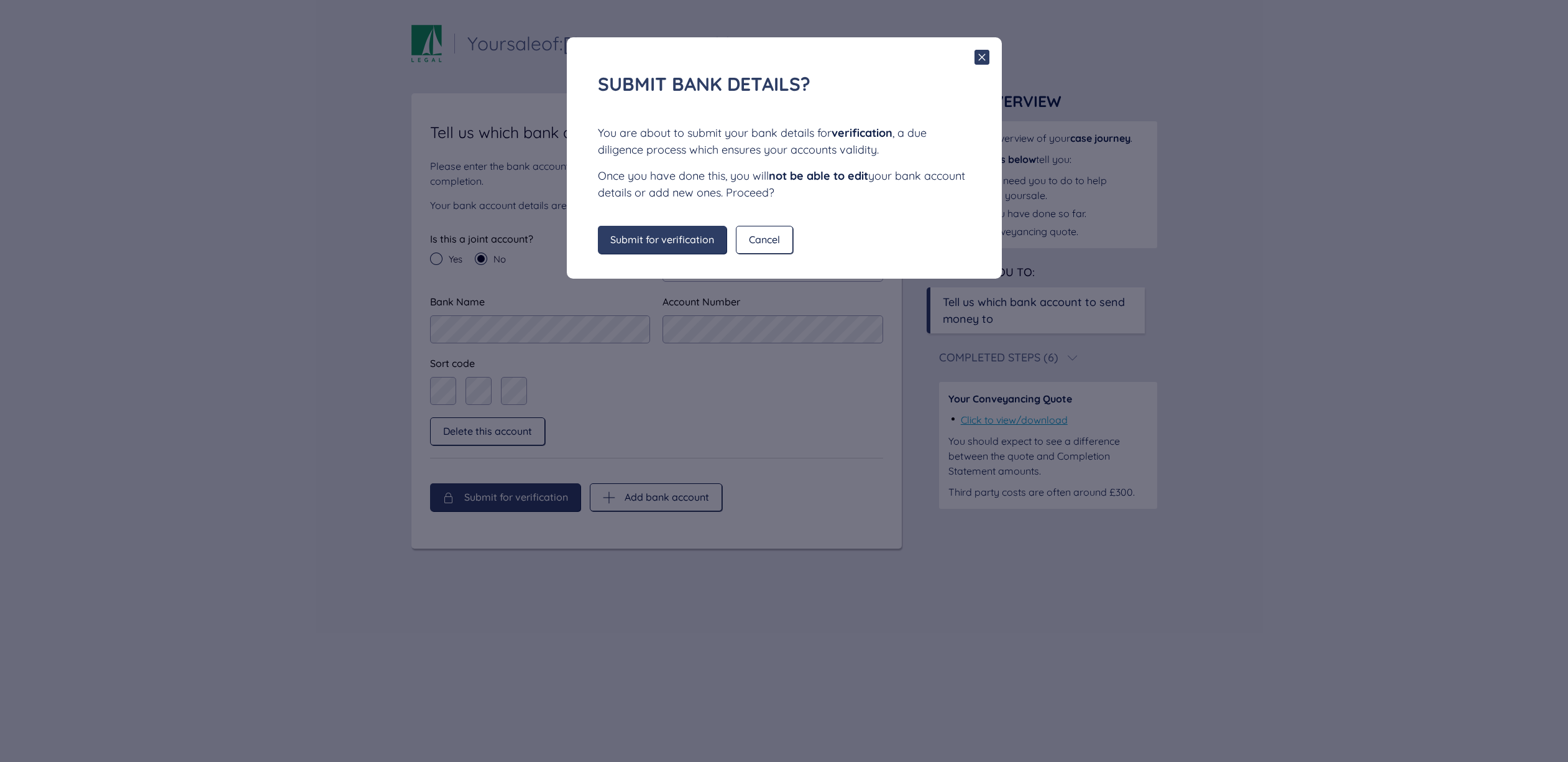
click at [665, 244] on span "Submit for verification" at bounding box center [662, 239] width 104 height 11
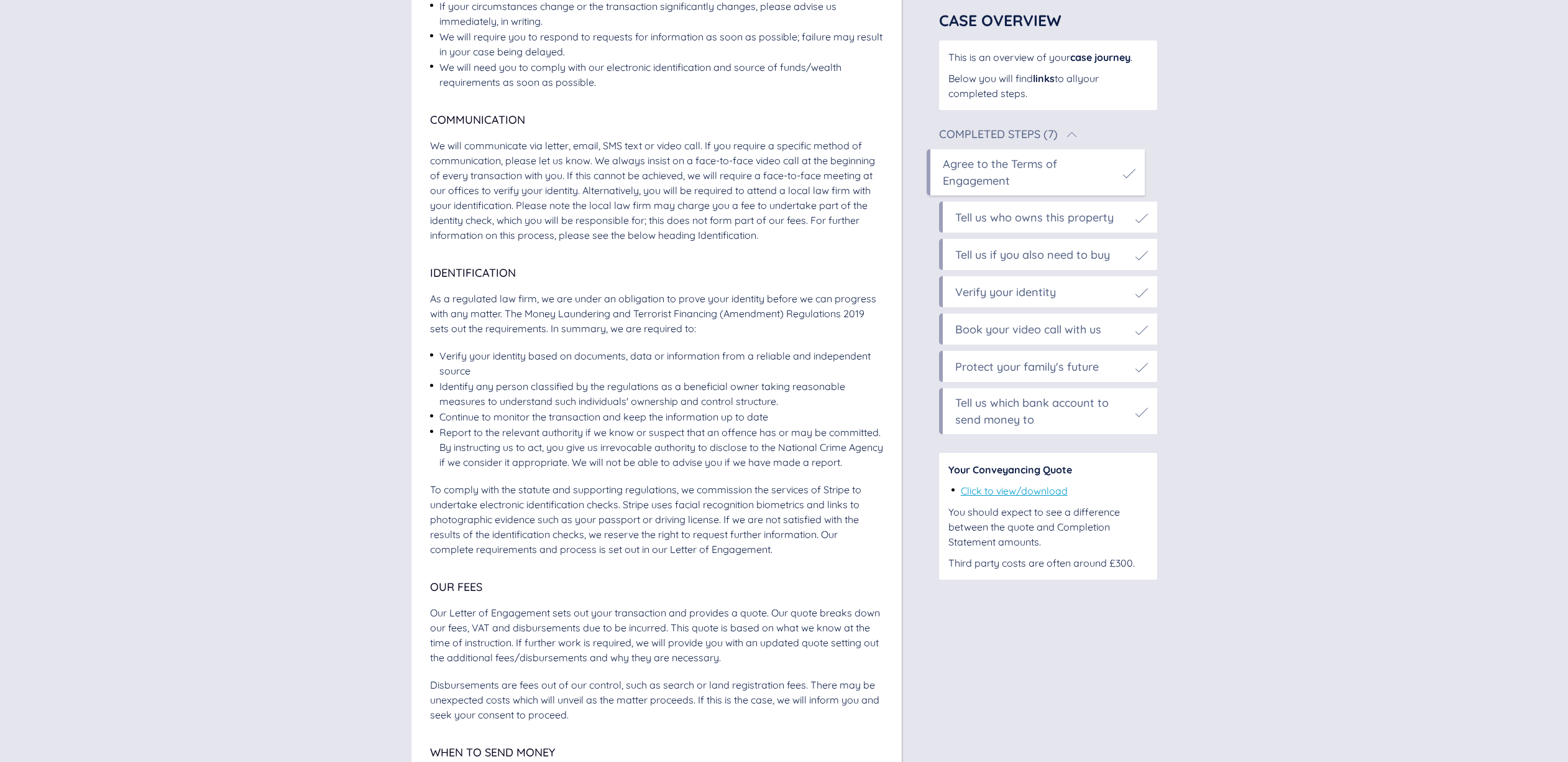
scroll to position [1285, 0]
